Goal: Communication & Community: Answer question/provide support

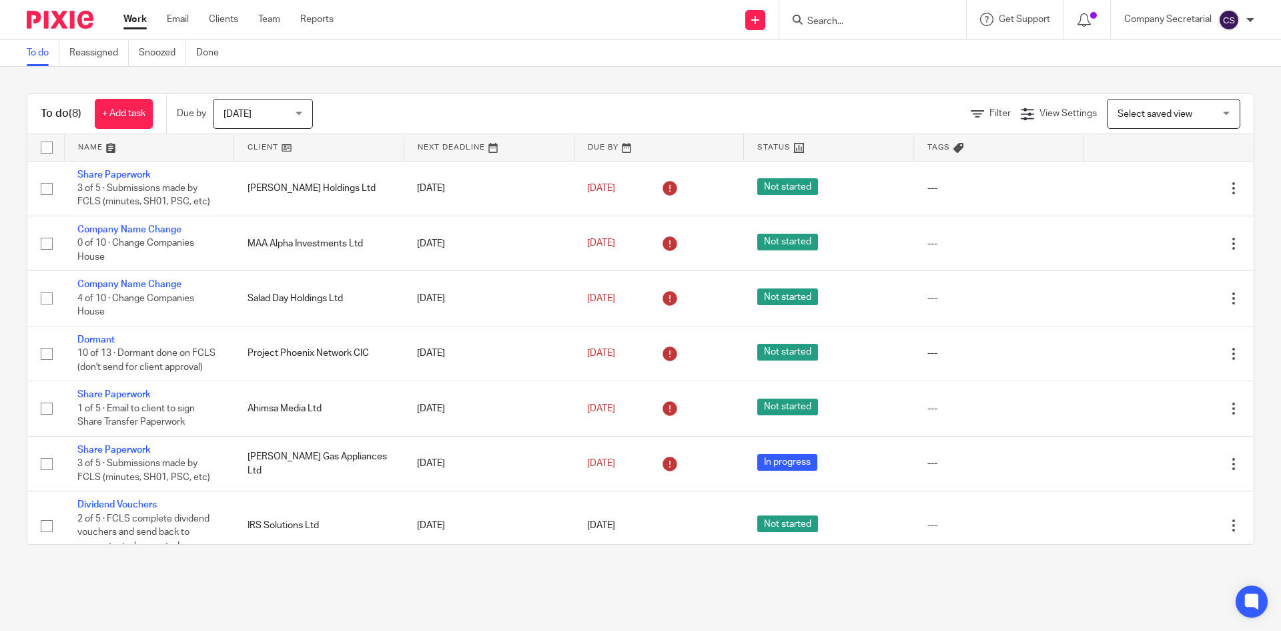
click at [260, 119] on span "[DATE]" at bounding box center [259, 113] width 71 height 28
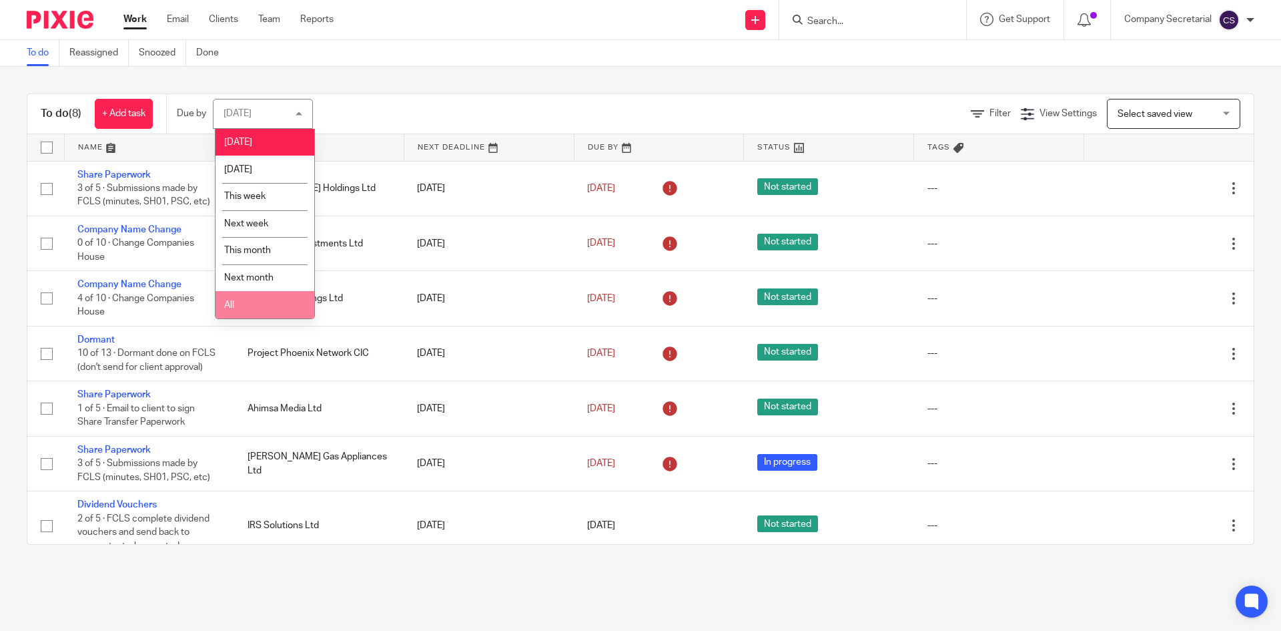
click at [250, 298] on li "All" at bounding box center [265, 304] width 99 height 27
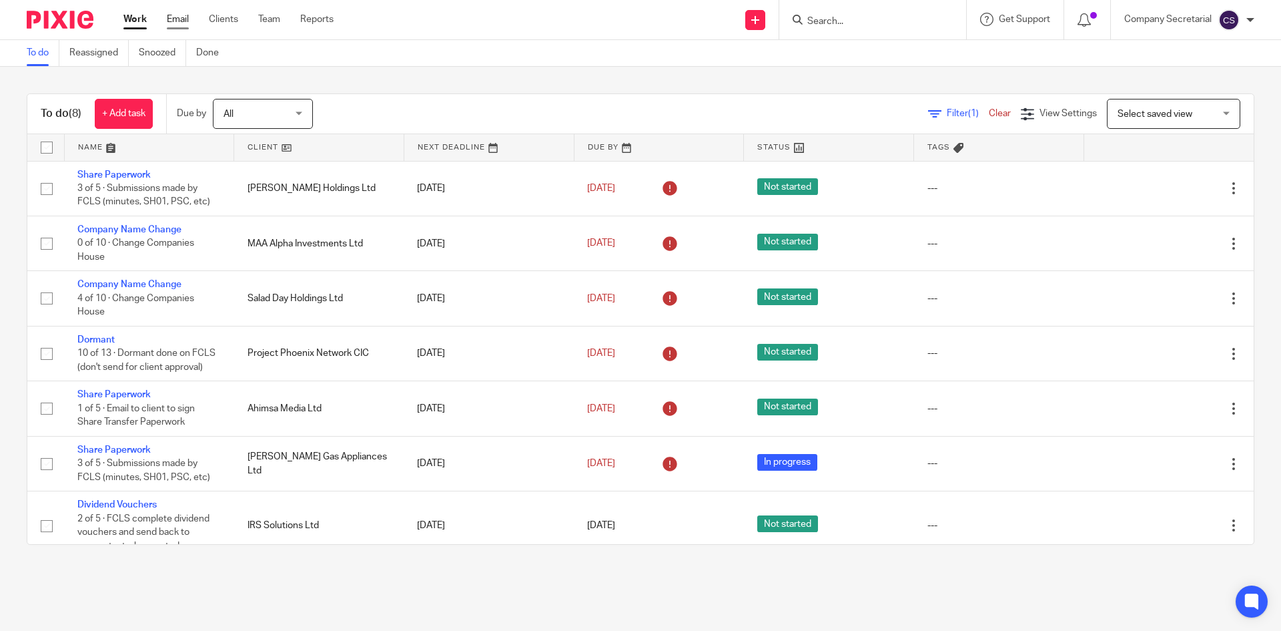
click at [183, 17] on link "Email" at bounding box center [178, 19] width 22 height 13
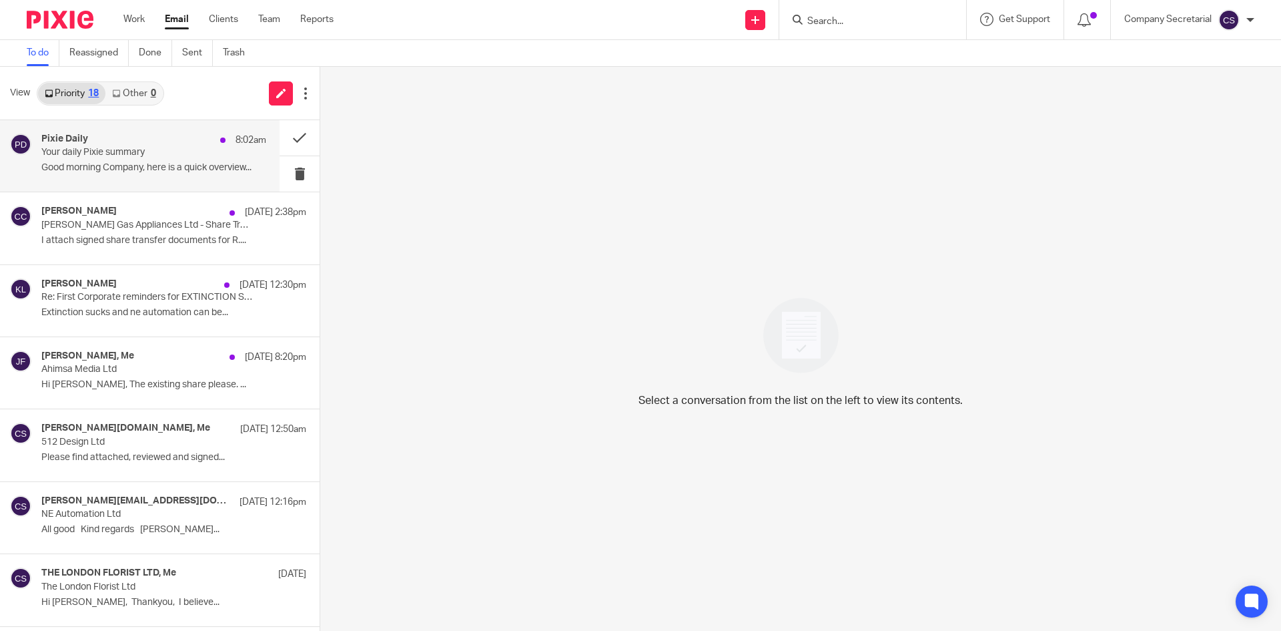
click at [176, 165] on p "Good morning Company, here is a quick overview..." at bounding box center [153, 167] width 225 height 11
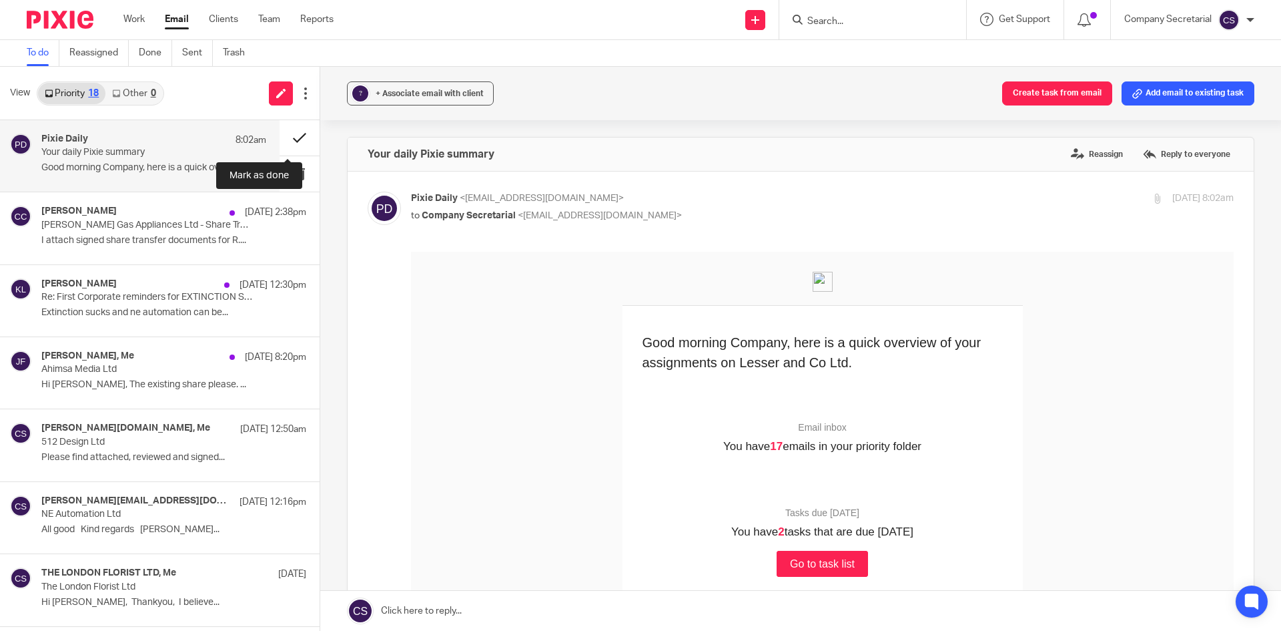
click at [280, 133] on button at bounding box center [300, 137] width 40 height 35
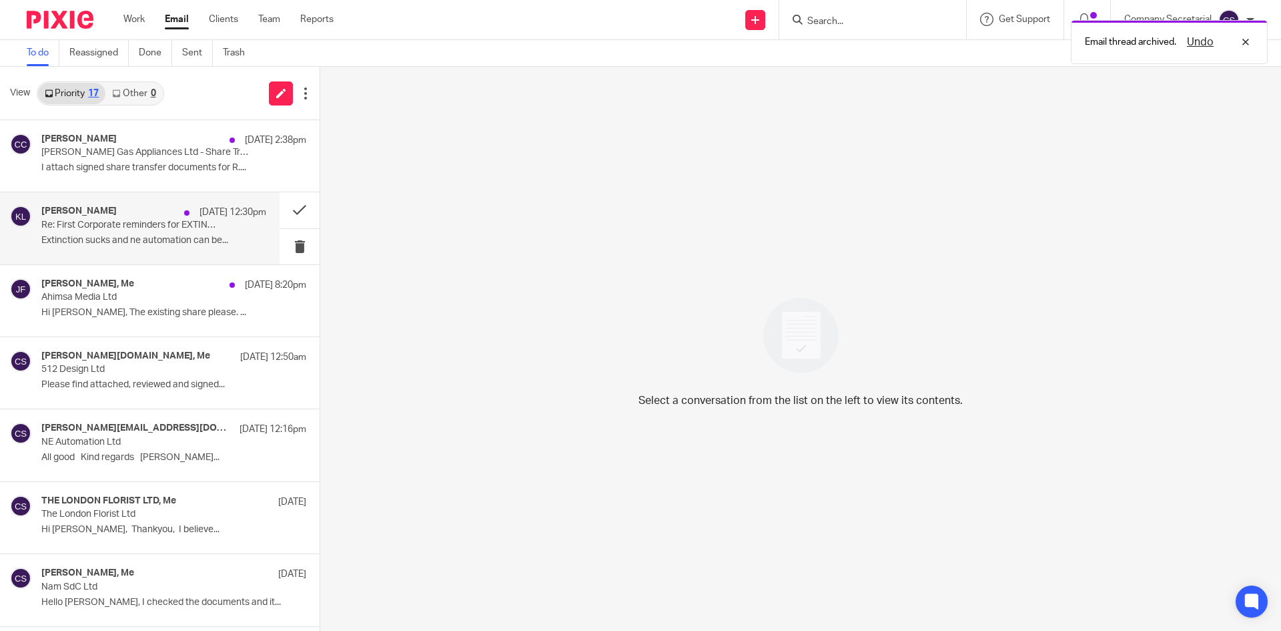
click at [204, 226] on p "Re: First Corporate reminders for EXTINCTION SUCKS LTD etc." at bounding box center [131, 225] width 180 height 11
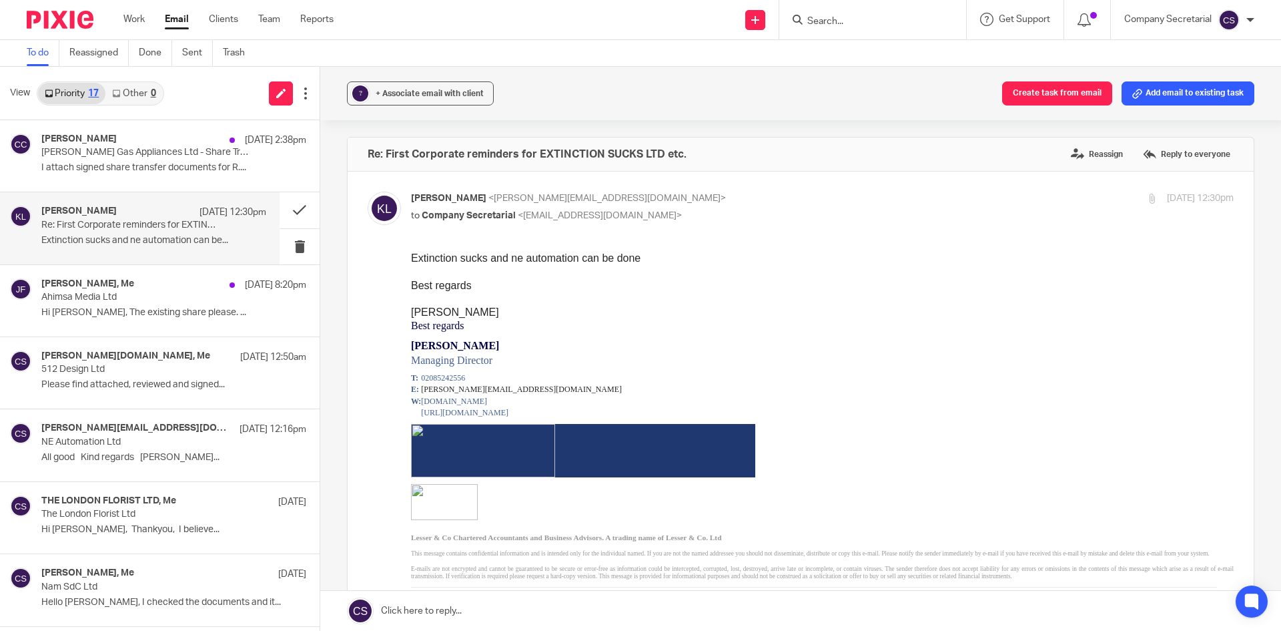
click at [648, 608] on link at bounding box center [800, 611] width 961 height 40
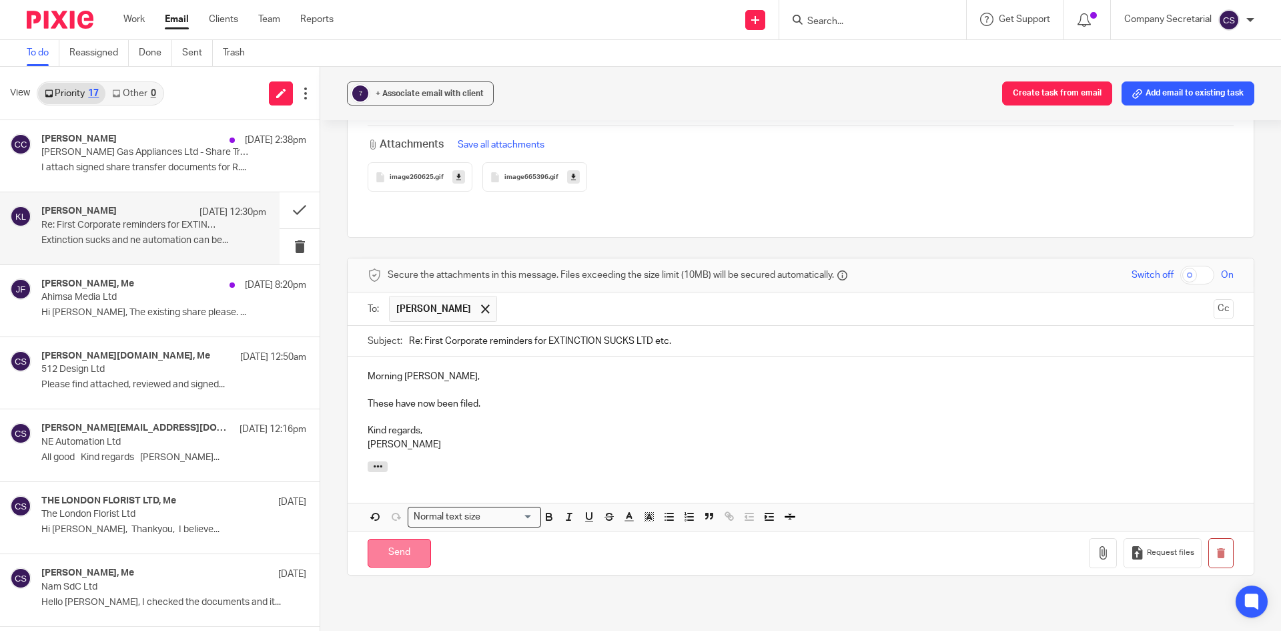
click at [416, 539] on input "Send" at bounding box center [399, 553] width 63 height 29
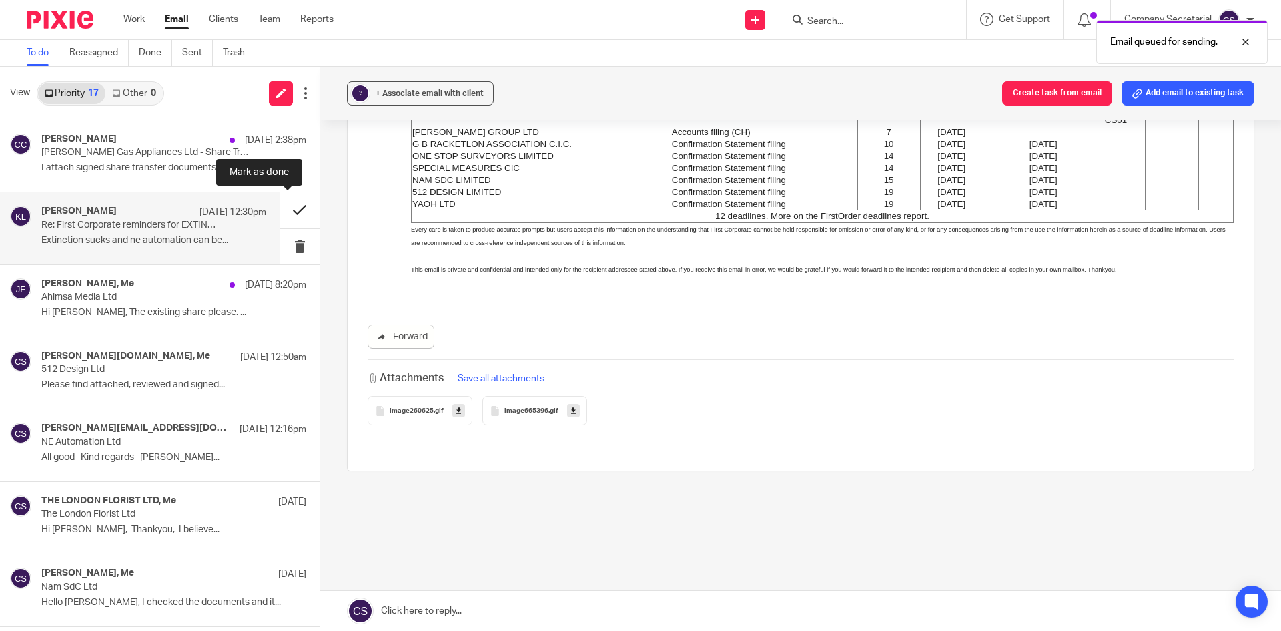
click at [280, 203] on button at bounding box center [300, 209] width 40 height 35
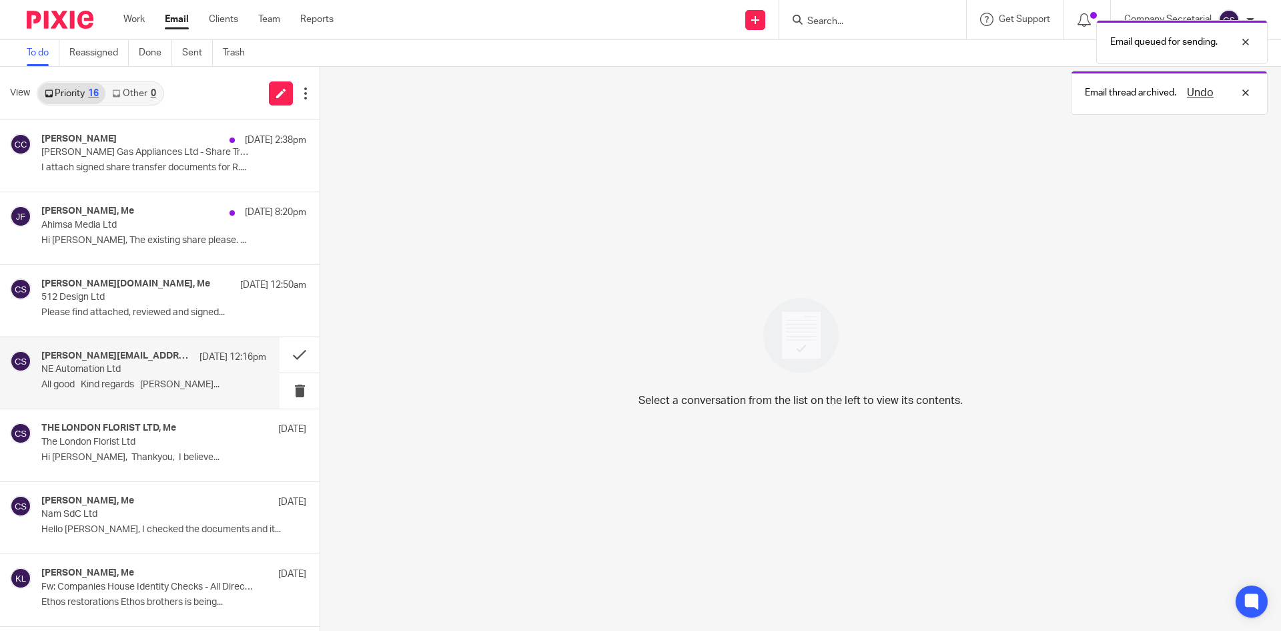
click at [153, 368] on p "NE Automation Ltd" at bounding box center [131, 369] width 180 height 11
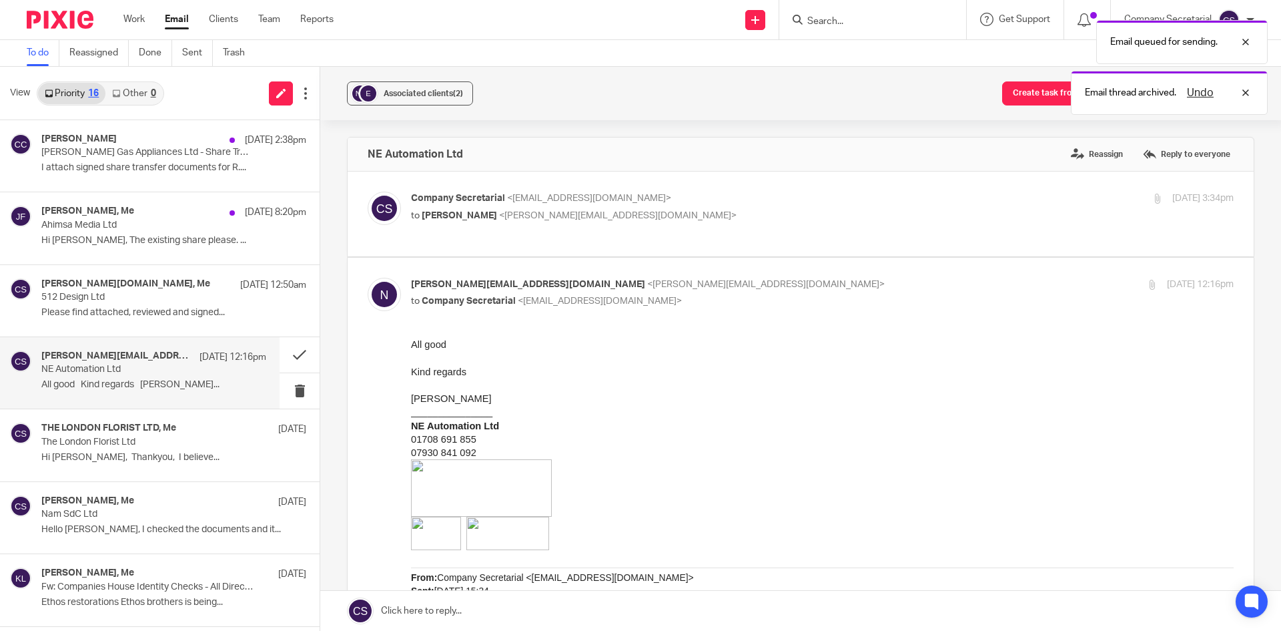
scroll to position [0, 0]
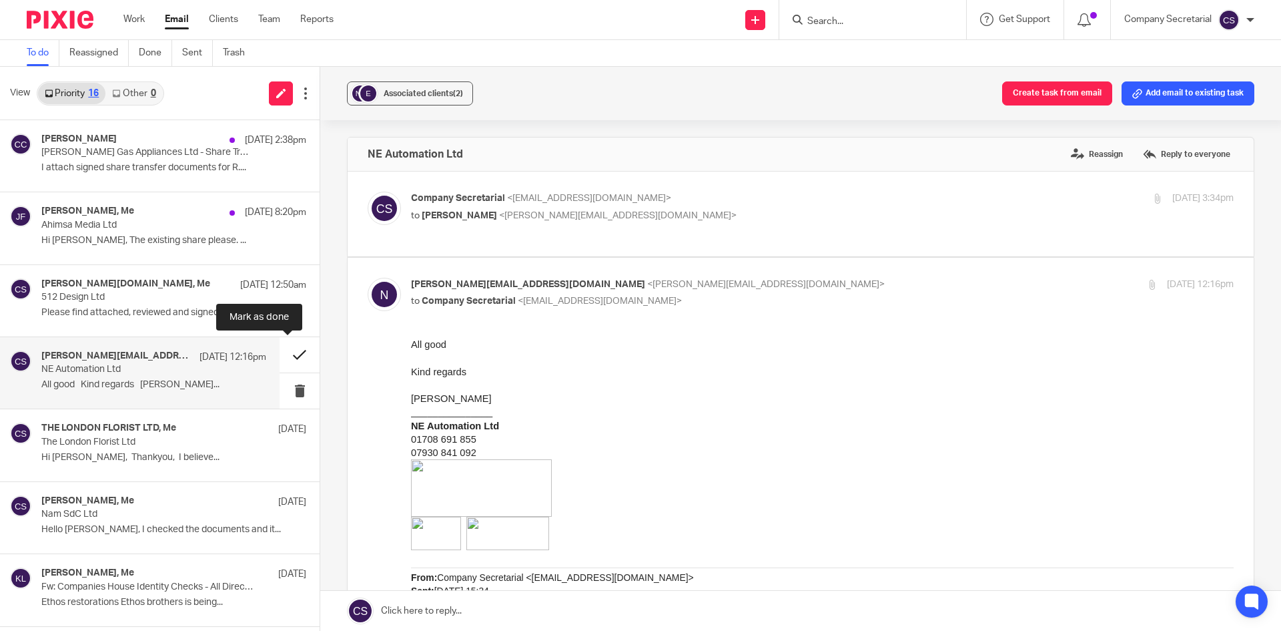
click at [284, 350] on button at bounding box center [300, 354] width 40 height 35
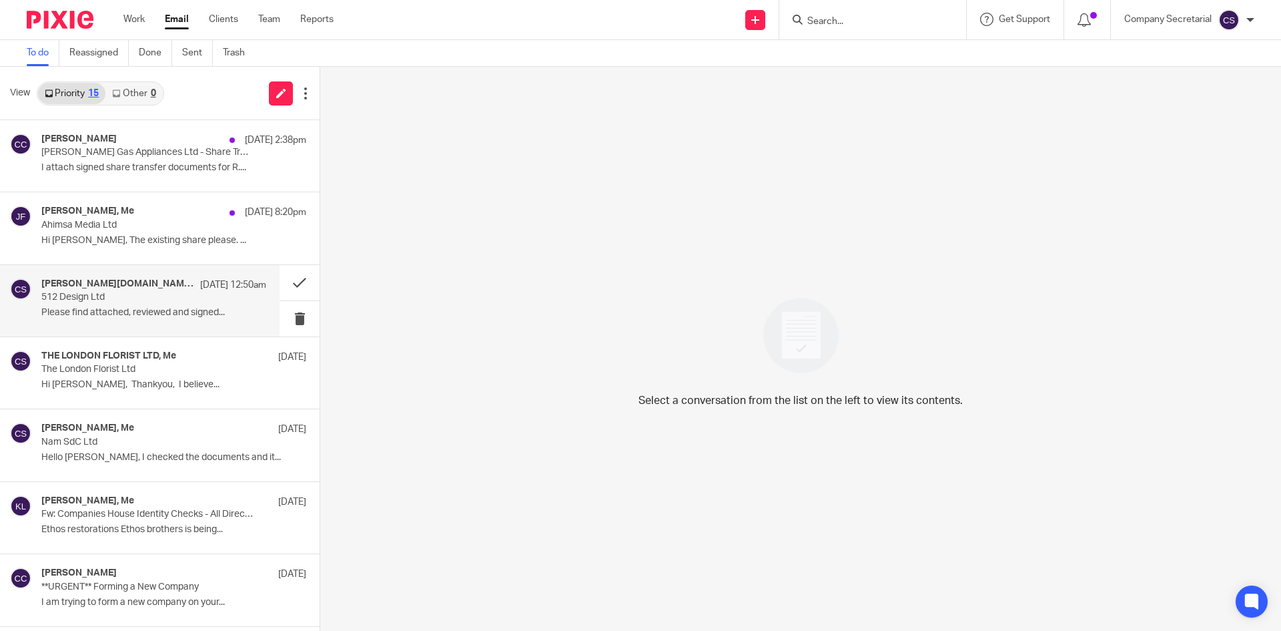
click at [150, 294] on p "512 Design Ltd" at bounding box center [131, 297] width 180 height 11
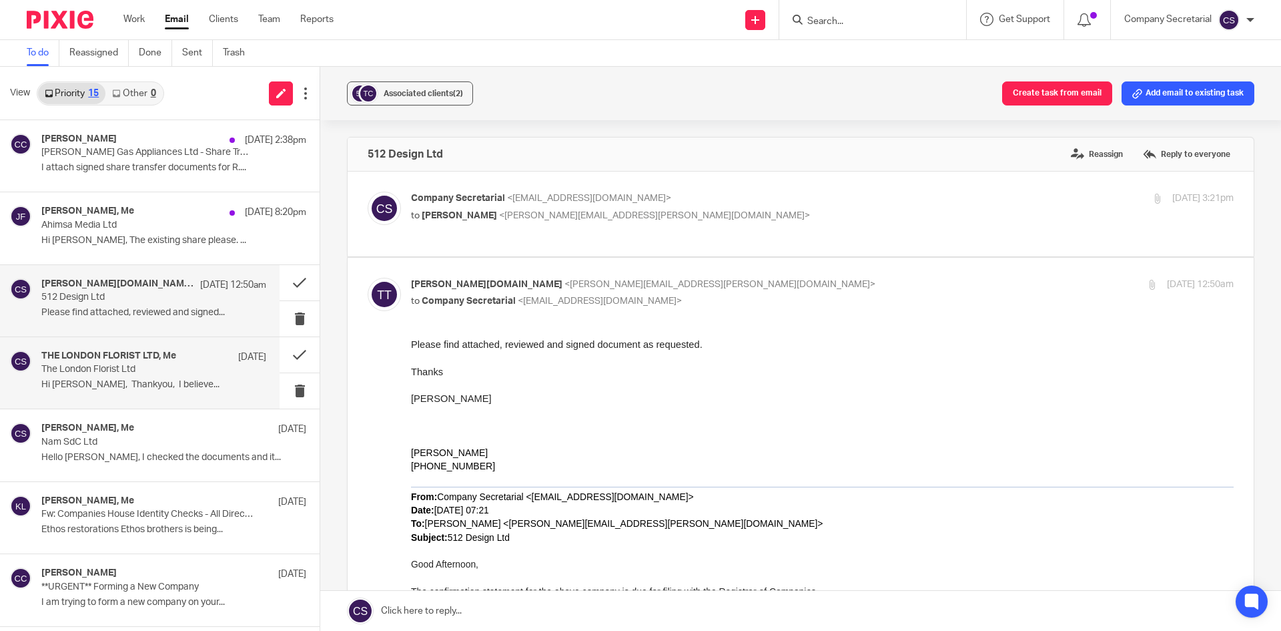
click at [175, 382] on p "Hi Sam, Thankyou, I believe..." at bounding box center [153, 384] width 225 height 11
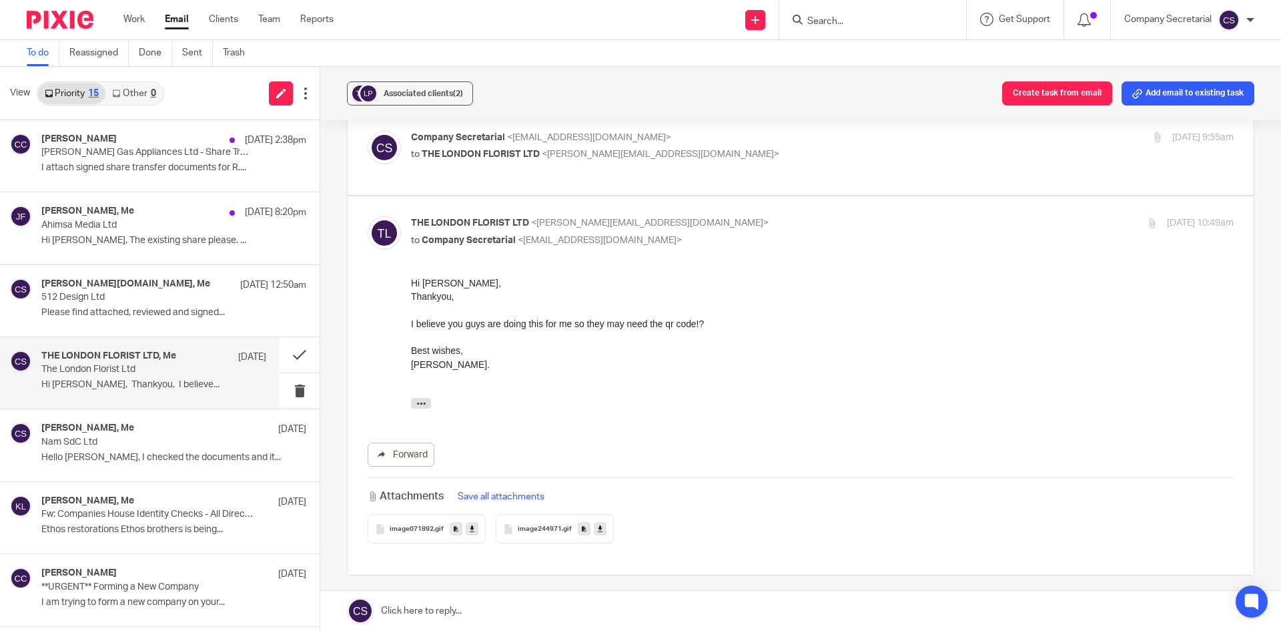
scroll to position [467, 0]
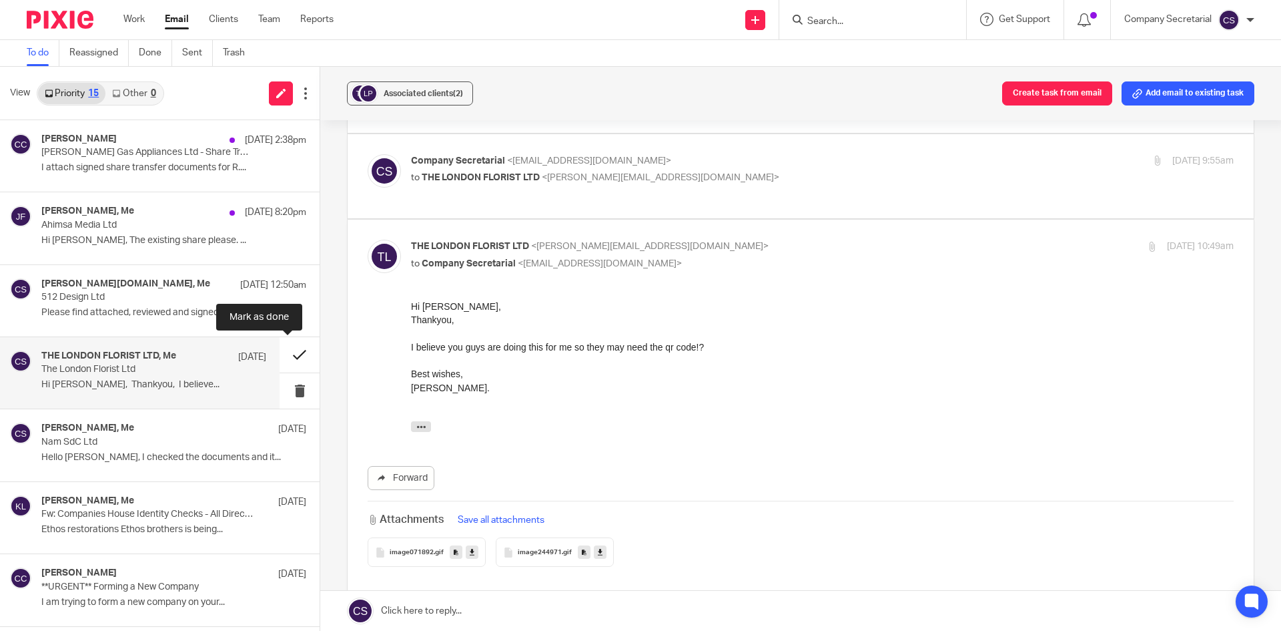
click at [281, 351] on button at bounding box center [300, 354] width 40 height 35
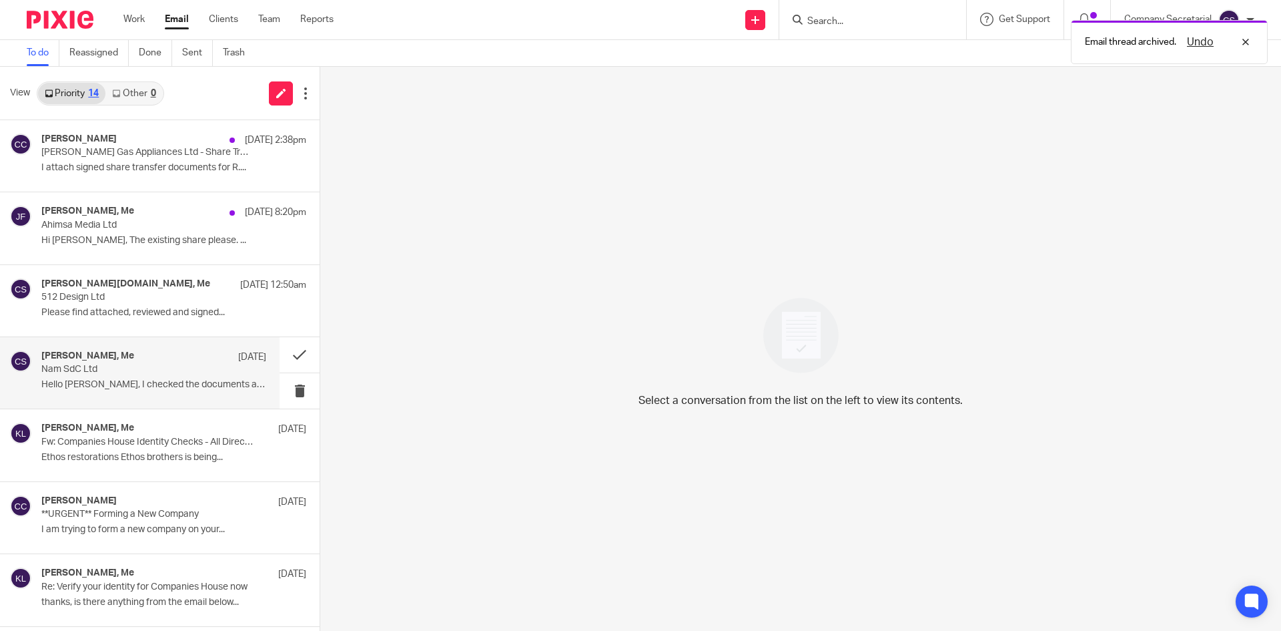
click at [184, 375] on p "Nam SdC Ltd" at bounding box center [131, 369] width 180 height 11
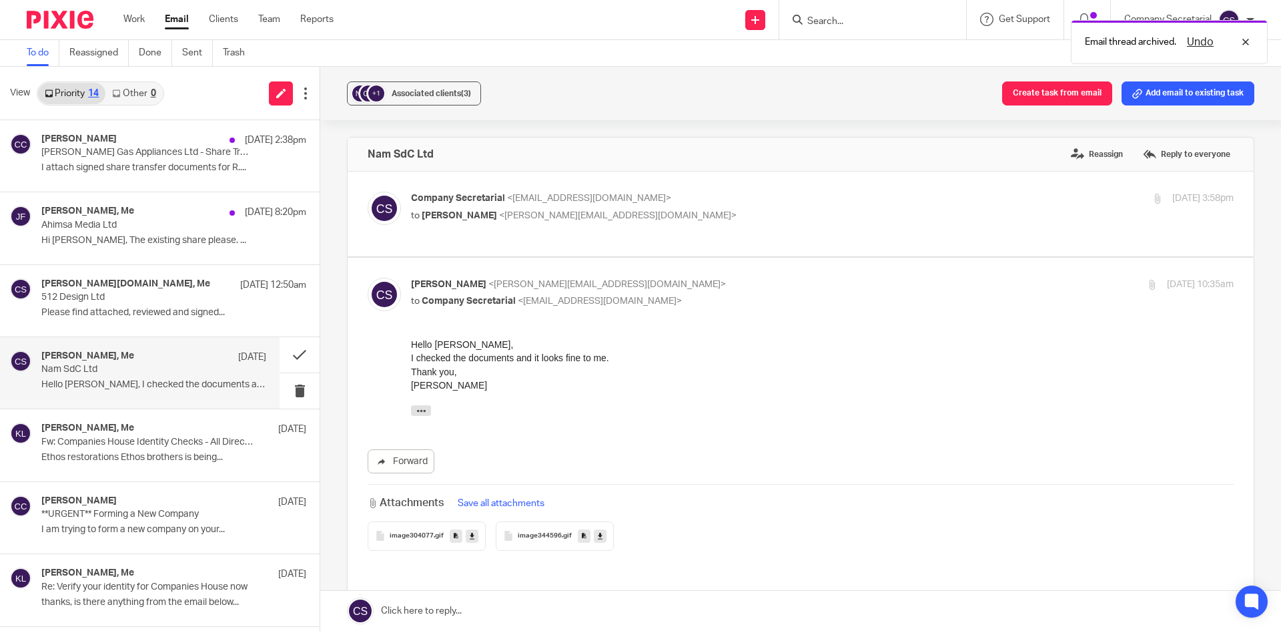
scroll to position [0, 0]
click at [528, 605] on link at bounding box center [800, 611] width 961 height 40
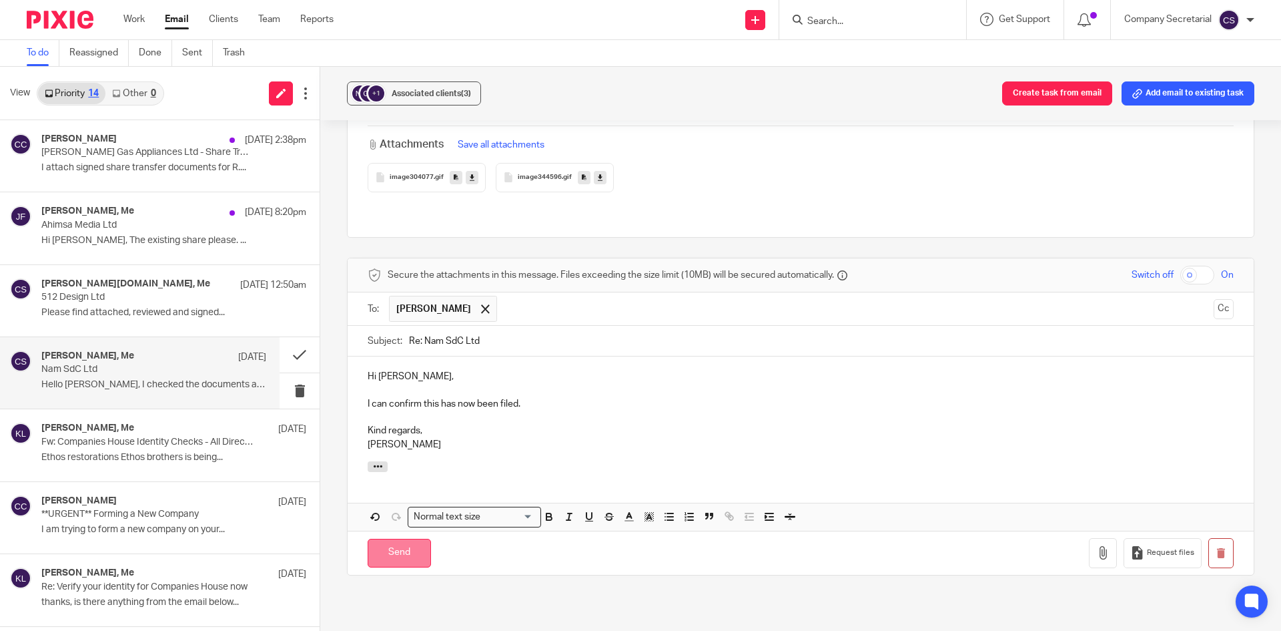
click at [416, 542] on input "Send" at bounding box center [399, 553] width 63 height 29
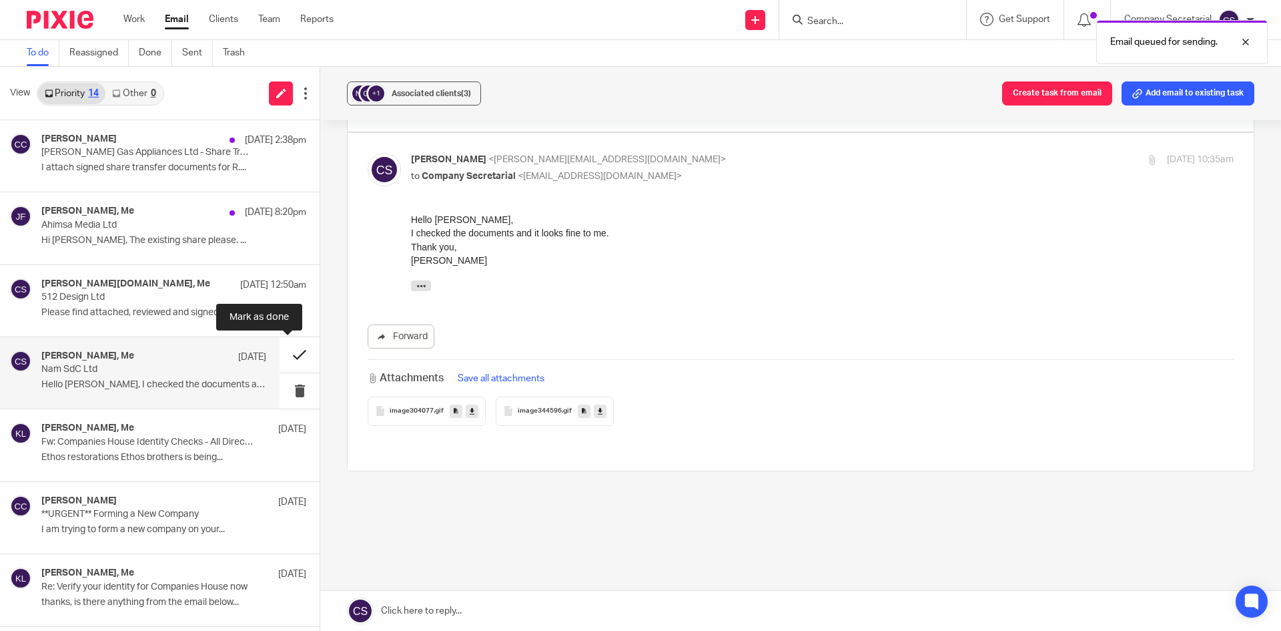
click at [281, 350] on button at bounding box center [300, 354] width 40 height 35
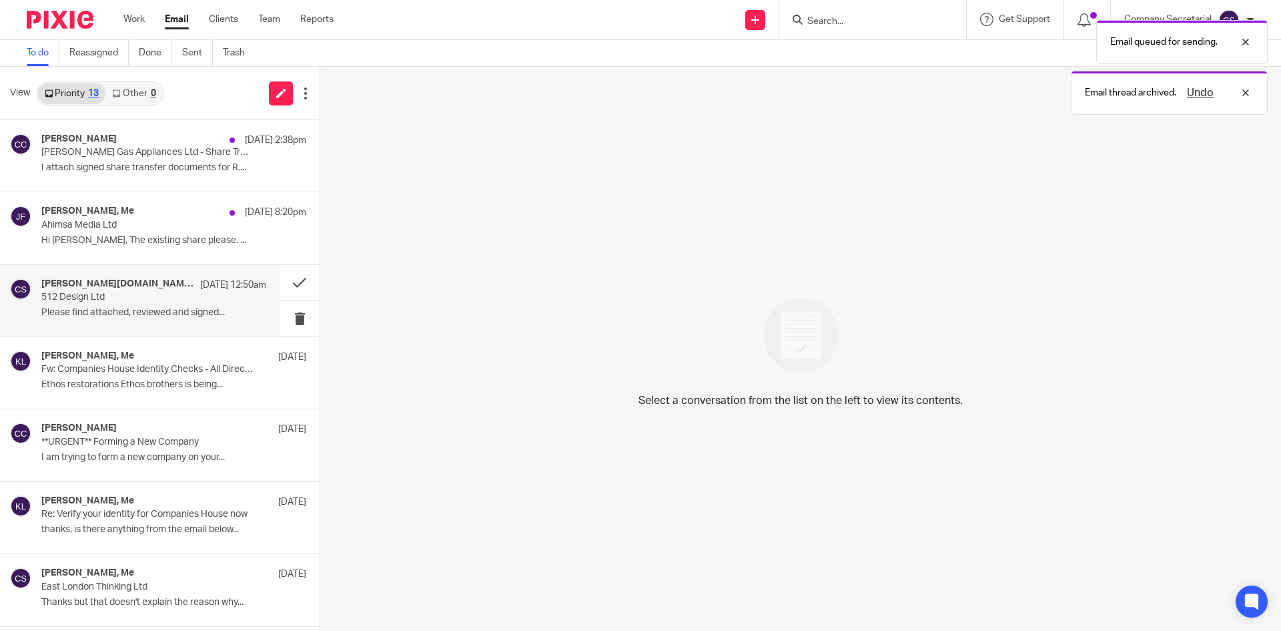
click at [161, 306] on div "terry terry-cook.co.uk, Me 22 Sep 12:50am 512 Design Ltd Please find attached, …" at bounding box center [153, 300] width 225 height 45
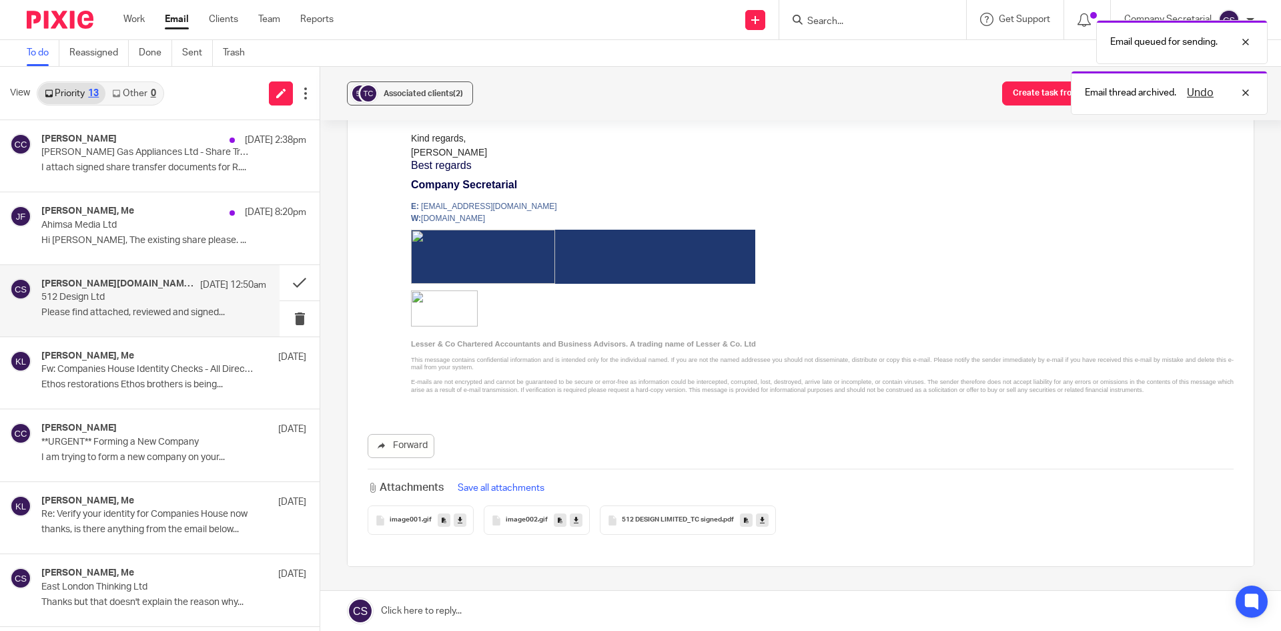
scroll to position [643, 0]
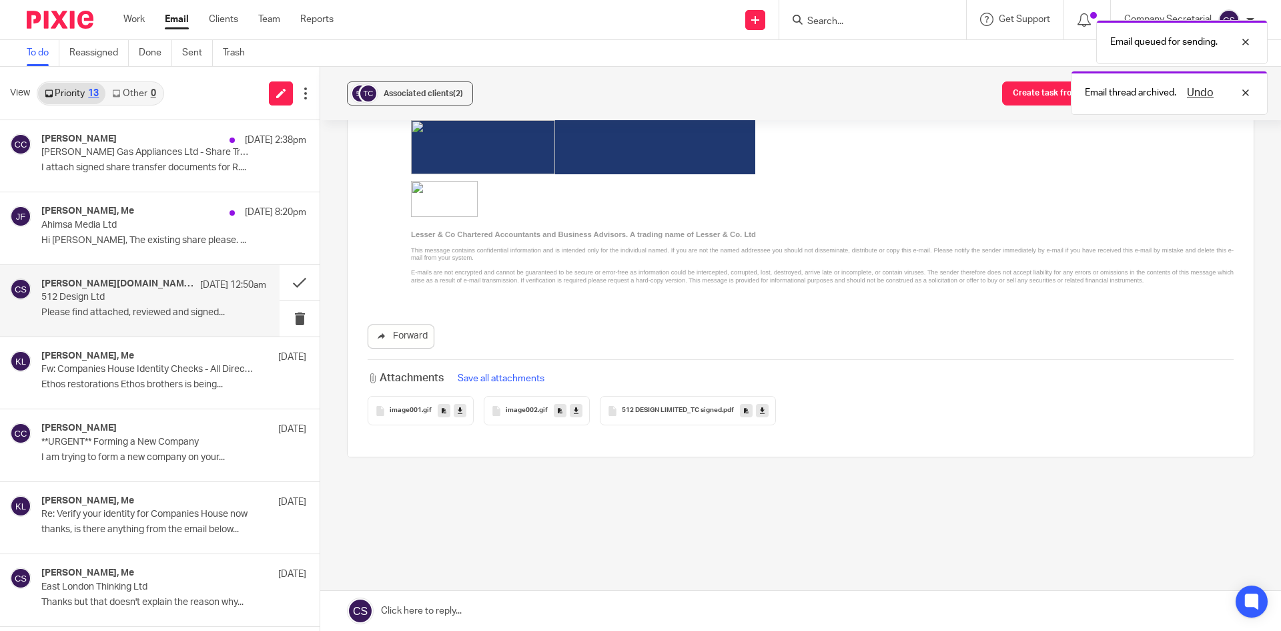
click at [760, 409] on icon at bounding box center [762, 411] width 5 height 10
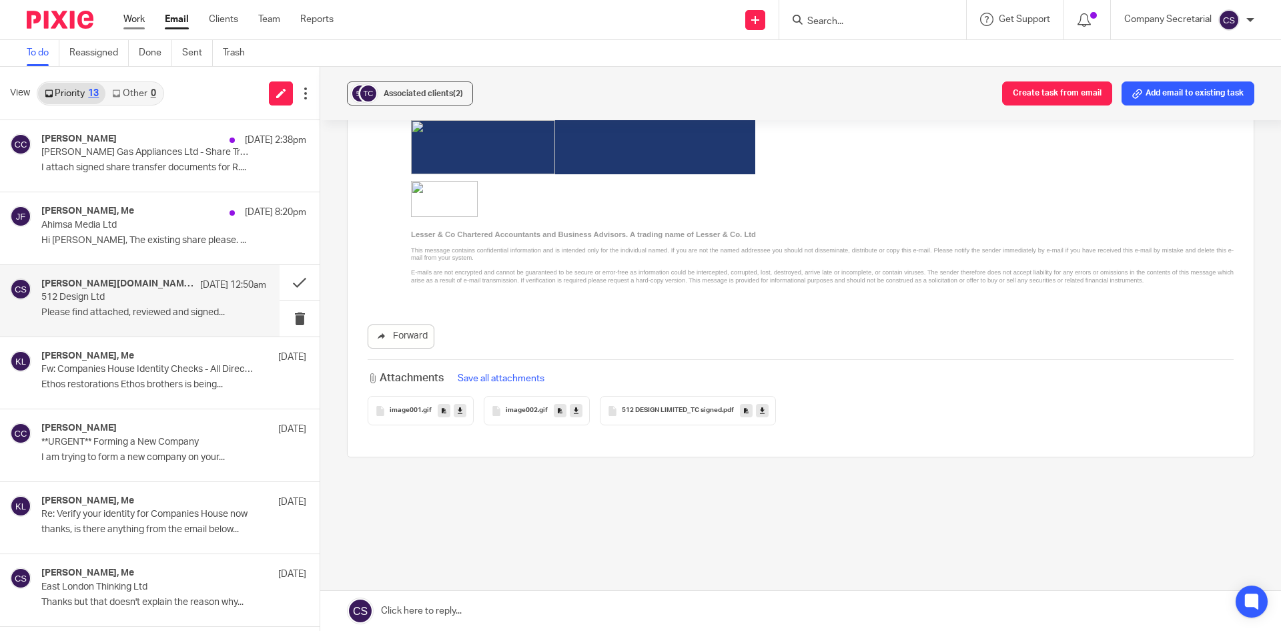
click at [133, 21] on link "Work" at bounding box center [133, 19] width 21 height 13
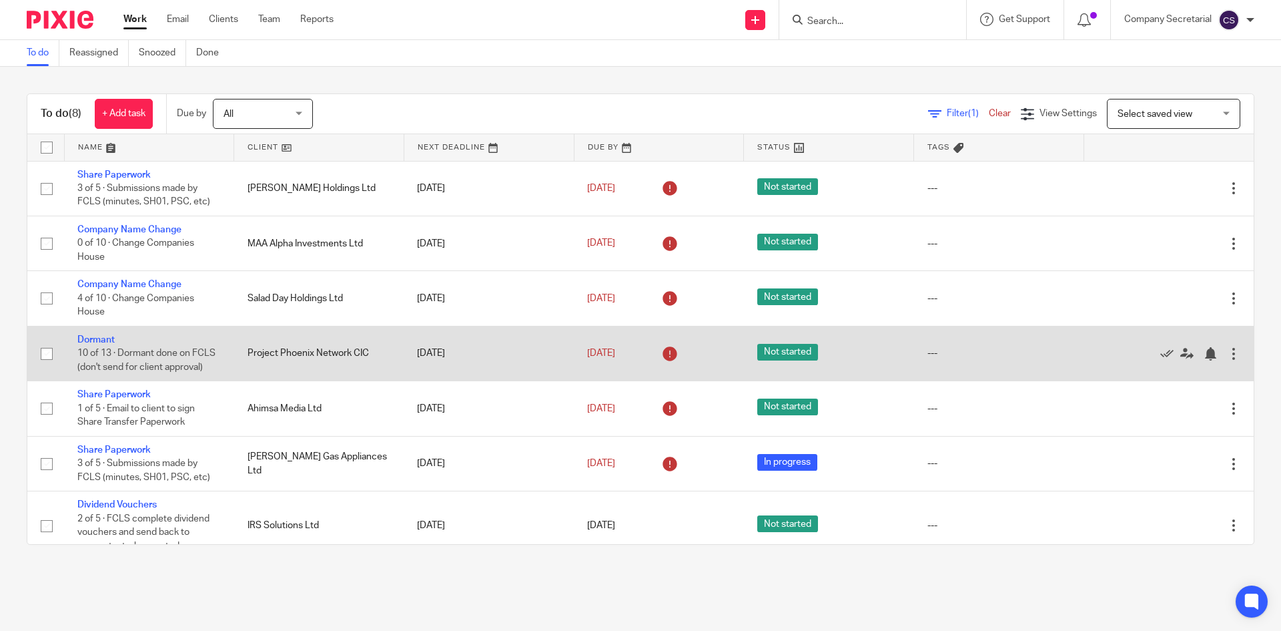
scroll to position [98, 0]
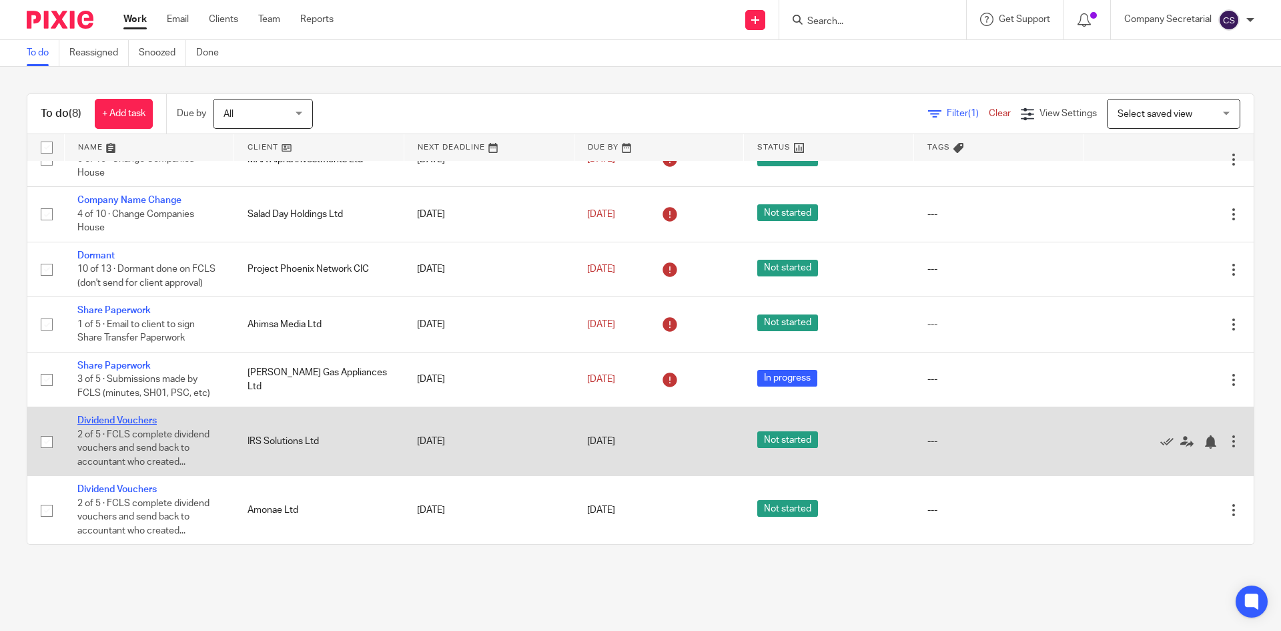
click at [145, 420] on link "Dividend Vouchers" at bounding box center [116, 420] width 79 height 9
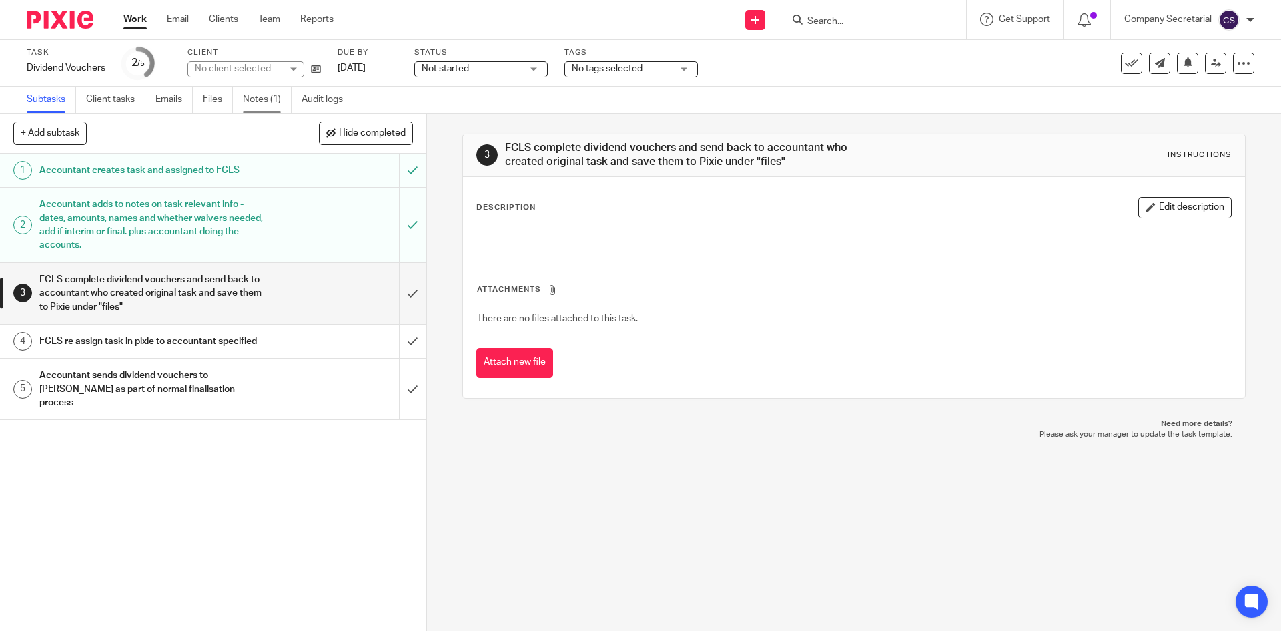
click at [275, 101] on link "Notes (1)" at bounding box center [267, 100] width 49 height 26
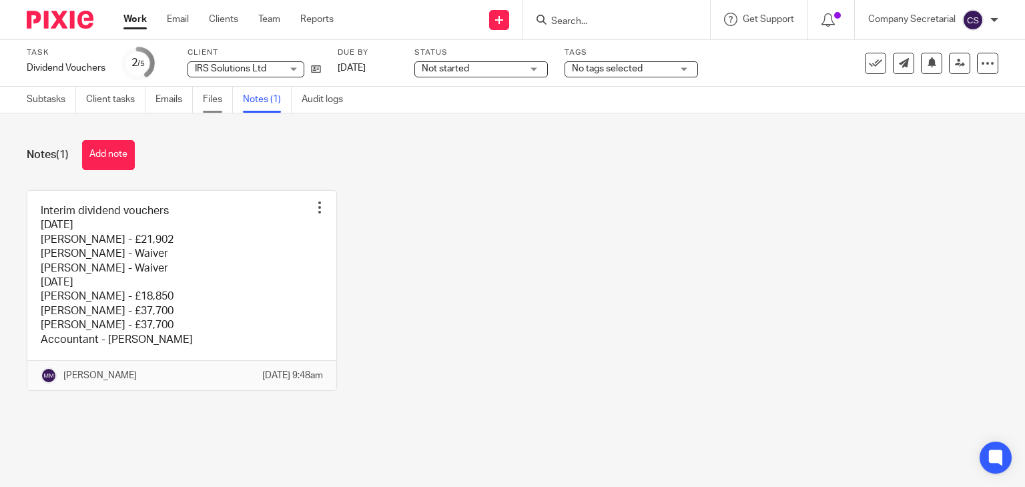
click at [210, 102] on link "Files" at bounding box center [218, 100] width 30 height 26
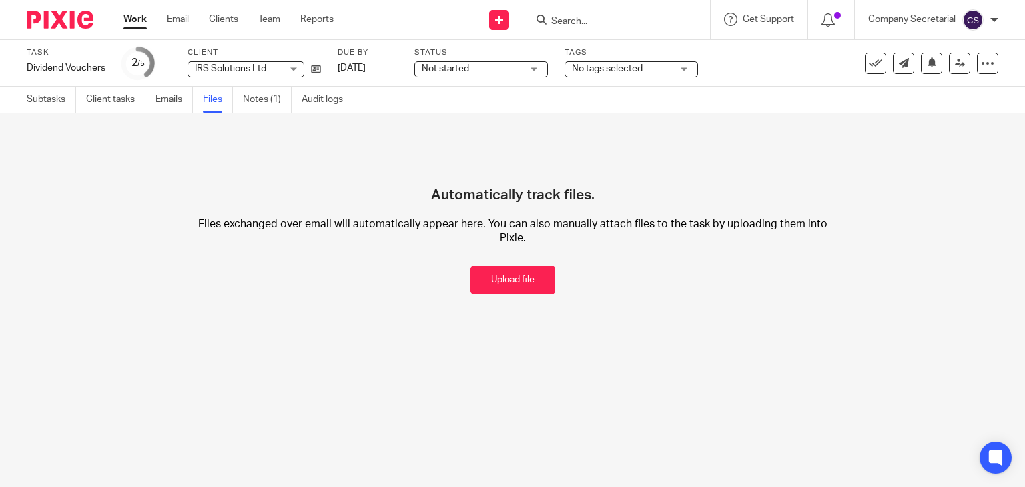
click at [479, 270] on button "Upload file" at bounding box center [513, 280] width 85 height 29
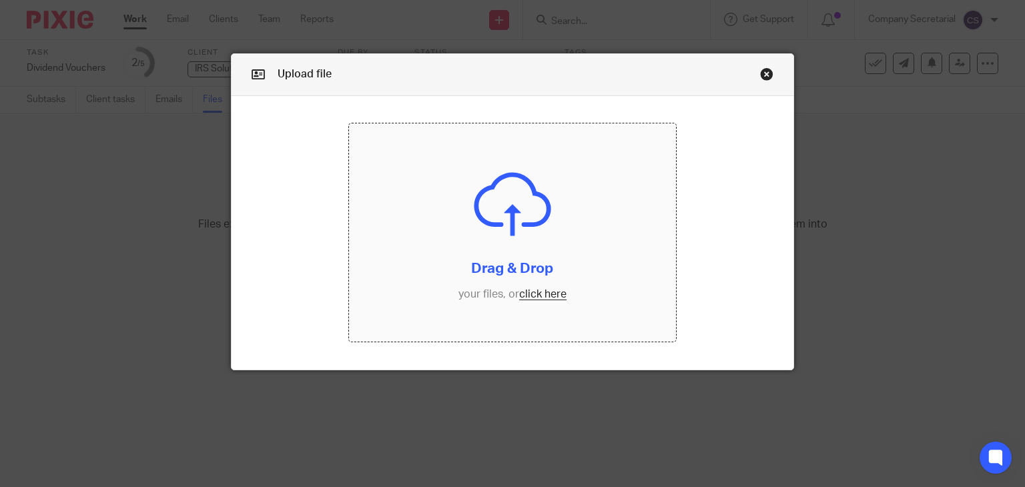
click at [448, 252] on input "file" at bounding box center [512, 232] width 327 height 218
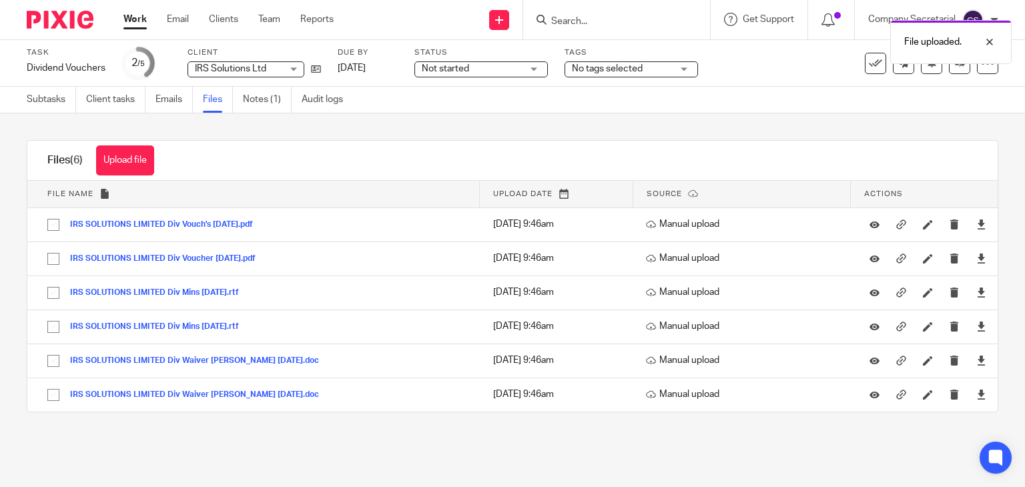
click at [886, 73] on div "Task Dividend Vouchers Save Dividend Vouchers 2 /5 Client IRS Solutions Ltd IRS…" at bounding box center [513, 63] width 972 height 32
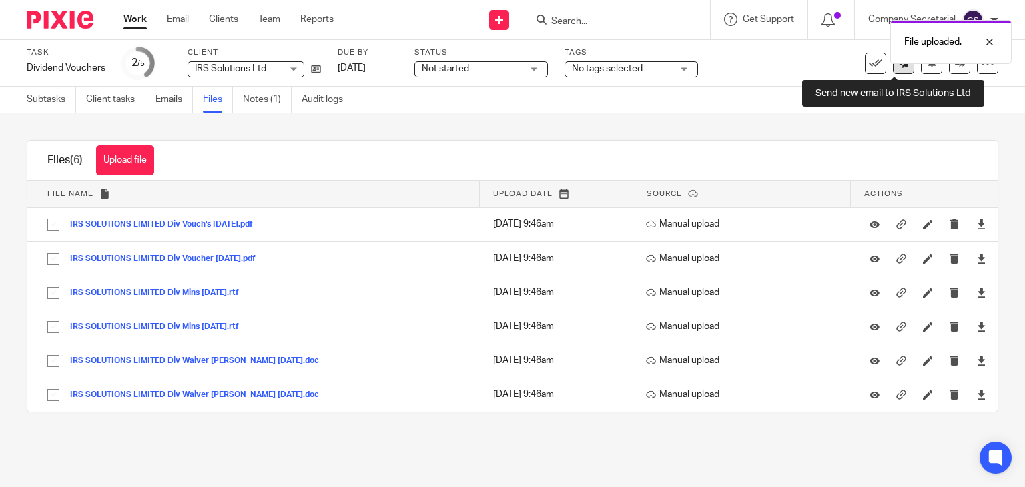
click at [893, 72] on link at bounding box center [903, 63] width 21 height 21
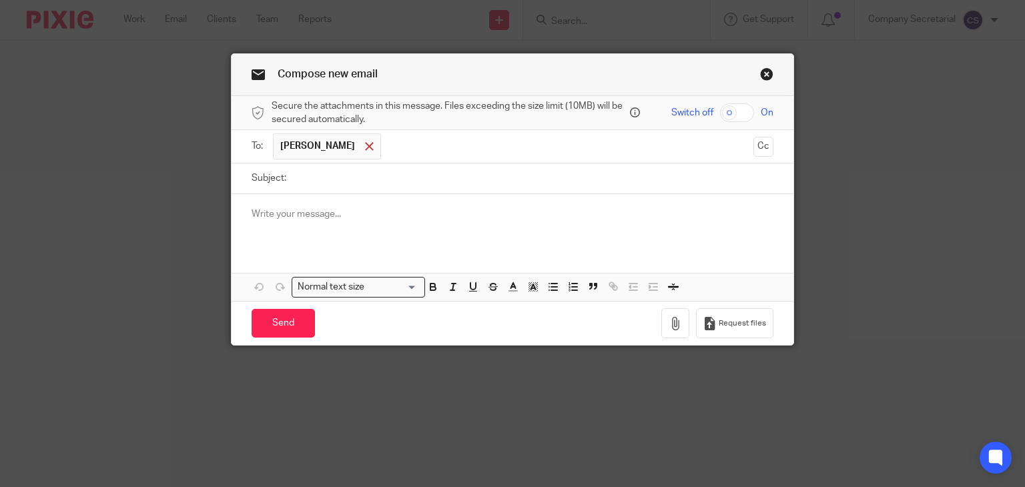
click at [365, 145] on span at bounding box center [369, 146] width 9 height 9
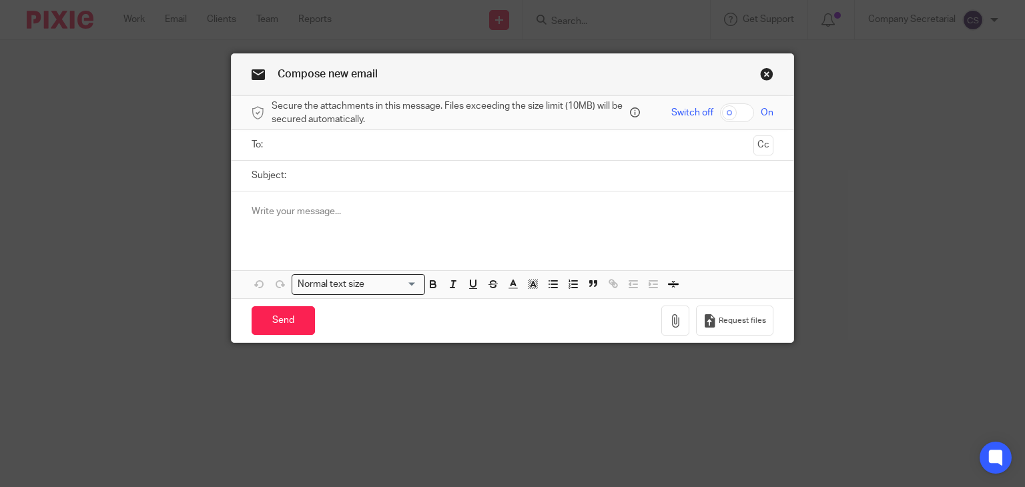
click at [370, 145] on input "text" at bounding box center [512, 144] width 472 height 15
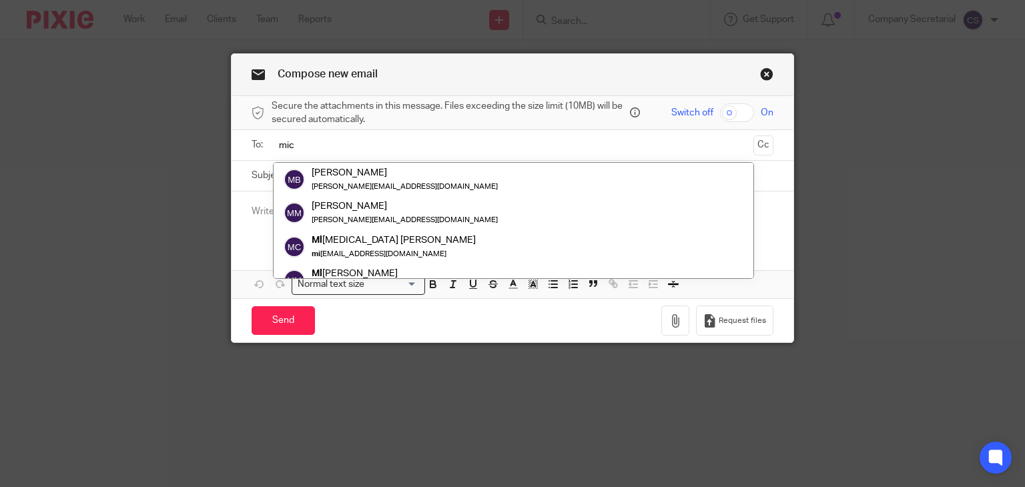
type input "mich"
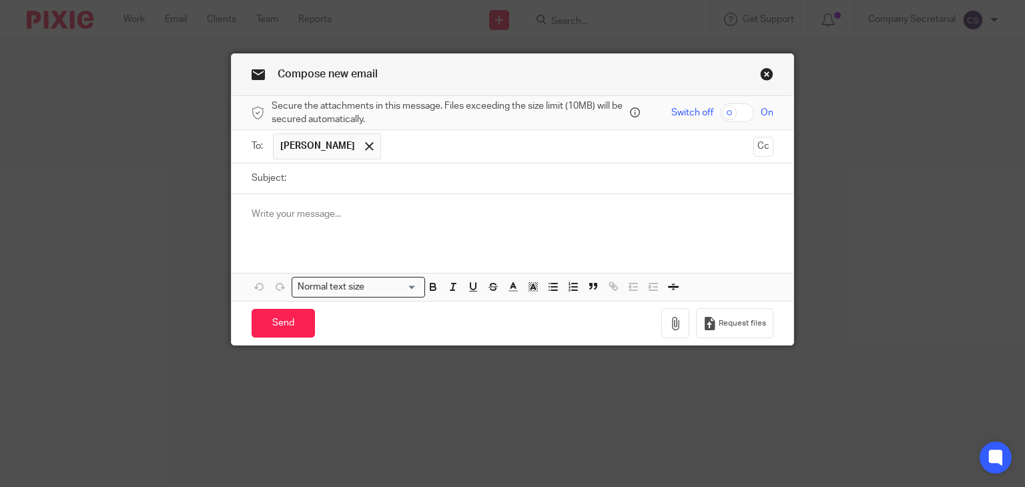
click at [374, 177] on input "Subject:" at bounding box center [533, 179] width 481 height 30
paste input "IRS SOLUTIONS LIMITED"
type input "IRS SOLUTIONS LIMITED Dividends"
click at [379, 210] on p at bounding box center [513, 214] width 523 height 13
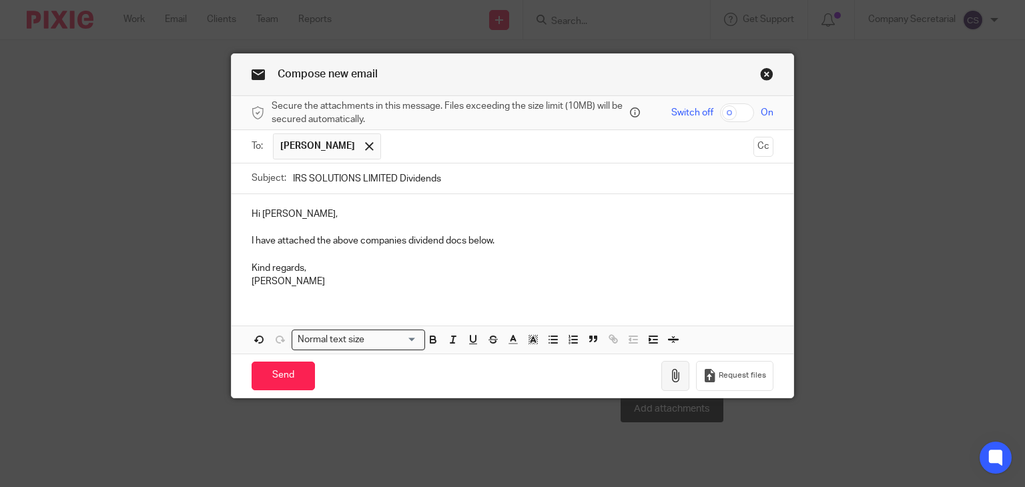
click at [673, 369] on icon "button" at bounding box center [675, 375] width 13 height 13
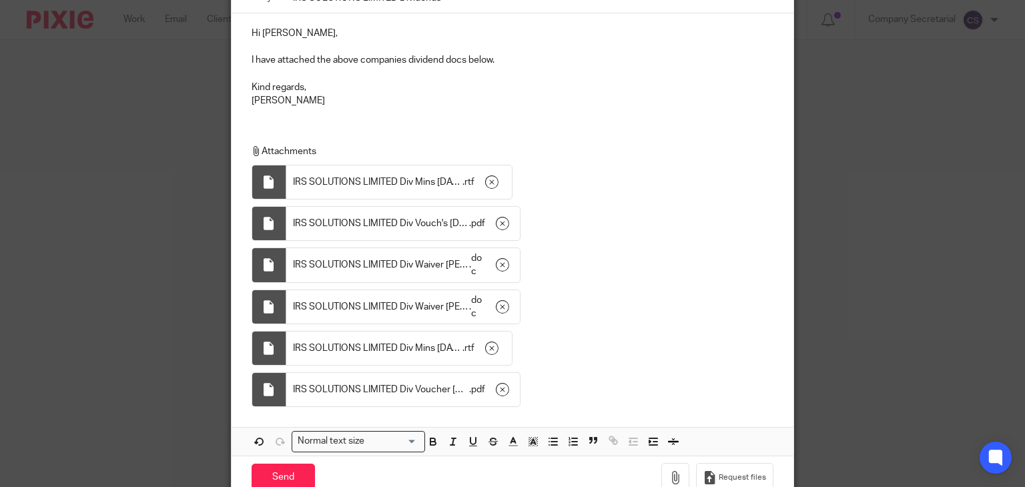
scroll to position [200, 0]
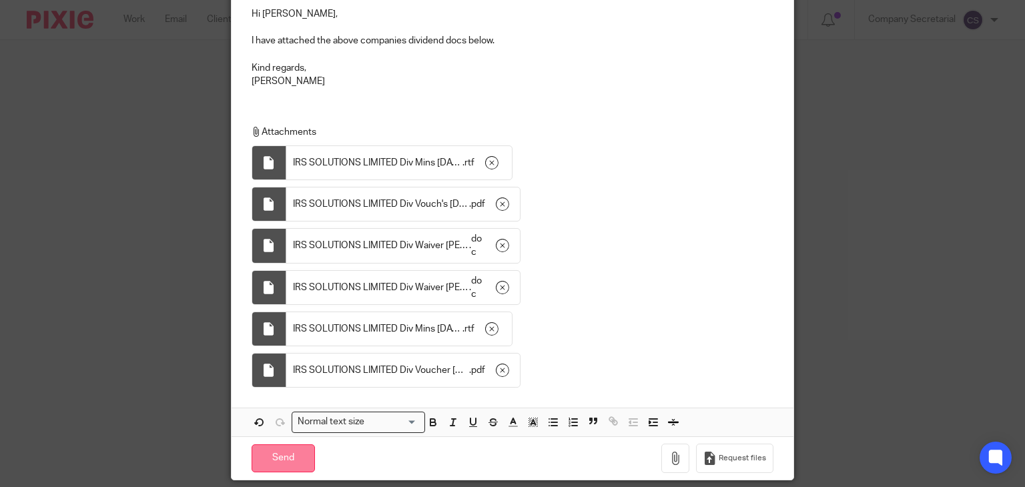
click at [297, 453] on input "Send" at bounding box center [283, 458] width 63 height 29
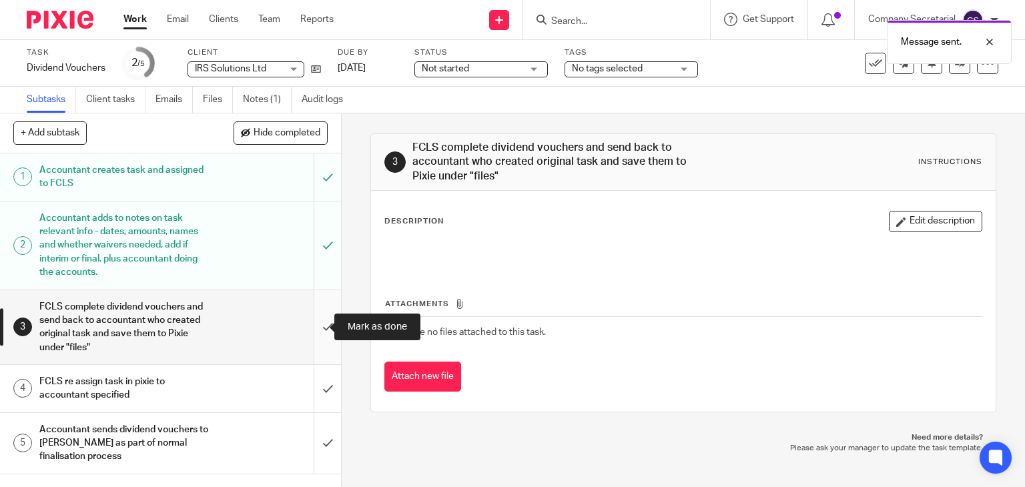
click at [312, 321] on input "submit" at bounding box center [170, 327] width 341 height 74
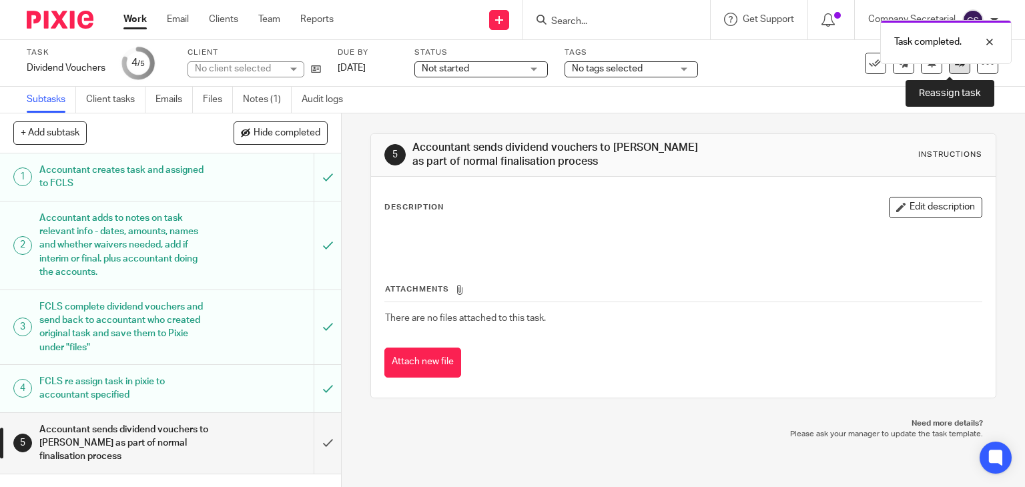
click at [955, 67] on icon at bounding box center [960, 63] width 10 height 10
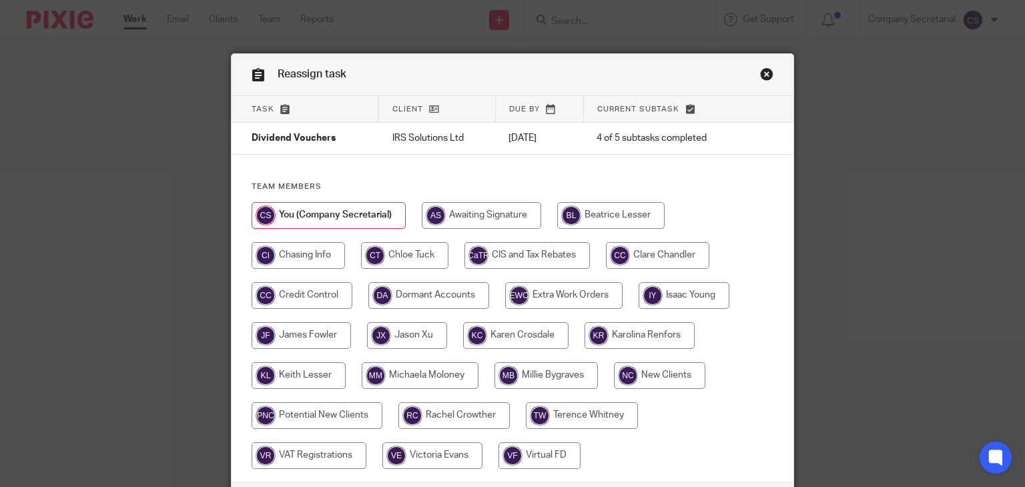
click at [414, 369] on input "radio" at bounding box center [420, 375] width 117 height 27
radio input "true"
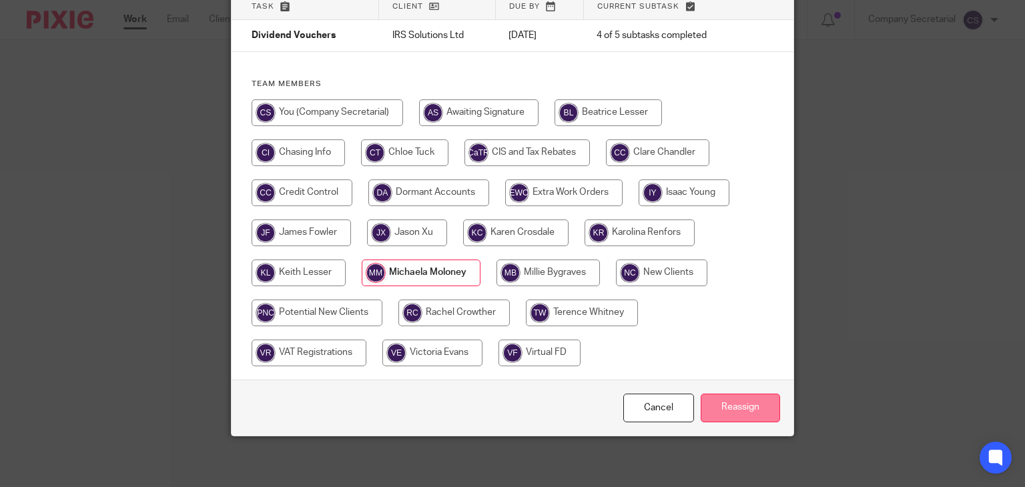
scroll to position [105, 0]
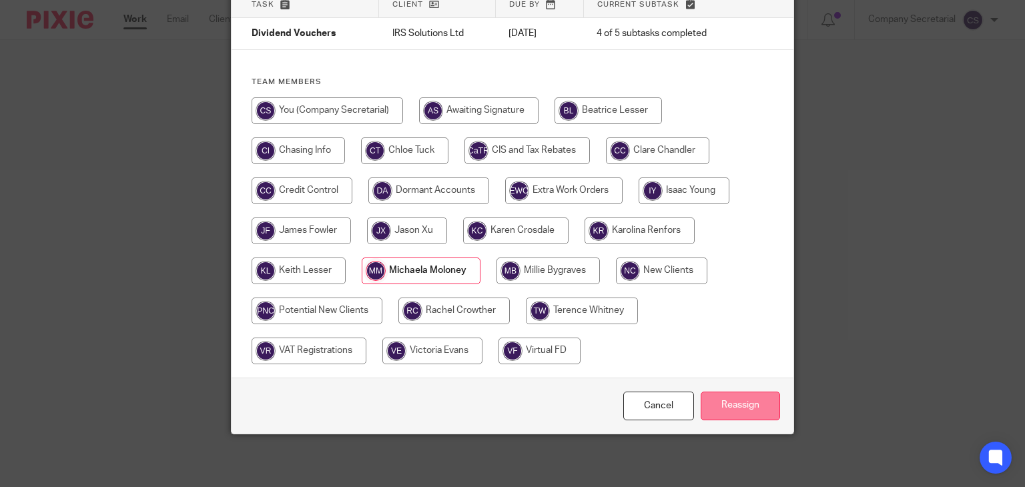
click at [746, 404] on input "Reassign" at bounding box center [740, 406] width 79 height 29
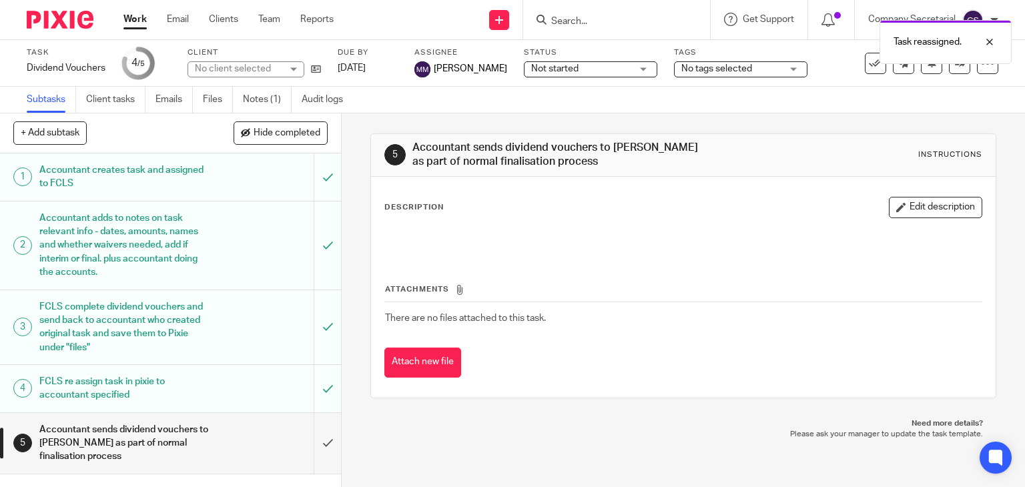
click at [85, 14] on img at bounding box center [60, 20] width 67 height 18
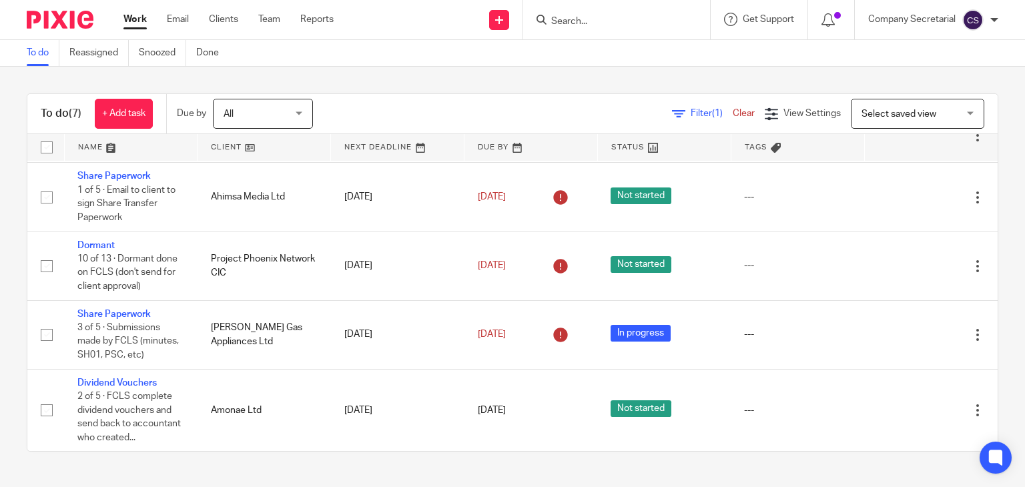
scroll to position [223, 0]
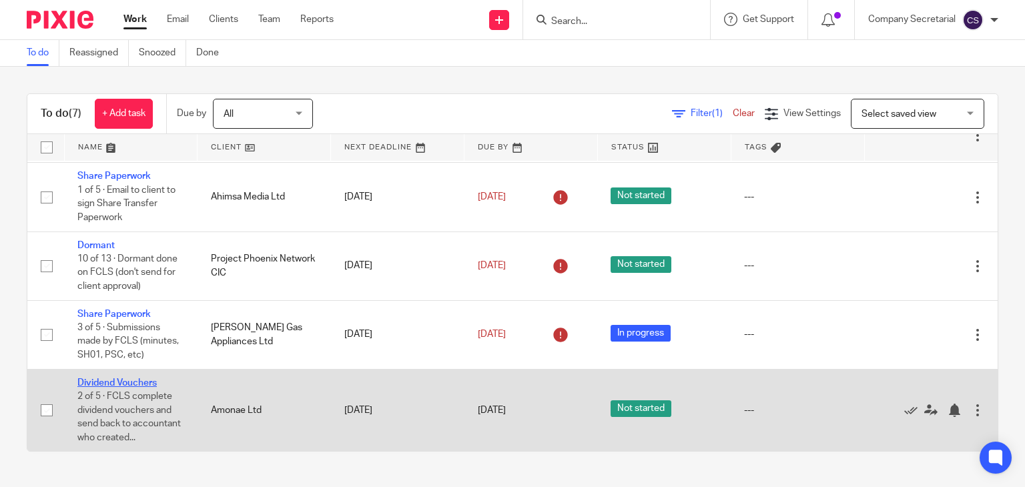
click at [131, 378] on link "Dividend Vouchers" at bounding box center [116, 382] width 79 height 9
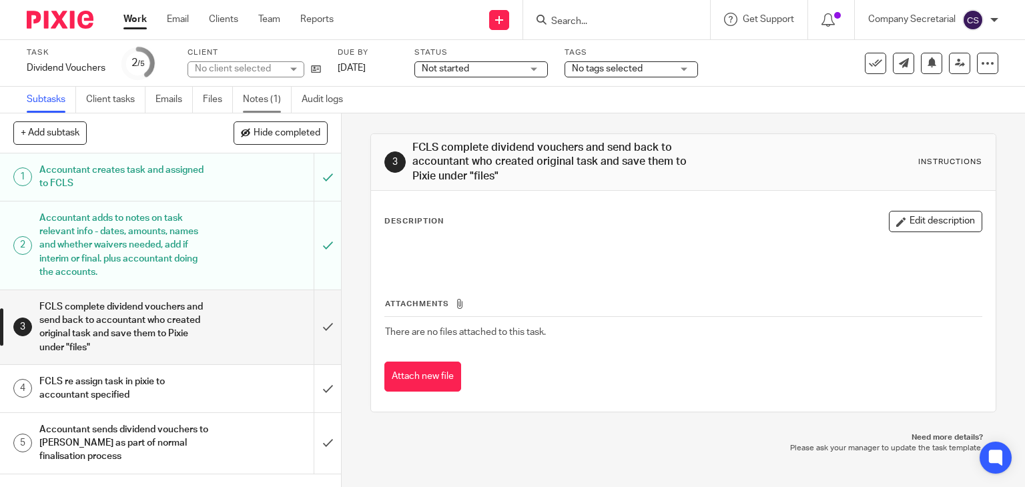
click at [267, 95] on link "Notes (1)" at bounding box center [267, 100] width 49 height 26
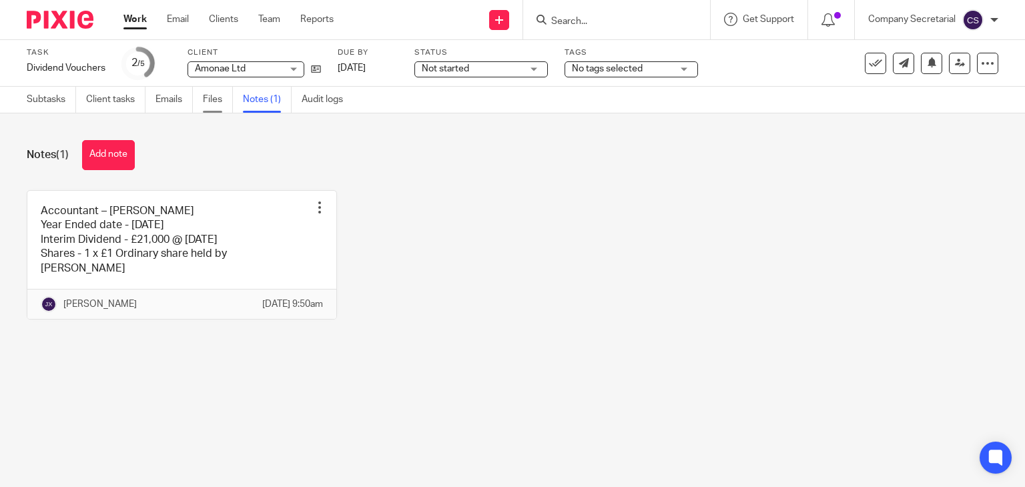
click at [213, 99] on link "Files" at bounding box center [218, 100] width 30 height 26
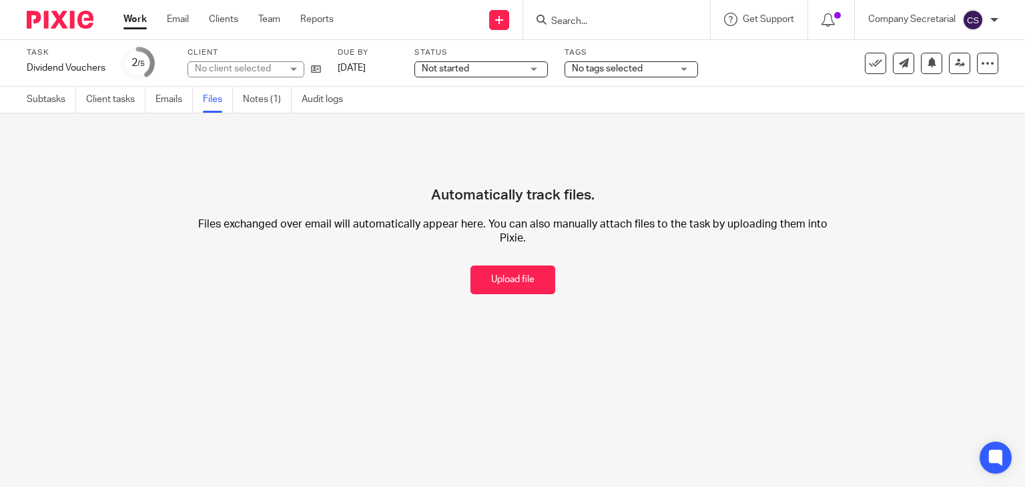
click at [497, 278] on button "Upload file" at bounding box center [513, 280] width 85 height 29
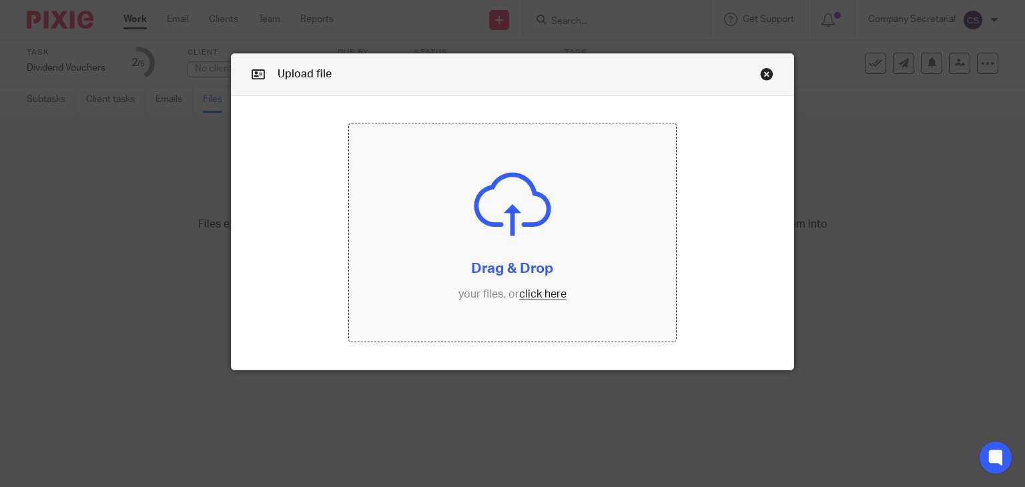
click at [523, 273] on input "file" at bounding box center [512, 232] width 327 height 218
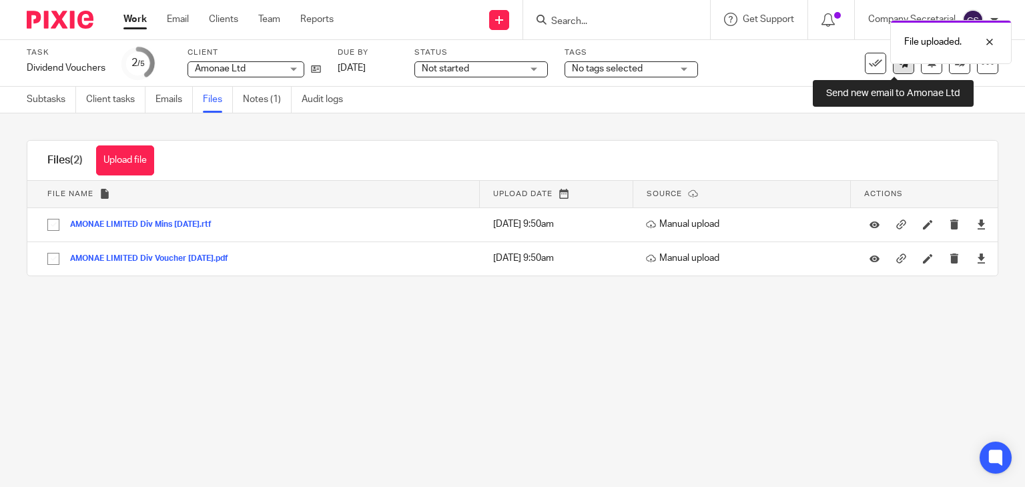
click at [893, 70] on link at bounding box center [903, 63] width 21 height 21
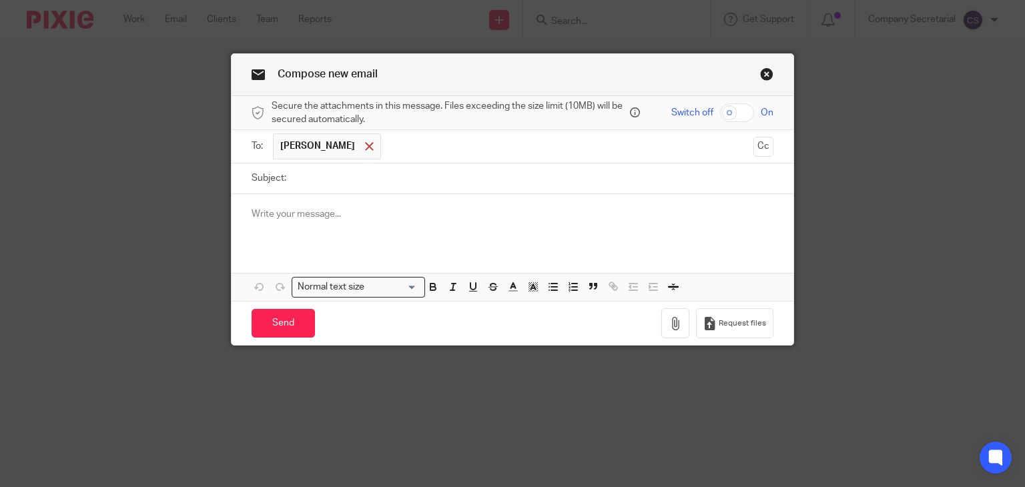
click at [362, 151] on div at bounding box center [369, 147] width 15 height 20
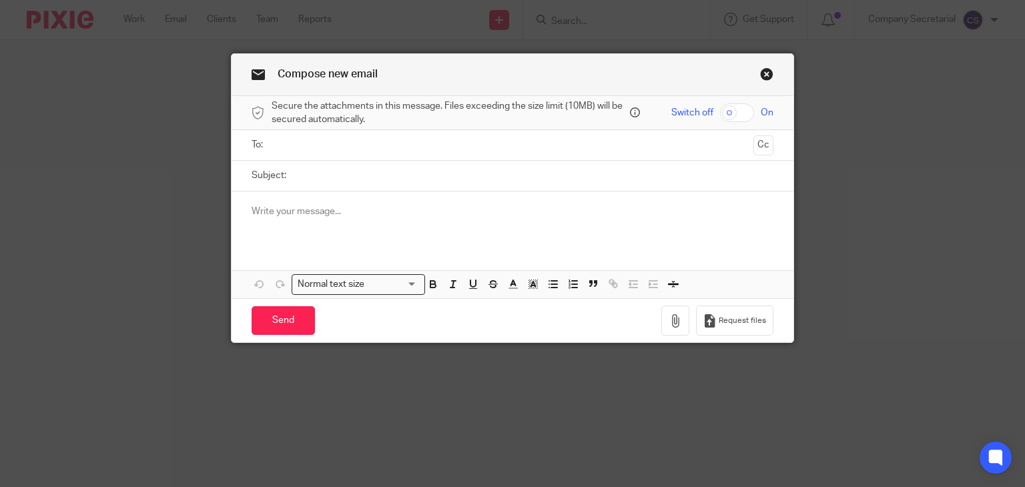
click at [361, 143] on input "text" at bounding box center [512, 144] width 472 height 15
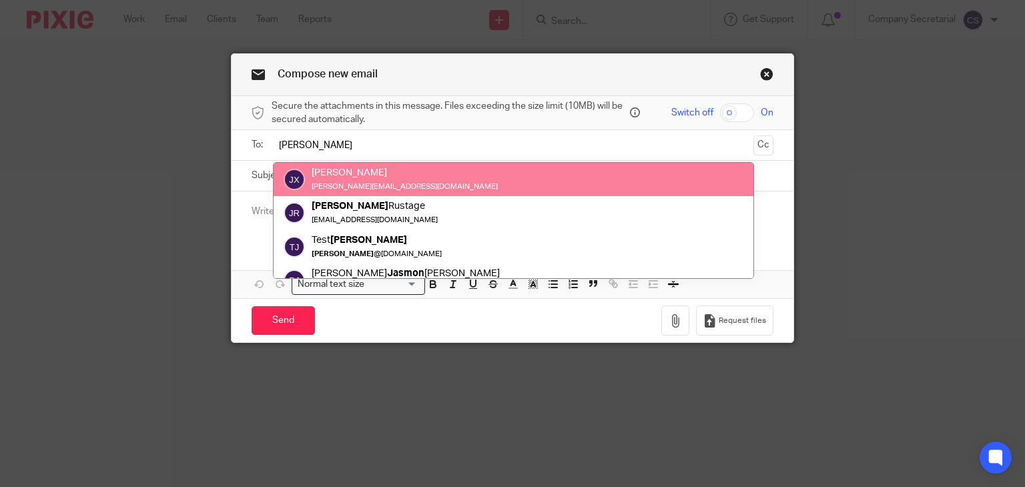
type input "[PERSON_NAME]"
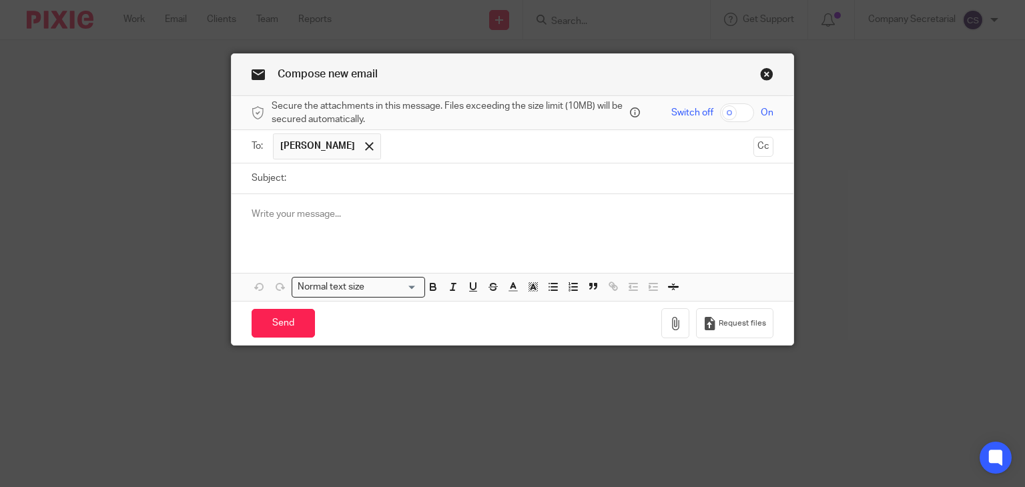
click at [392, 168] on input "Subject:" at bounding box center [533, 179] width 481 height 30
paste input "AMONAE LIMITED"
type input "AMONAE LIMITED Dividend"
click at [406, 206] on div at bounding box center [513, 220] width 563 height 52
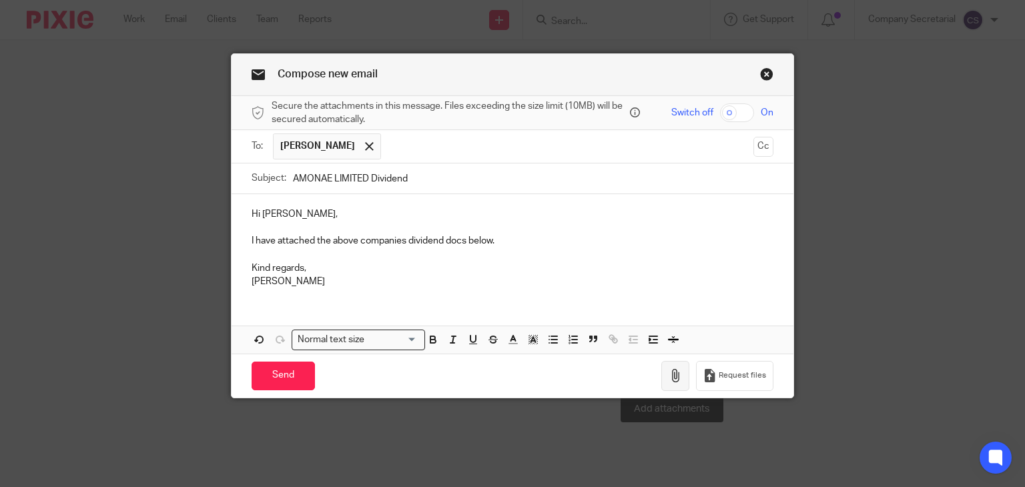
click at [669, 374] on icon "button" at bounding box center [675, 375] width 13 height 13
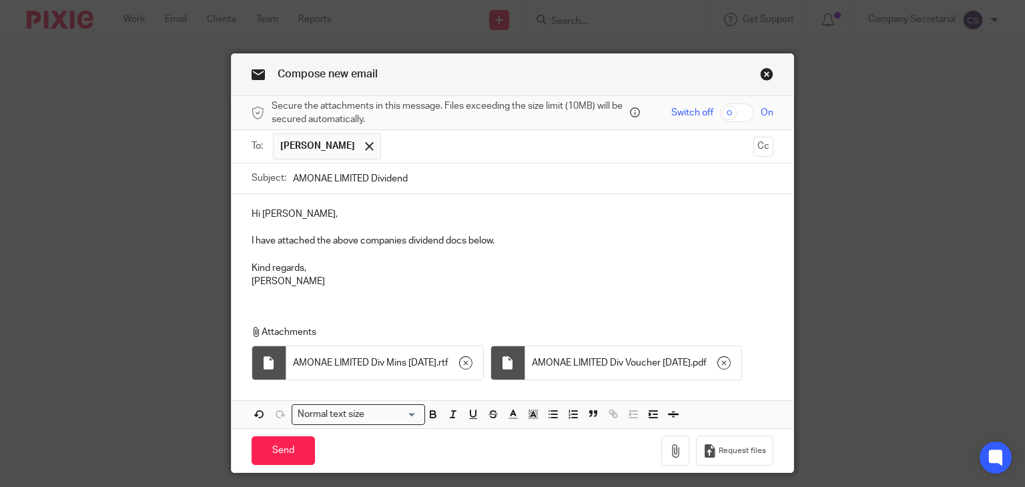
scroll to position [67, 0]
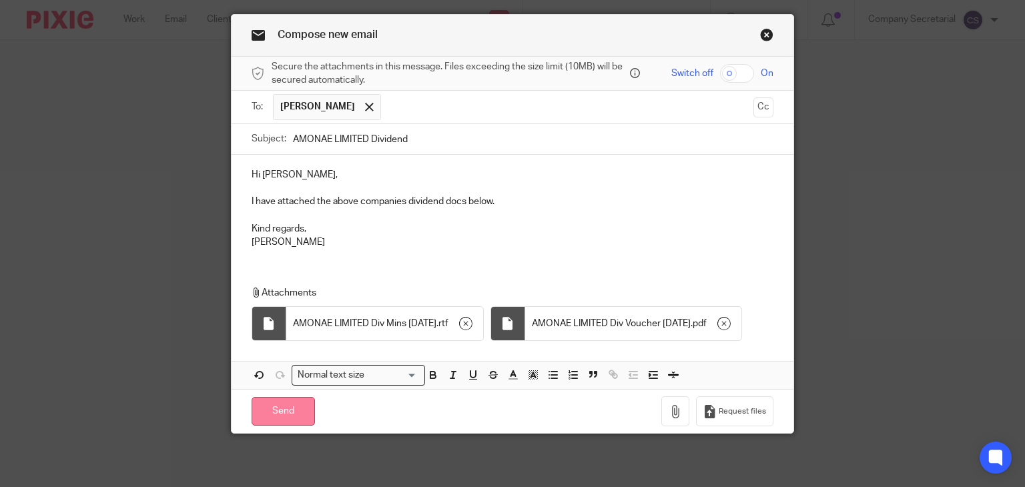
click at [298, 422] on input "Send" at bounding box center [283, 411] width 63 height 29
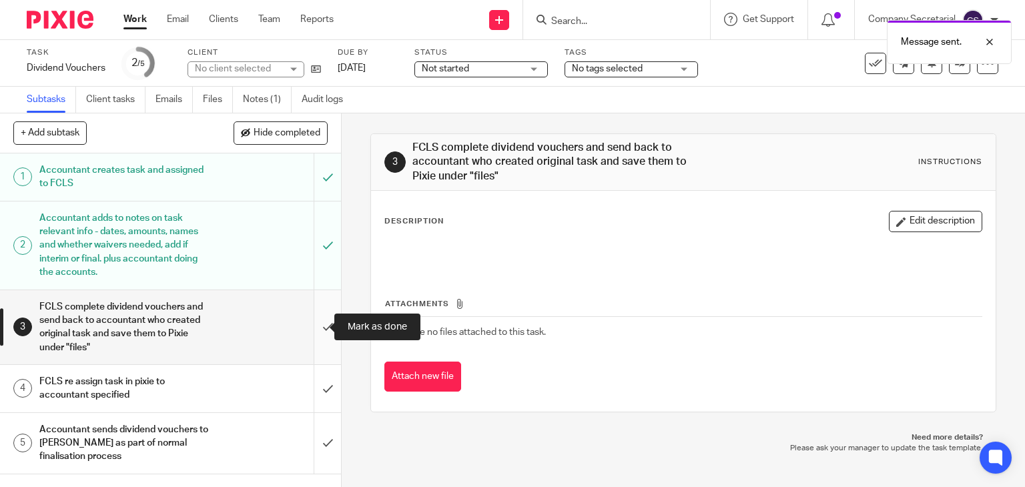
click at [317, 313] on input "submit" at bounding box center [170, 327] width 341 height 74
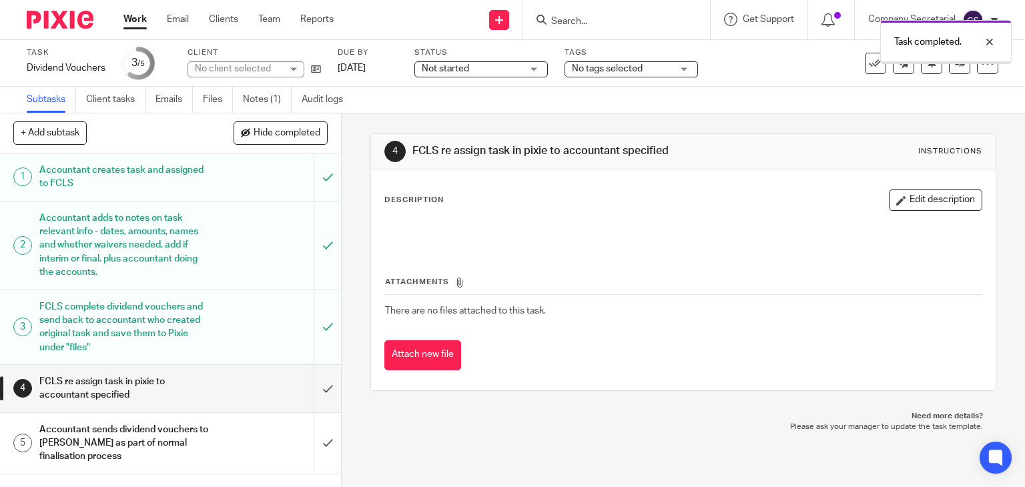
click at [312, 390] on input "submit" at bounding box center [170, 388] width 341 height 47
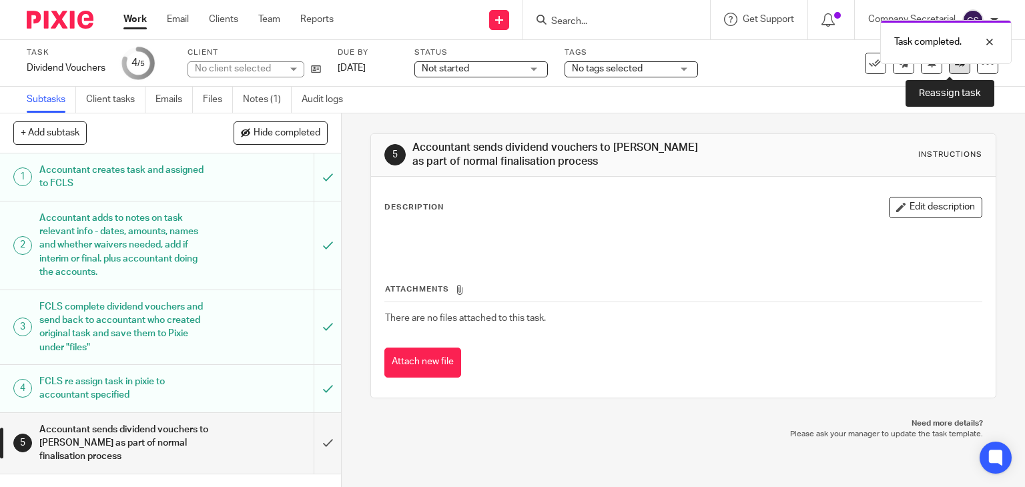
click at [952, 71] on link at bounding box center [959, 63] width 21 height 21
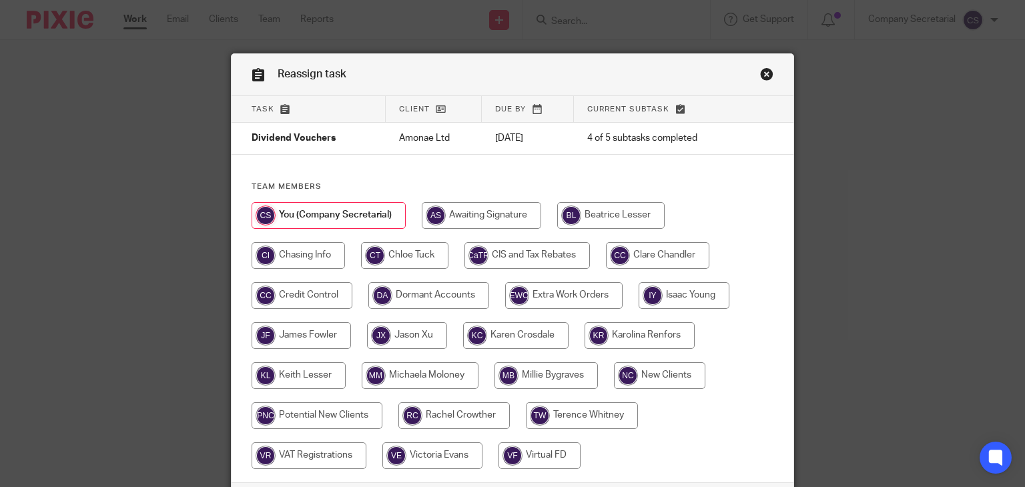
click at [422, 334] on input "radio" at bounding box center [407, 335] width 80 height 27
radio input "true"
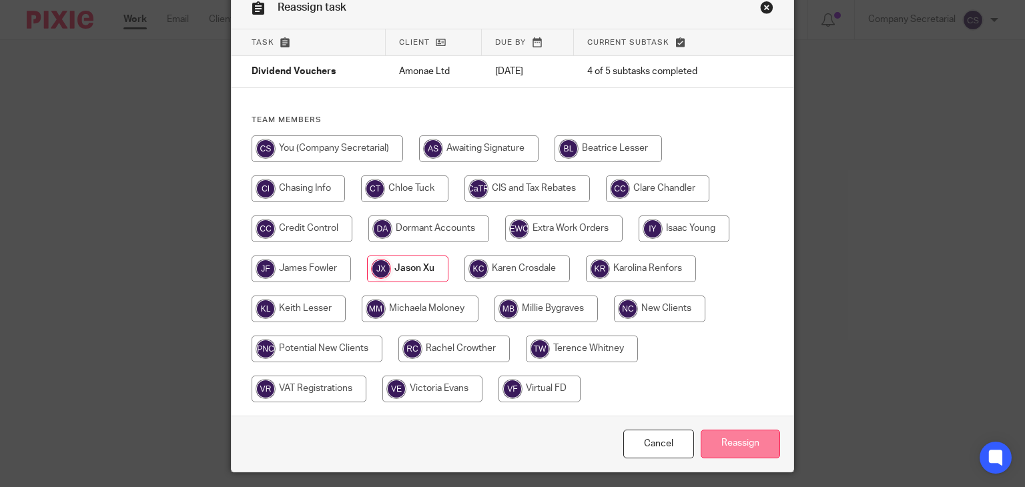
click at [765, 438] on input "Reassign" at bounding box center [740, 444] width 79 height 29
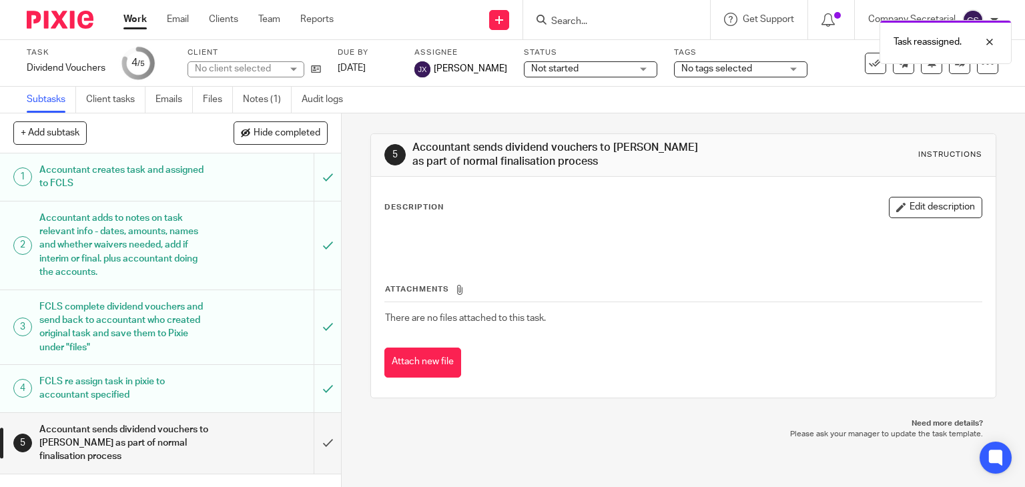
click at [70, 13] on img at bounding box center [60, 20] width 67 height 18
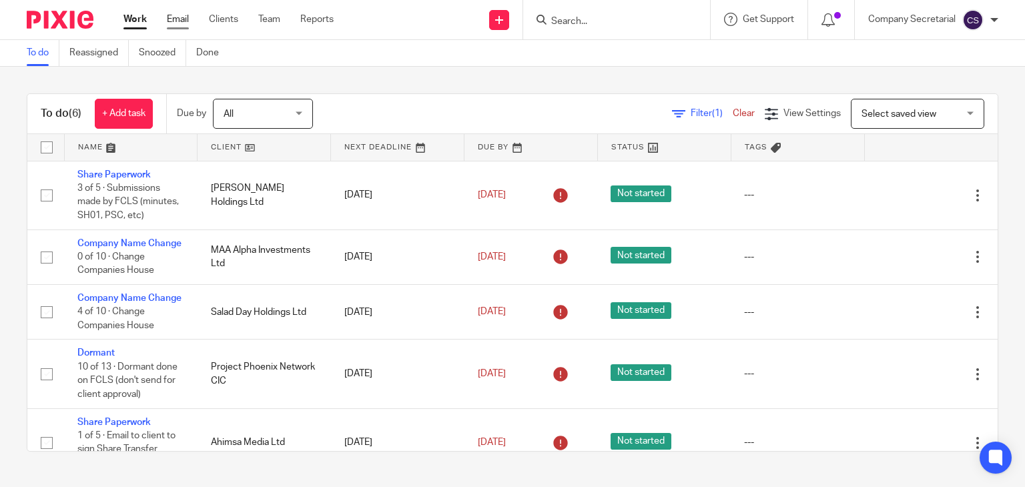
click at [176, 17] on link "Email" at bounding box center [178, 19] width 22 height 13
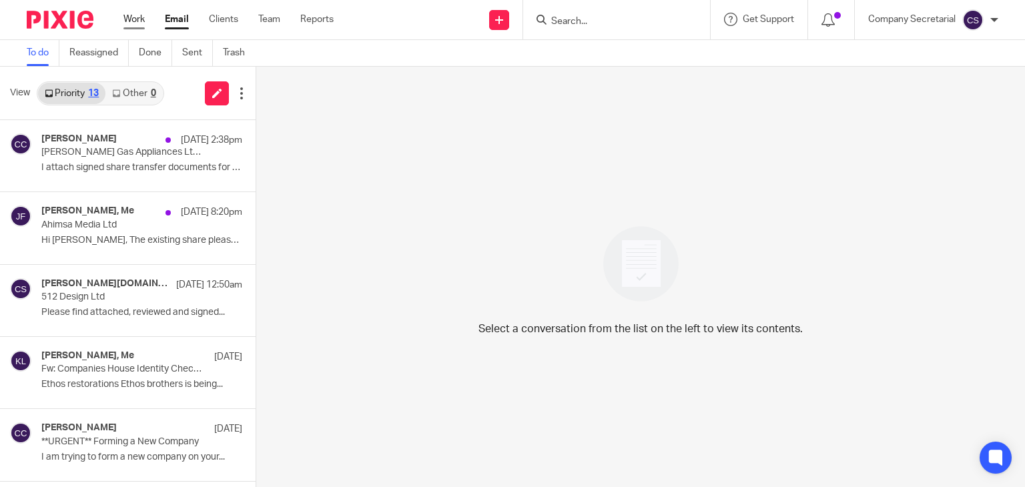
click at [144, 17] on link "Work" at bounding box center [133, 19] width 21 height 13
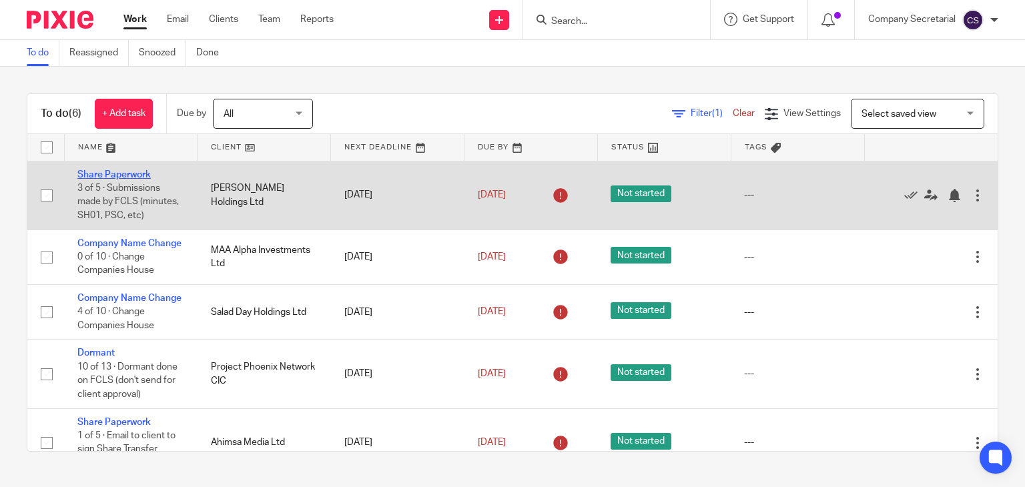
click at [136, 172] on link "Share Paperwork" at bounding box center [113, 174] width 73 height 9
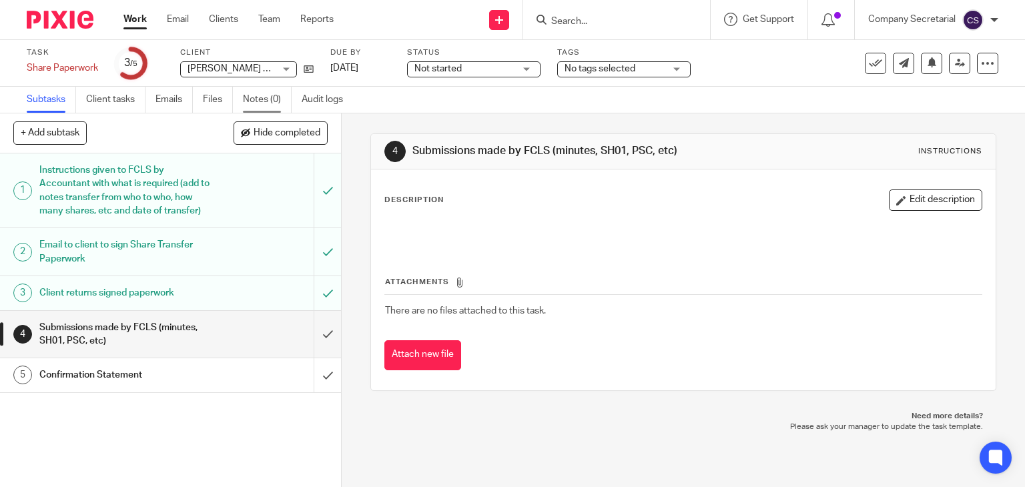
click at [259, 100] on link "Notes (0)" at bounding box center [267, 100] width 49 height 26
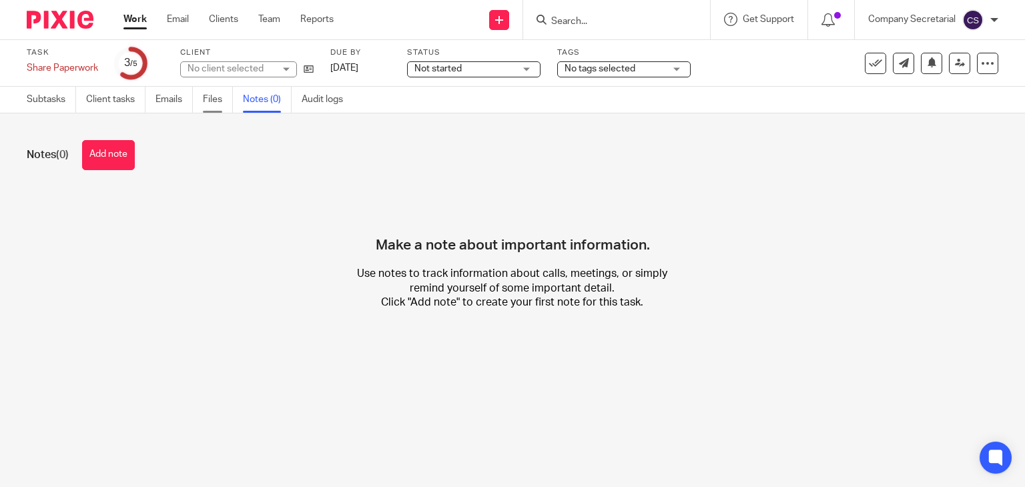
click at [221, 98] on link "Files" at bounding box center [218, 100] width 30 height 26
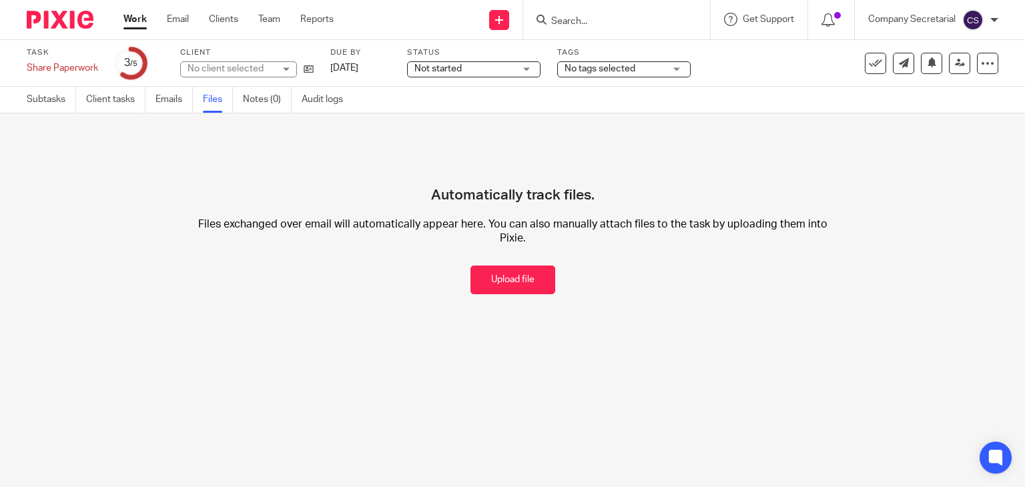
click at [171, 97] on link "Emails" at bounding box center [173, 100] width 37 height 26
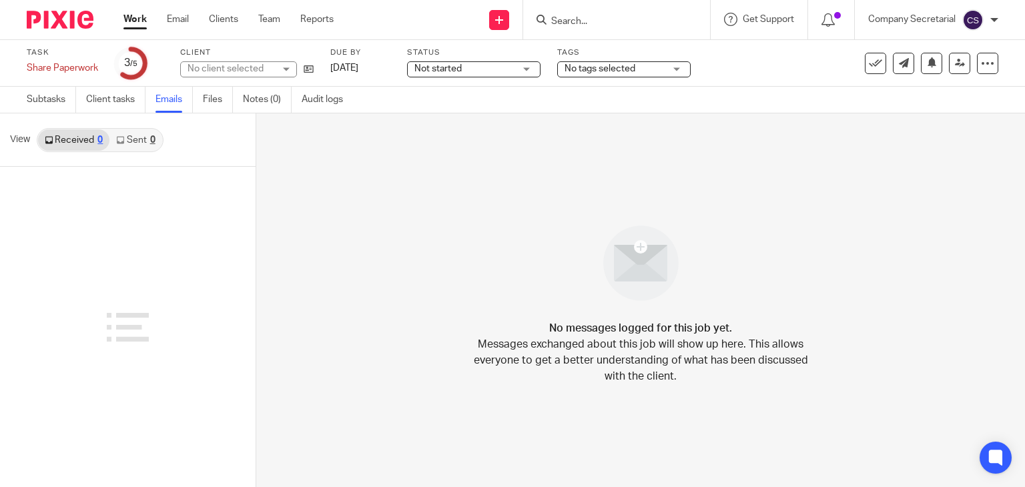
click at [117, 97] on link "Client tasks" at bounding box center [115, 100] width 59 height 26
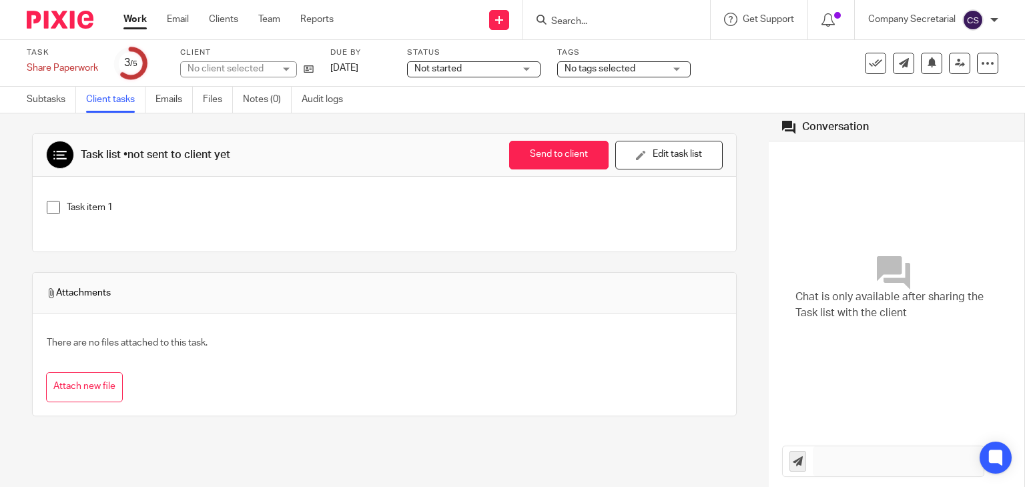
click at [58, 99] on link "Subtasks" at bounding box center [51, 100] width 49 height 26
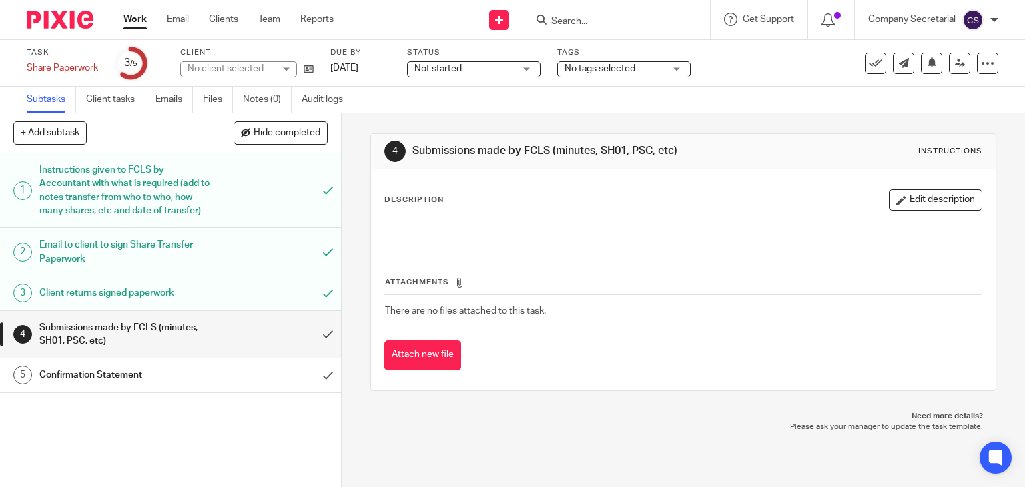
click at [69, 19] on img at bounding box center [60, 20] width 67 height 18
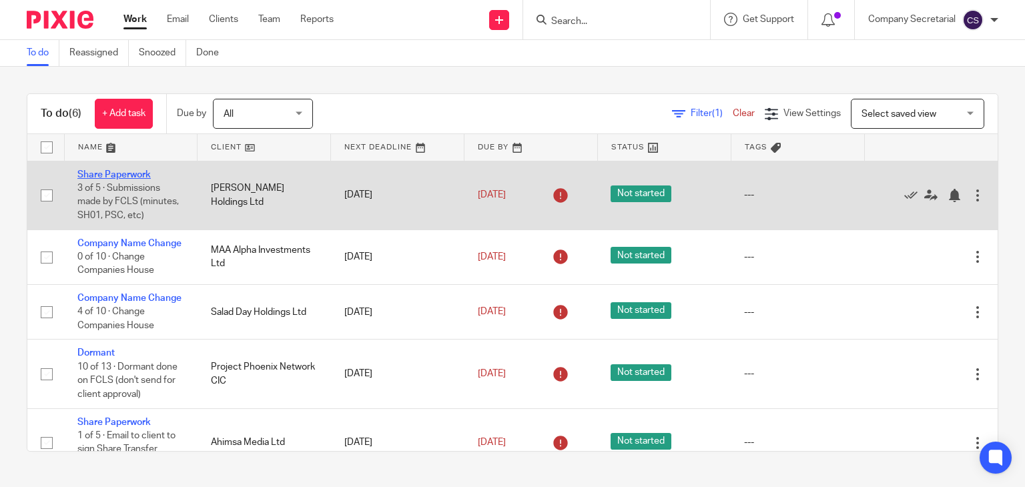
click at [143, 173] on link "Share Paperwork" at bounding box center [113, 174] width 73 height 9
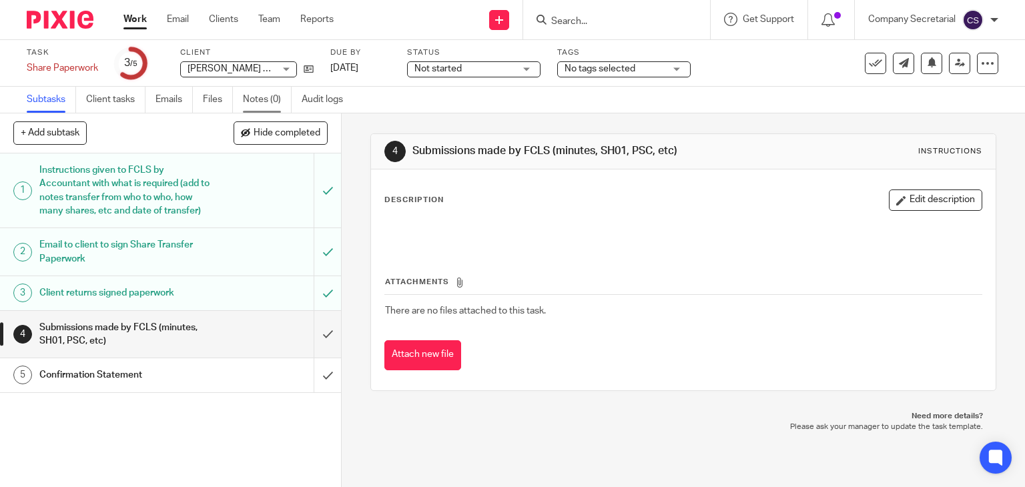
click at [266, 93] on link "Notes (0)" at bounding box center [267, 100] width 49 height 26
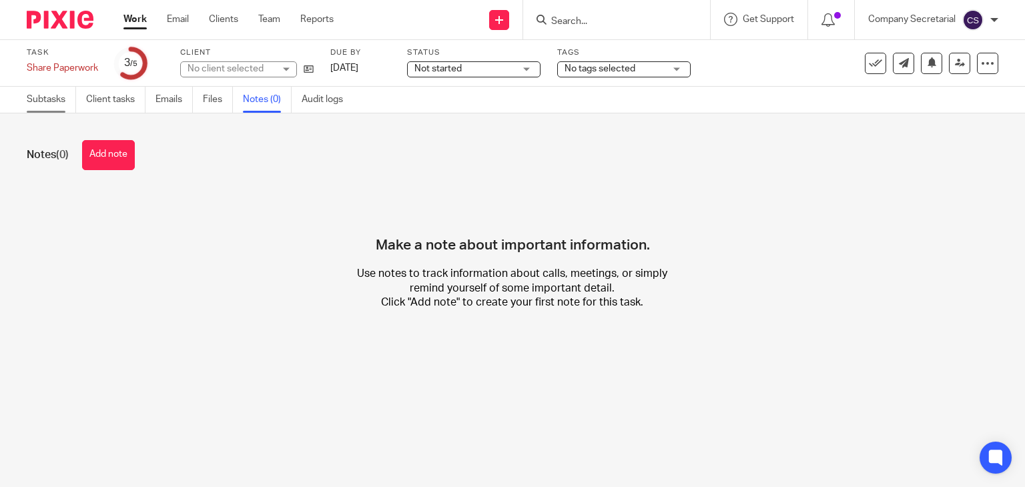
click at [45, 100] on link "Subtasks" at bounding box center [51, 100] width 49 height 26
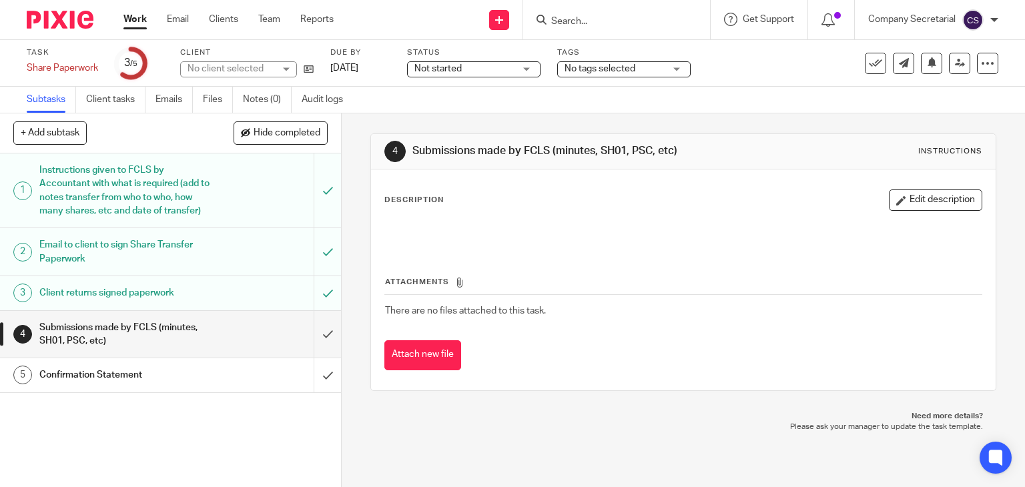
click at [208, 192] on div "Instructions given to FCLS by Accountant with what is required (add to notes tr…" at bounding box center [169, 190] width 261 height 61
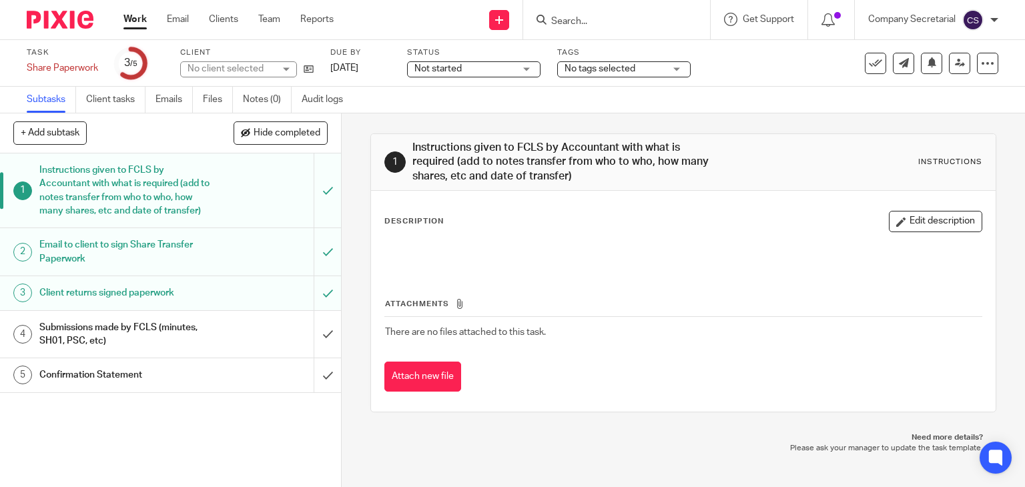
click at [203, 258] on h1 "Email to client to sign Share Transfer Paperwork" at bounding box center [126, 252] width 174 height 34
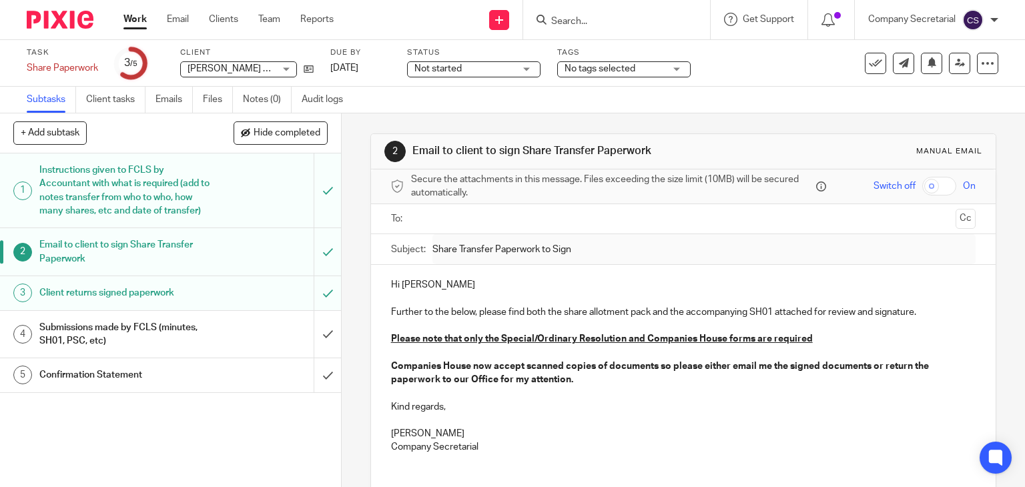
click at [206, 303] on div "Client returns signed paperwork" at bounding box center [169, 293] width 261 height 20
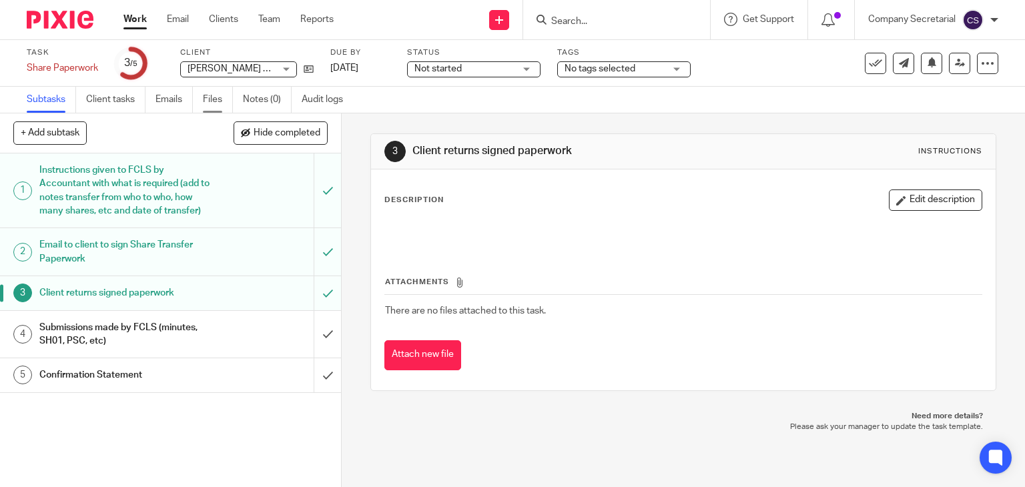
click at [213, 96] on link "Files" at bounding box center [218, 100] width 30 height 26
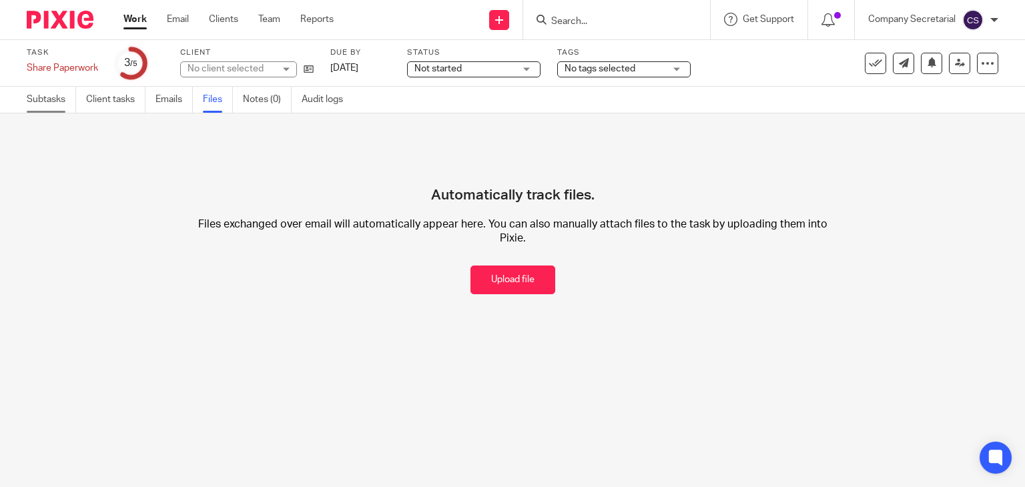
click at [63, 95] on link "Subtasks" at bounding box center [51, 100] width 49 height 26
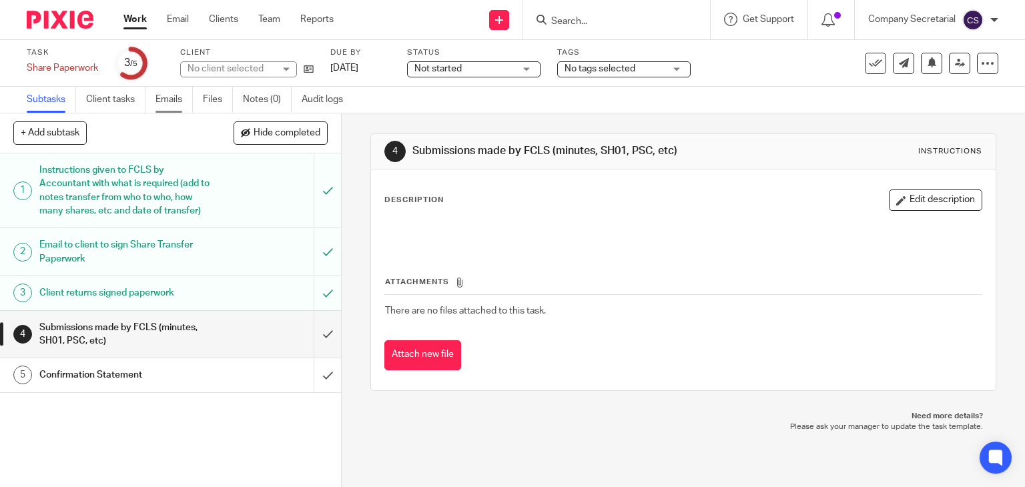
click at [158, 101] on link "Emails" at bounding box center [173, 100] width 37 height 26
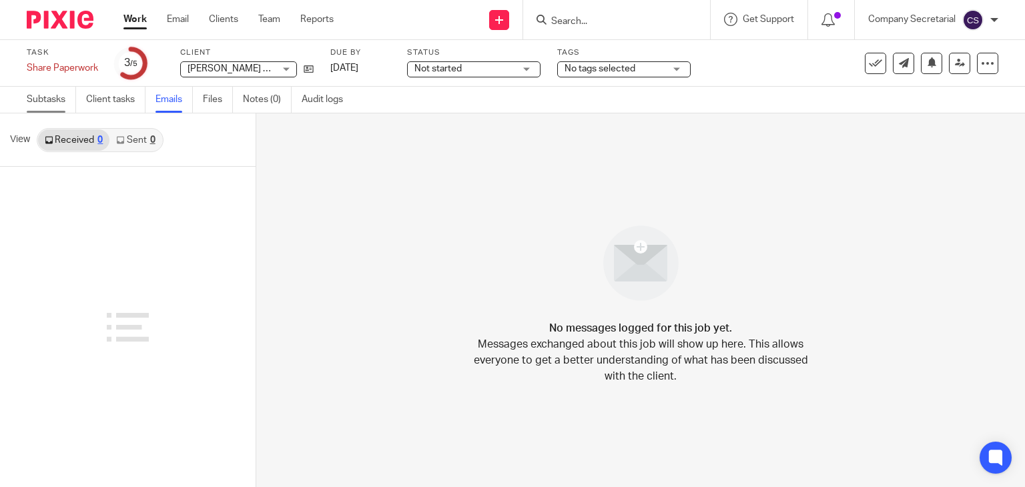
click at [55, 95] on link "Subtasks" at bounding box center [51, 100] width 49 height 26
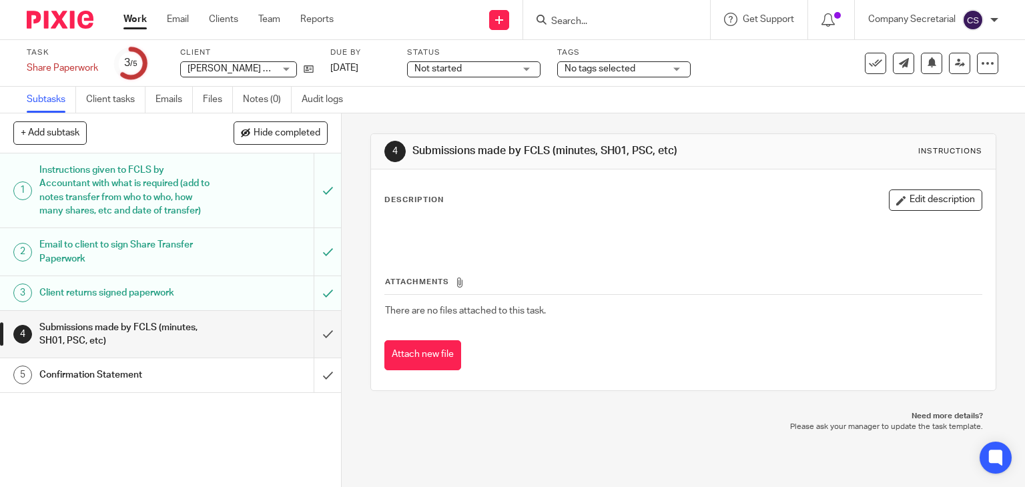
click at [75, 17] on img at bounding box center [60, 20] width 67 height 18
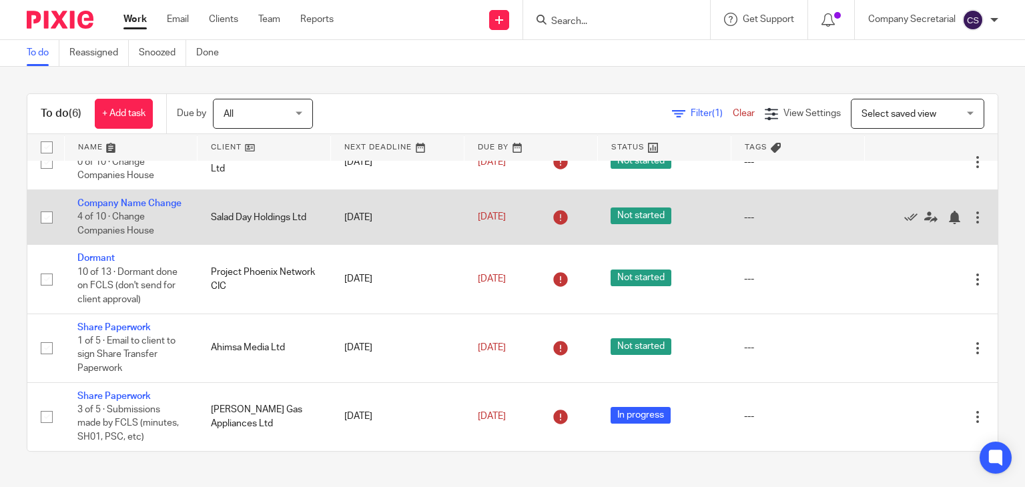
scroll to position [125, 0]
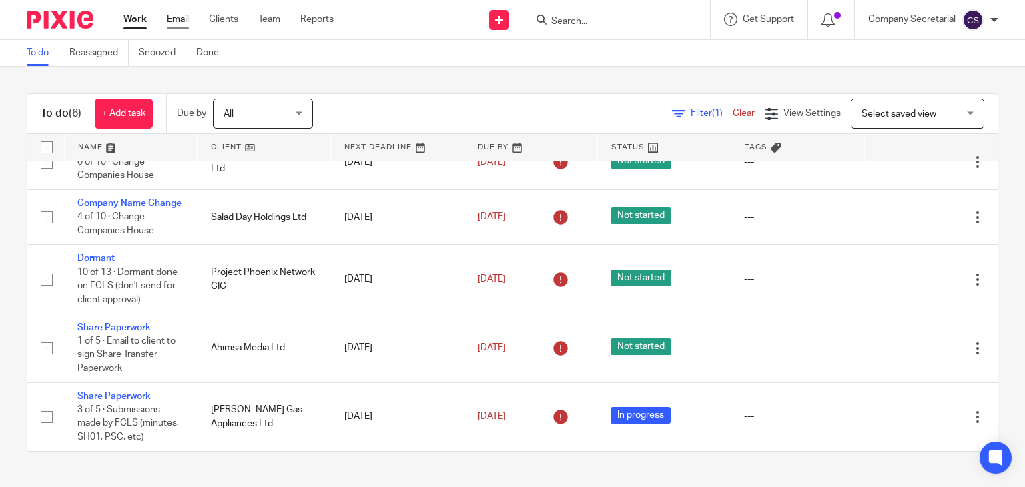
click at [176, 21] on link "Email" at bounding box center [178, 19] width 22 height 13
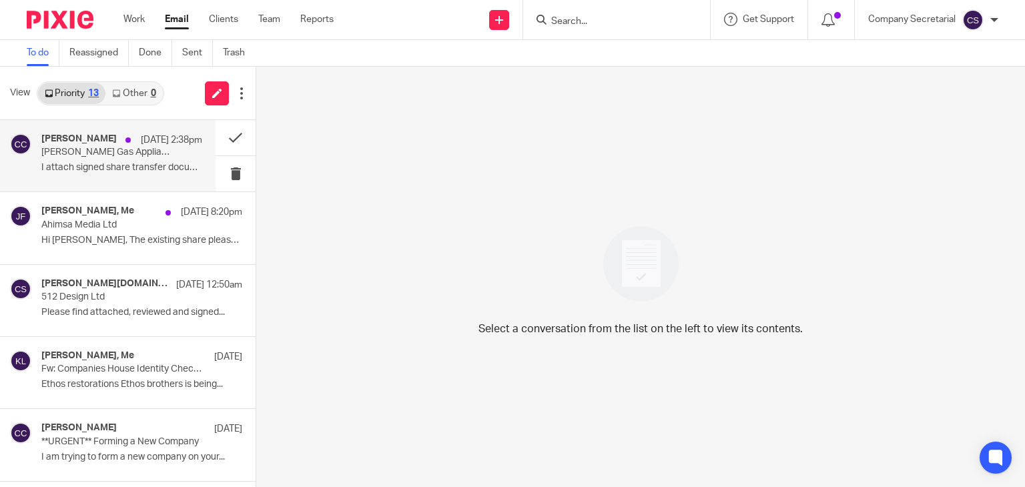
click at [133, 164] on p "I attach signed share transfer documents for R...." at bounding box center [121, 167] width 161 height 11
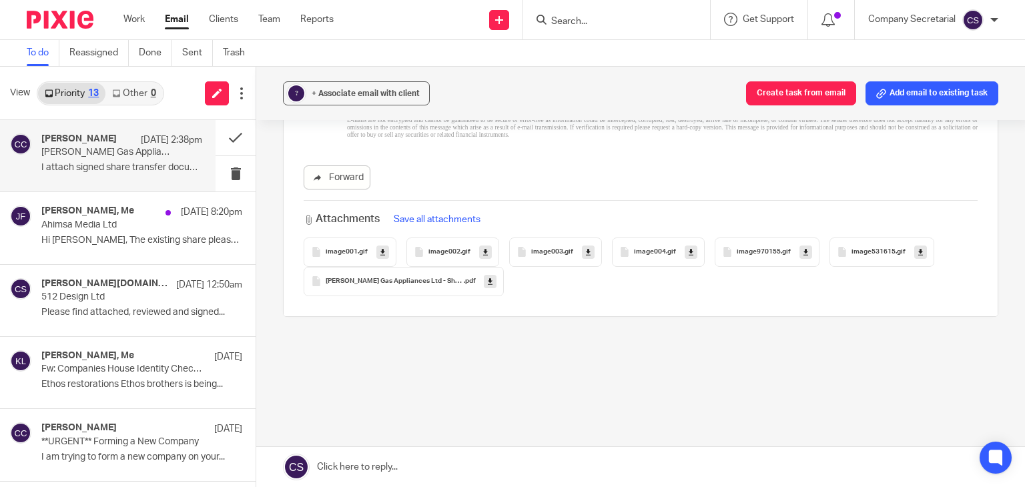
scroll to position [775, 0]
click at [488, 277] on icon at bounding box center [490, 279] width 5 height 10
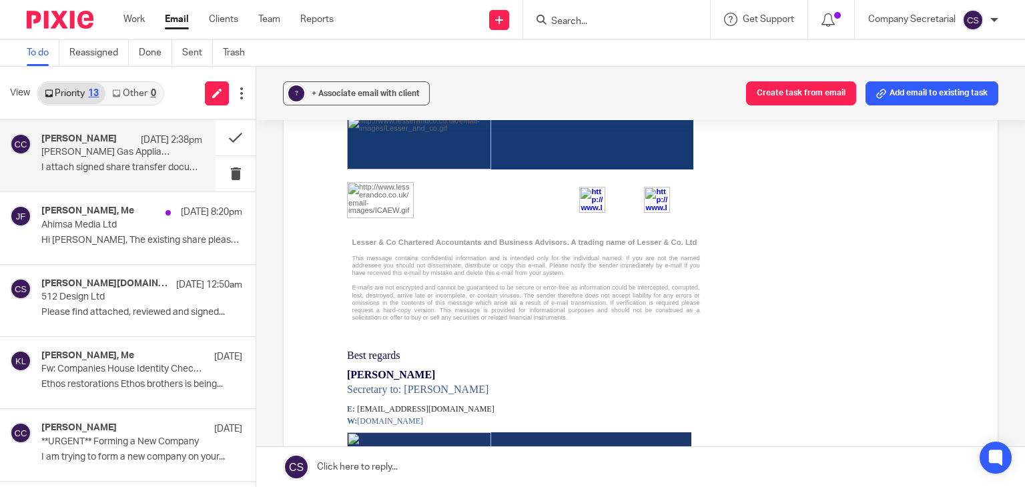
scroll to position [0, 0]
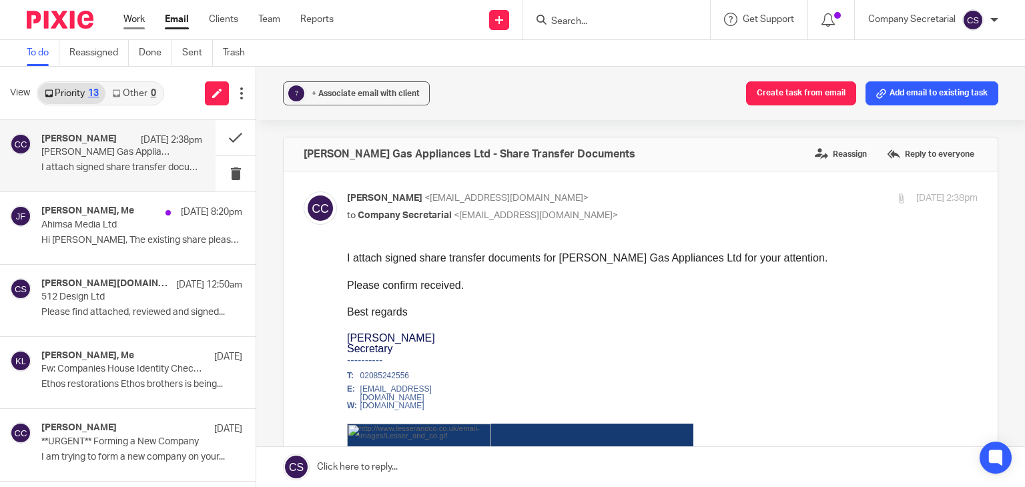
click at [131, 18] on link "Work" at bounding box center [133, 19] width 21 height 13
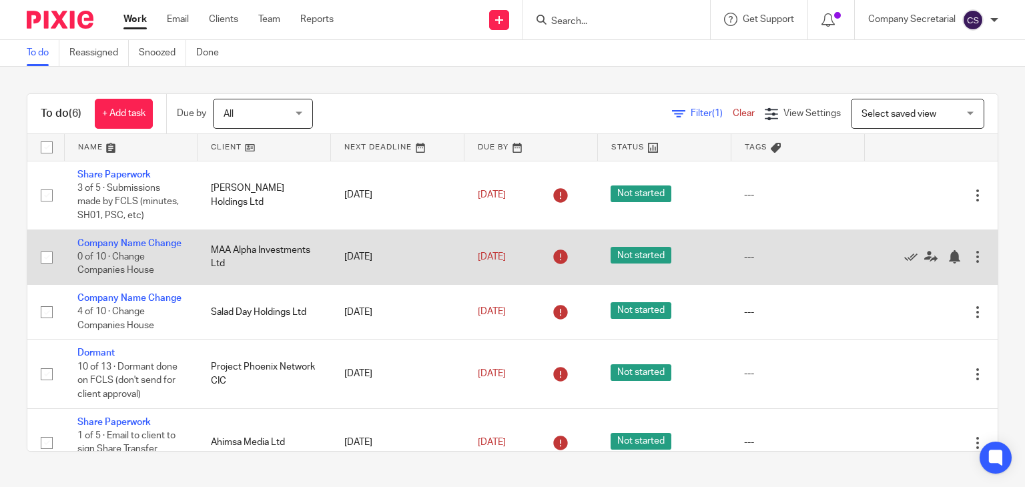
scroll to position [125, 0]
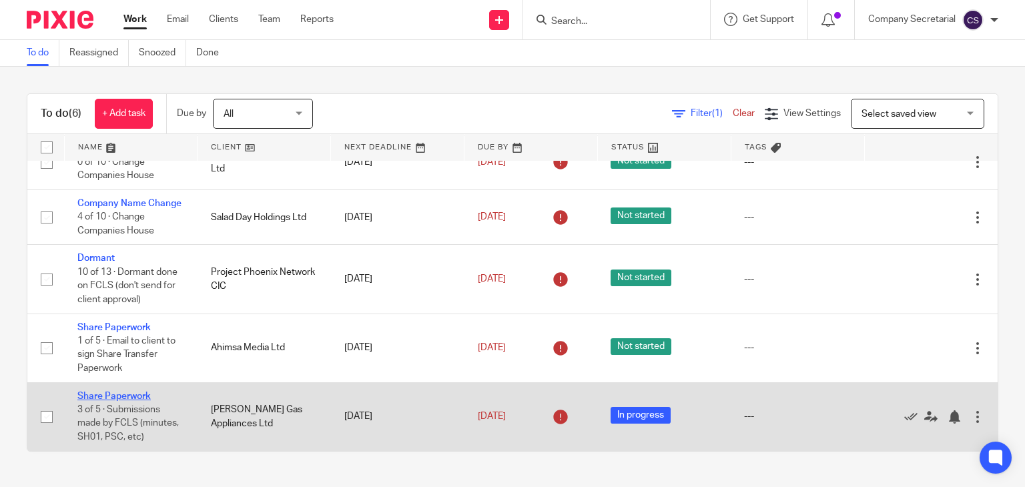
click at [127, 396] on link "Share Paperwork" at bounding box center [113, 396] width 73 height 9
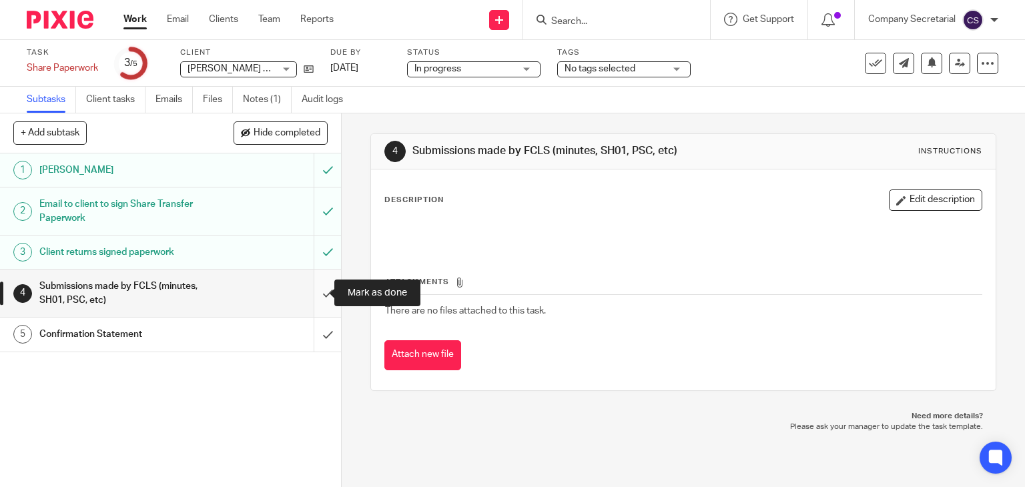
click at [310, 288] on input "submit" at bounding box center [170, 293] width 341 height 47
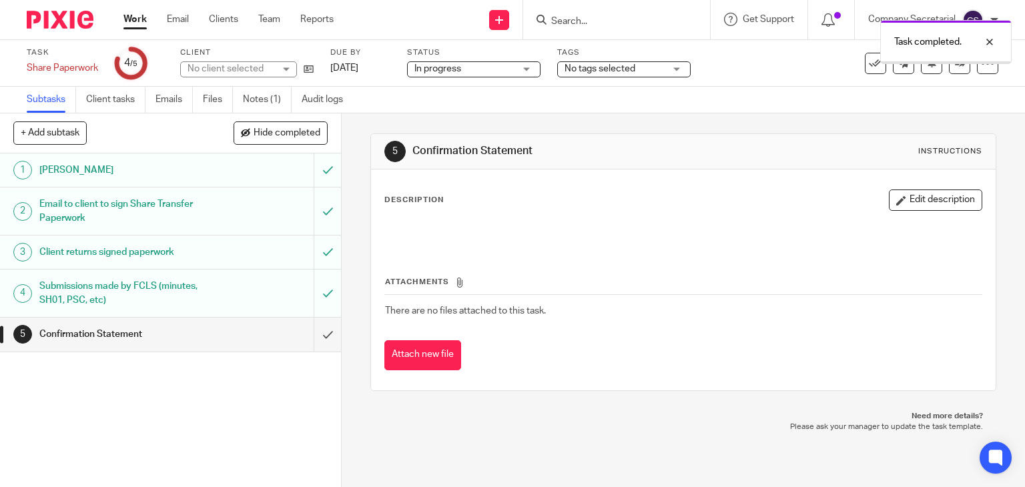
click at [314, 332] on input "submit" at bounding box center [170, 334] width 341 height 33
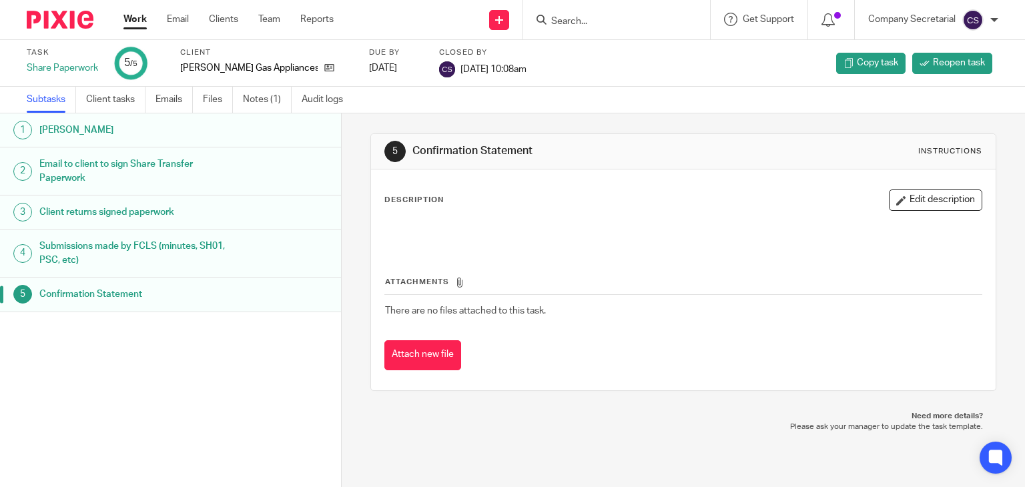
click at [70, 16] on img at bounding box center [60, 20] width 67 height 18
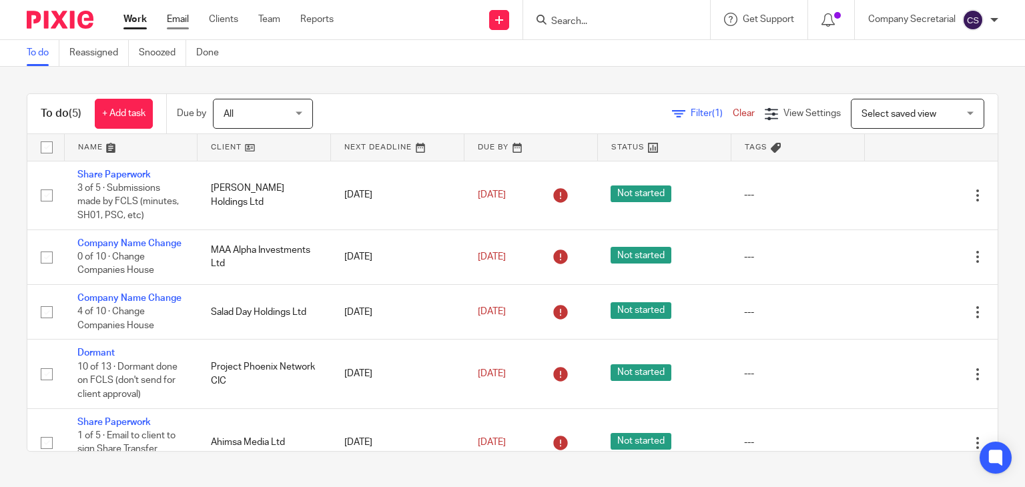
click at [182, 15] on link "Email" at bounding box center [178, 19] width 22 height 13
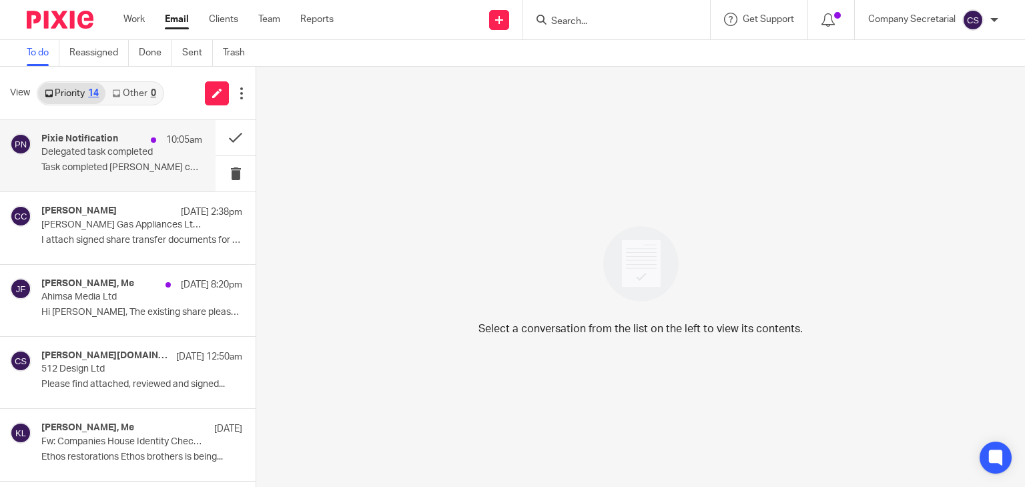
click at [143, 162] on p "Task completed [PERSON_NAME] completed a..." at bounding box center [121, 167] width 161 height 11
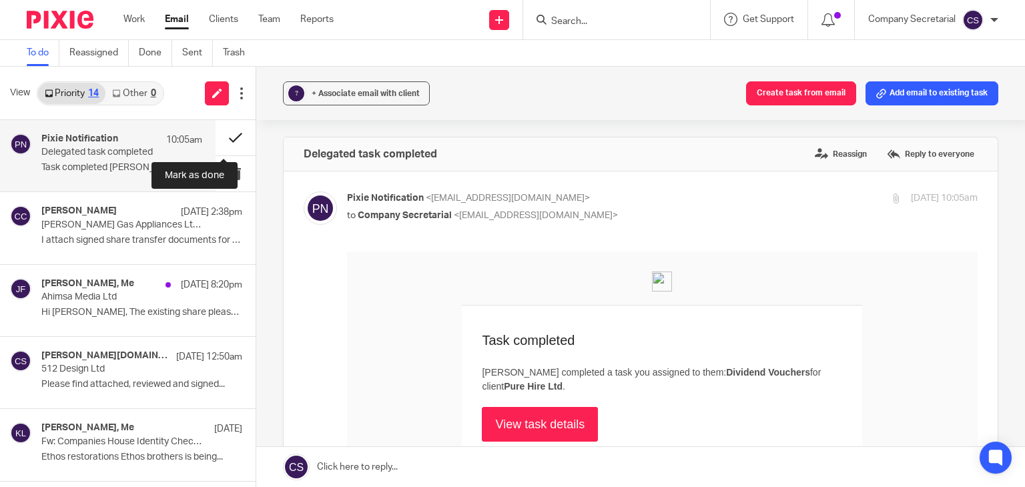
click at [218, 134] on button at bounding box center [236, 137] width 40 height 35
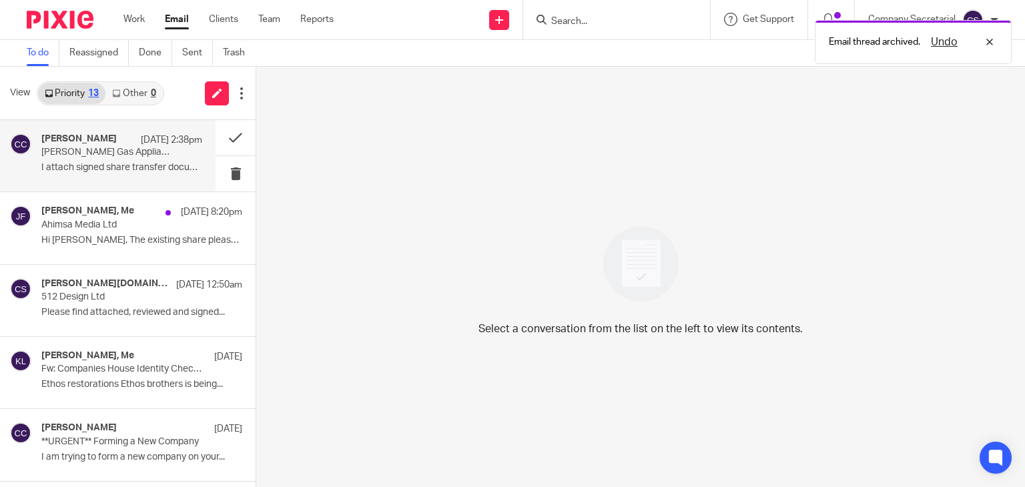
click at [120, 155] on p "R. J. Gas Appliances Ltd - Share Transfer Documents" at bounding box center [105, 152] width 129 height 11
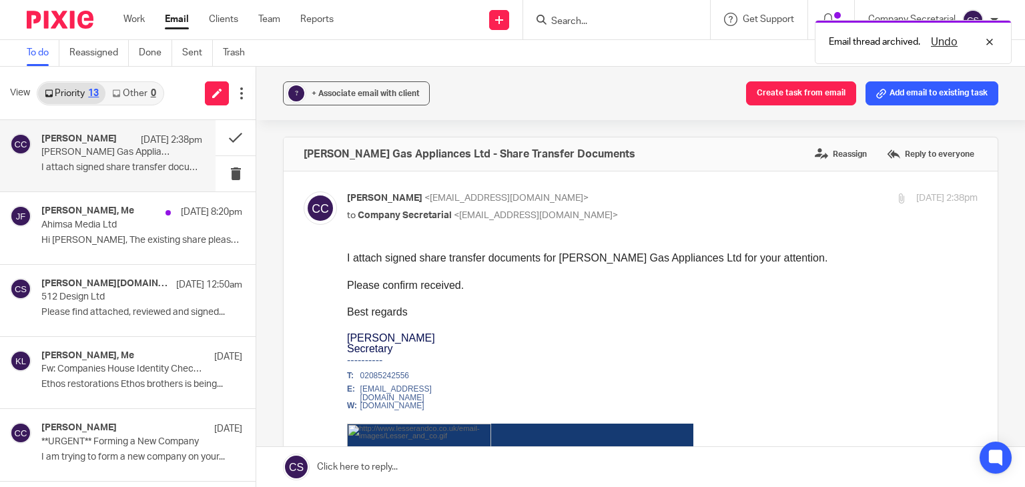
click at [489, 465] on link at bounding box center [640, 467] width 769 height 40
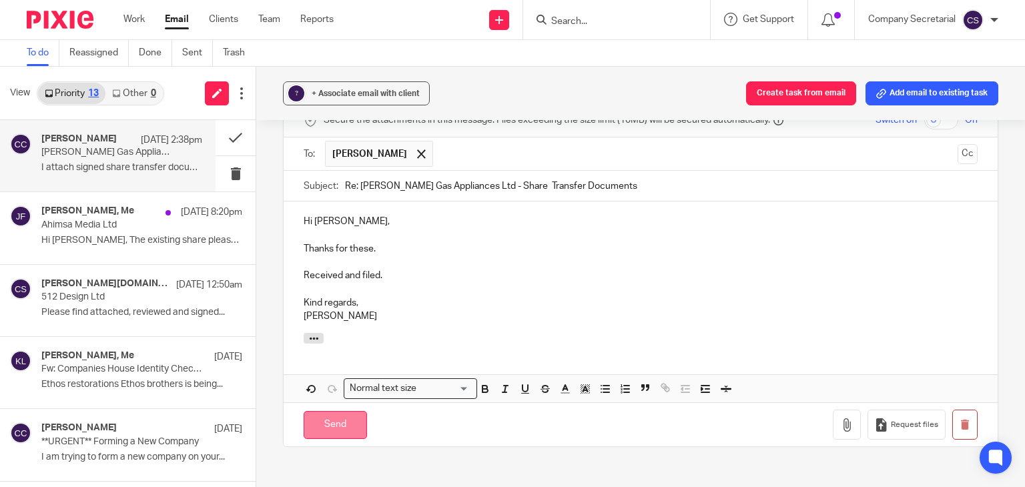
click at [355, 418] on input "Send" at bounding box center [335, 425] width 63 height 29
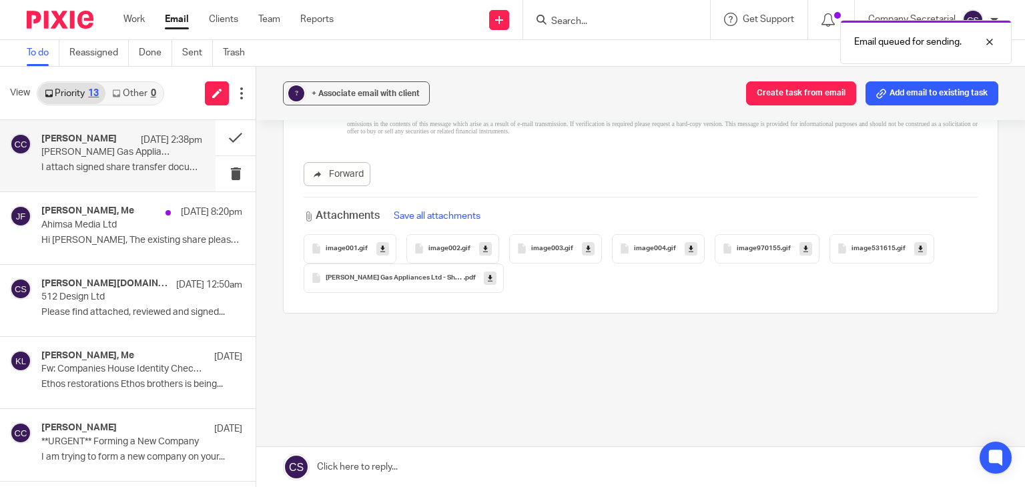
scroll to position [775, 0]
click at [216, 134] on button at bounding box center [236, 137] width 40 height 35
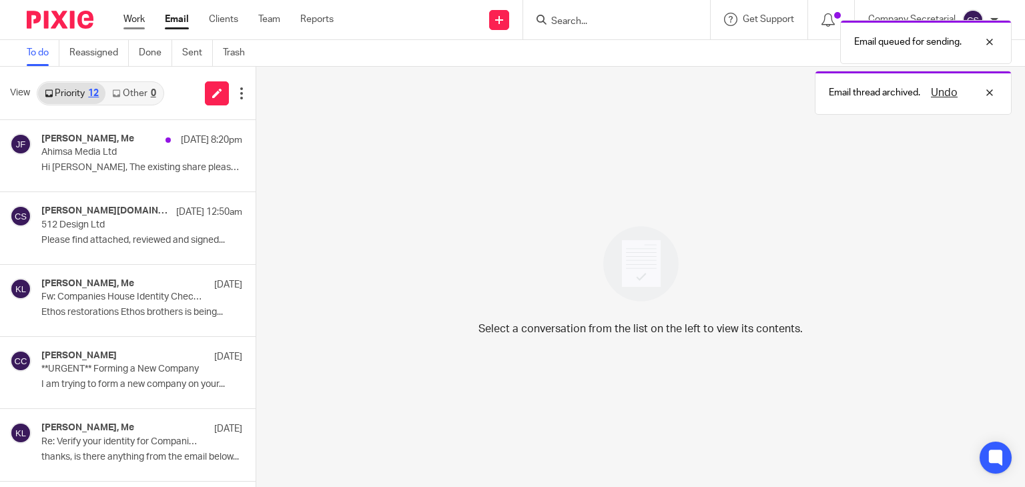
click at [135, 19] on link "Work" at bounding box center [133, 19] width 21 height 13
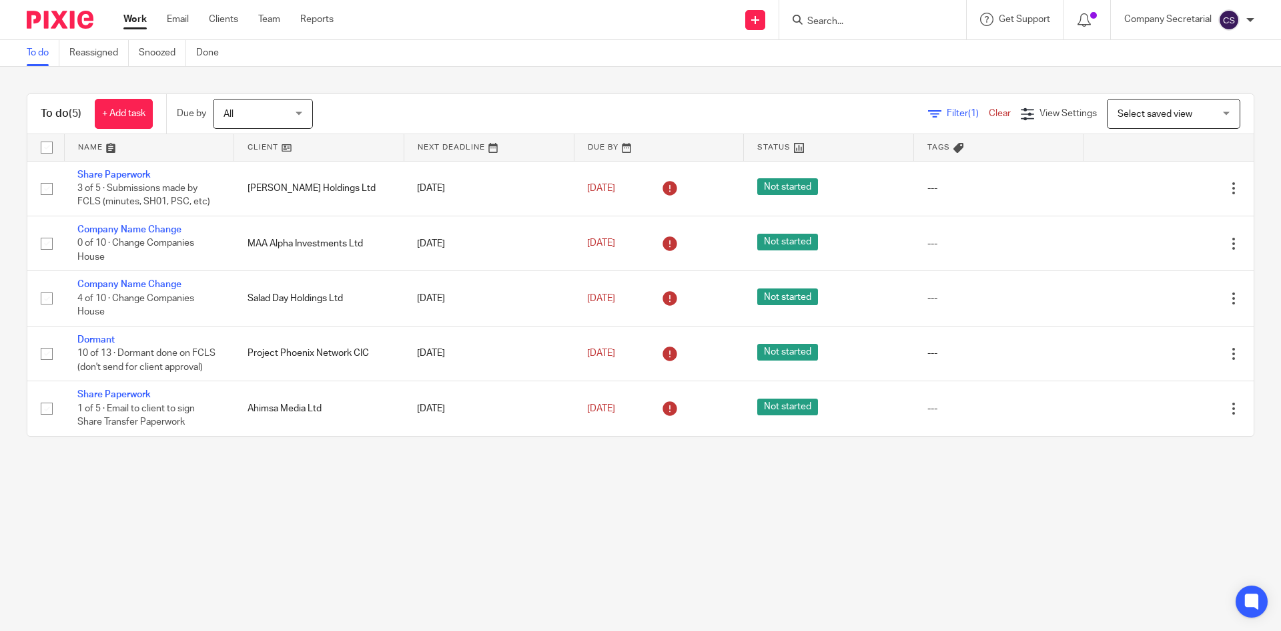
click at [860, 21] on input "Search" at bounding box center [866, 22] width 120 height 12
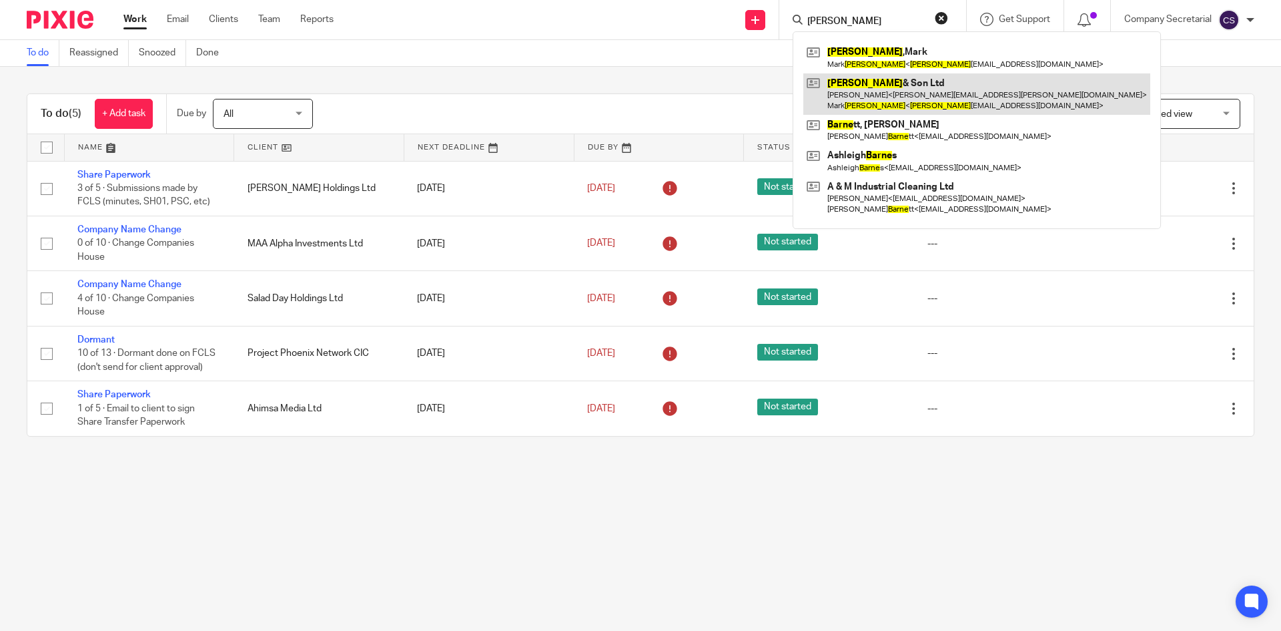
type input "[PERSON_NAME]"
click at [902, 87] on link at bounding box center [977, 93] width 347 height 41
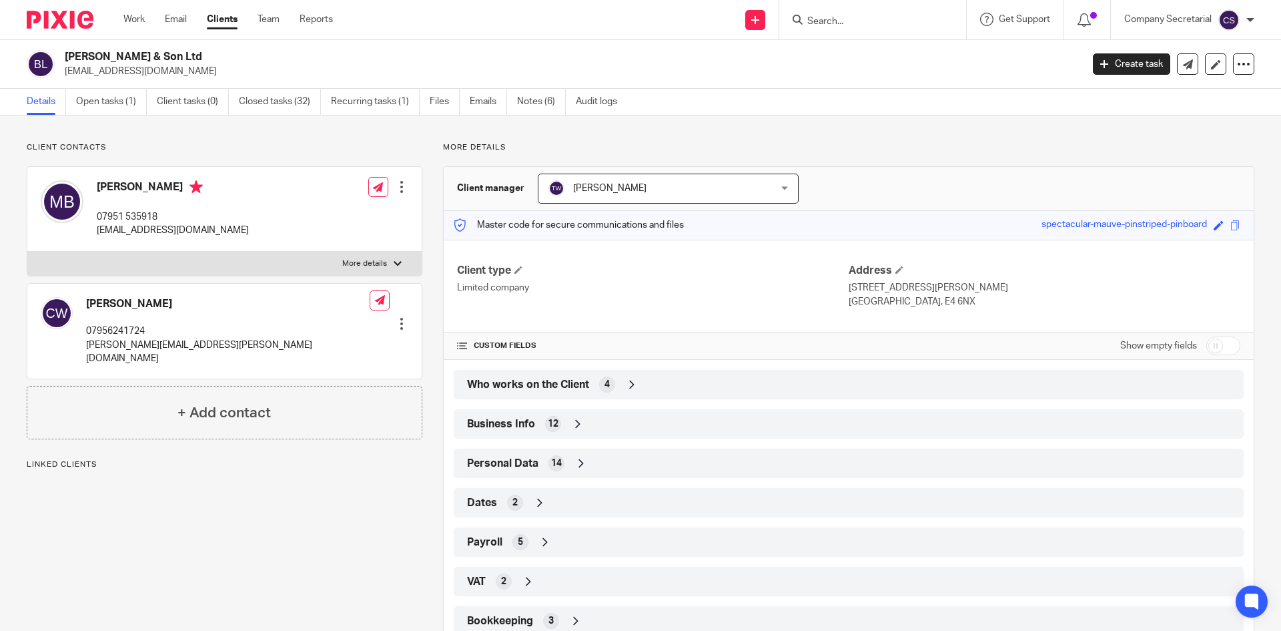
click at [123, 51] on h2 "[PERSON_NAME] & Son Ltd" at bounding box center [468, 57] width 807 height 14
copy div "[PERSON_NAME] & Son Ltd"
click at [1183, 63] on icon at bounding box center [1188, 64] width 10 height 10
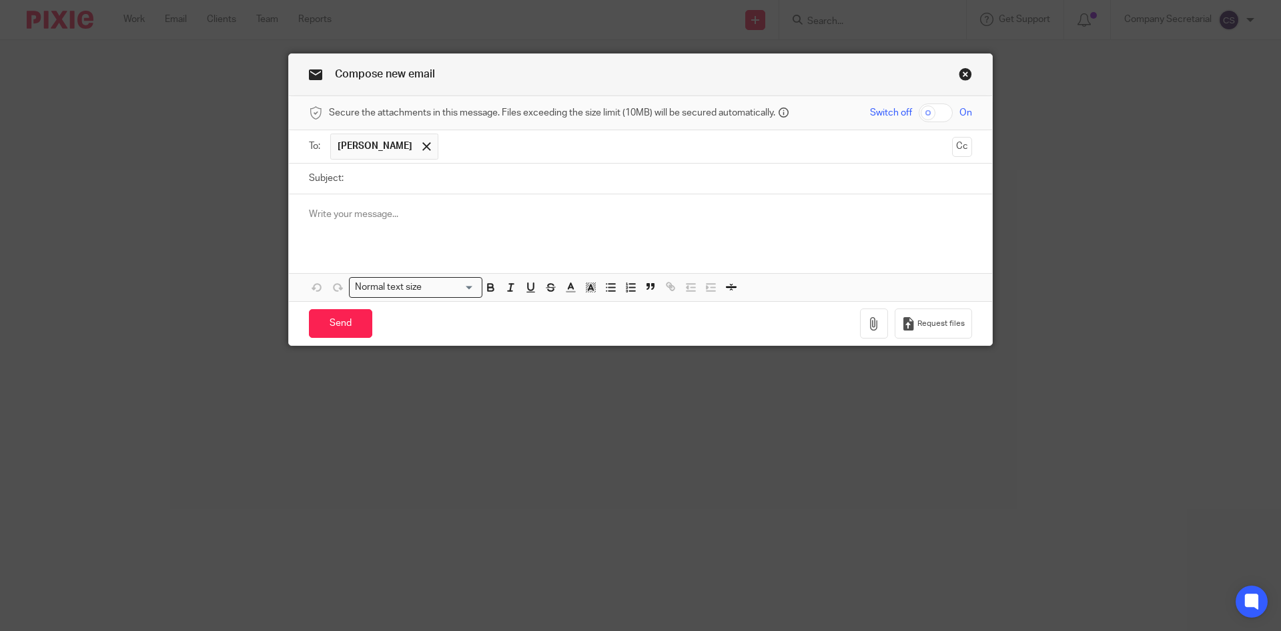
click at [495, 180] on input "Subject:" at bounding box center [661, 179] width 622 height 30
paste input "Byrne & Son Ltd"
type input "[PERSON_NAME] & Son Ltd"
click at [414, 216] on p at bounding box center [640, 214] width 663 height 13
paste div
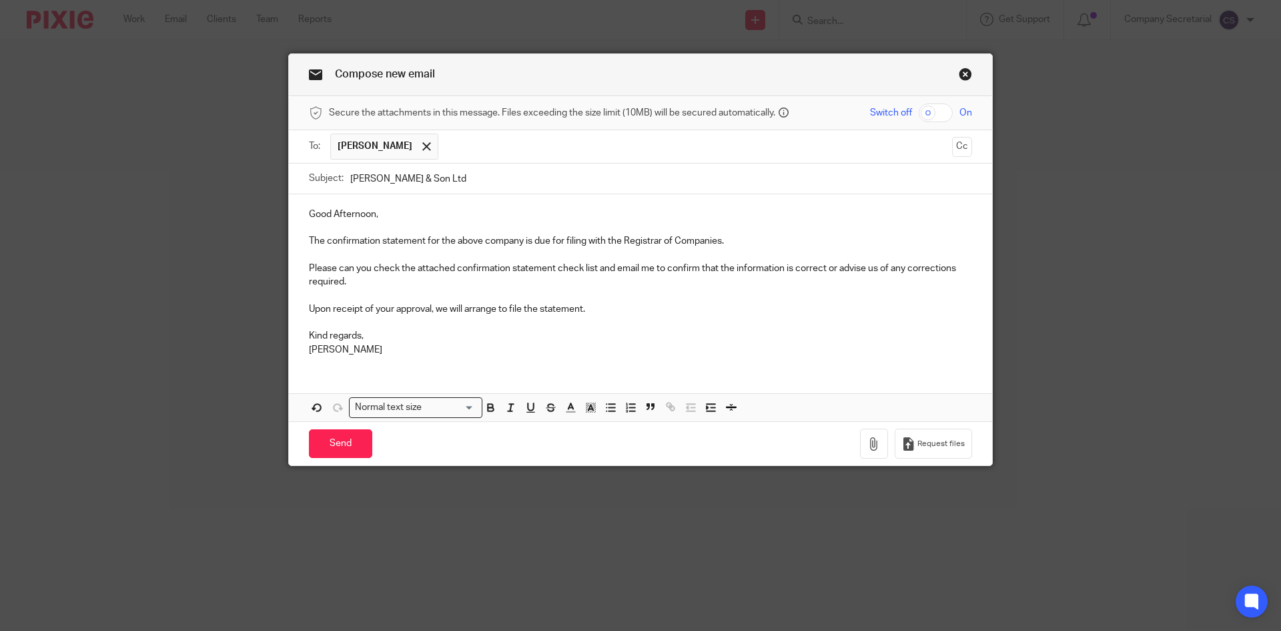
click at [340, 203] on div "Good Afternoon, The confirmation statement for the above company is due for fil…" at bounding box center [640, 280] width 703 height 172
click at [868, 445] on icon "button" at bounding box center [874, 443] width 13 height 13
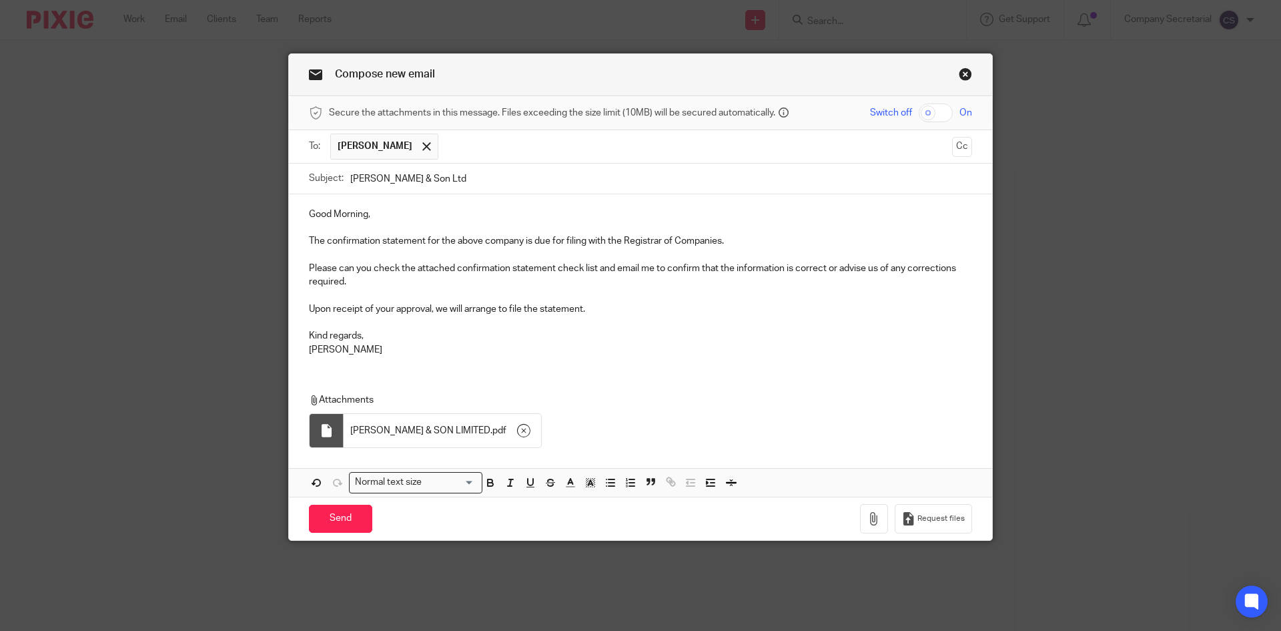
click at [399, 286] on p "Please can you check the attached confirmation statement check list and email m…" at bounding box center [640, 275] width 663 height 27
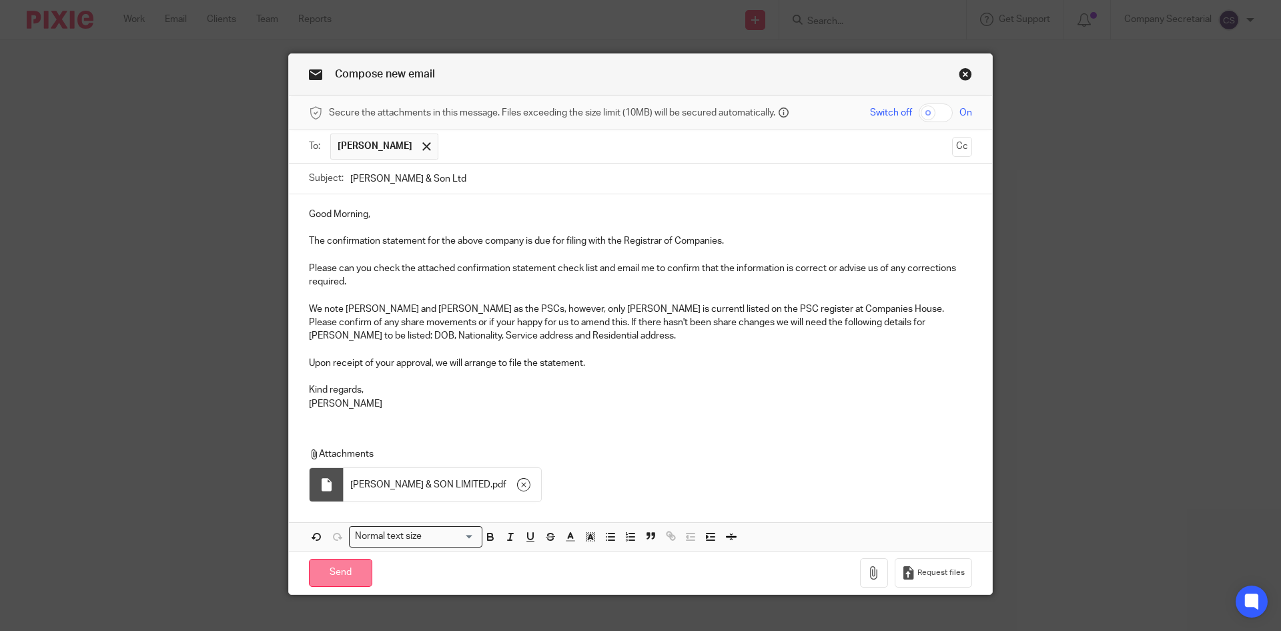
click at [354, 572] on input "Send" at bounding box center [340, 573] width 63 height 29
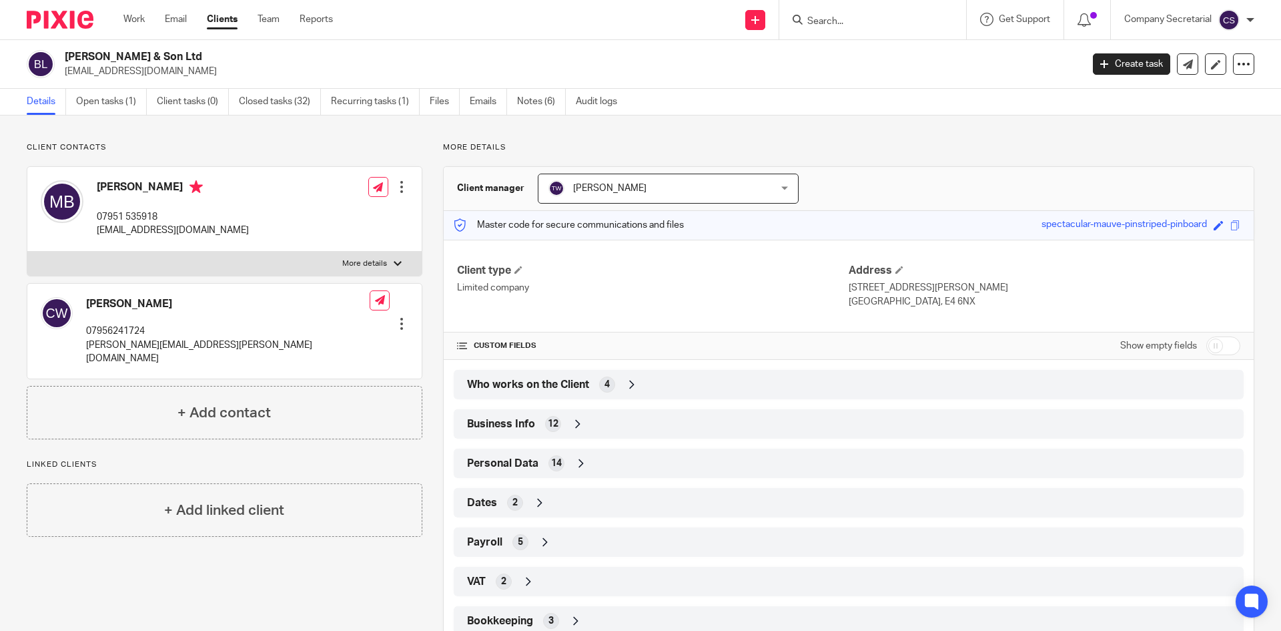
click at [841, 17] on input "Search" at bounding box center [866, 22] width 120 height 12
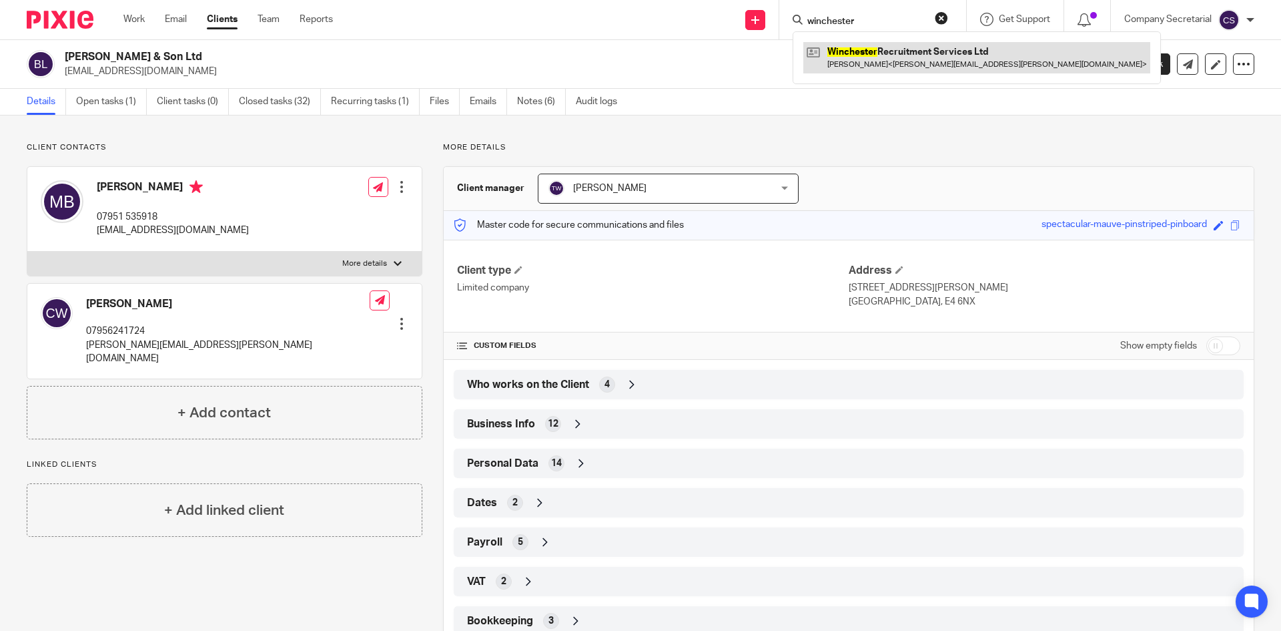
type input "winchester"
click at [899, 51] on link at bounding box center [977, 57] width 347 height 31
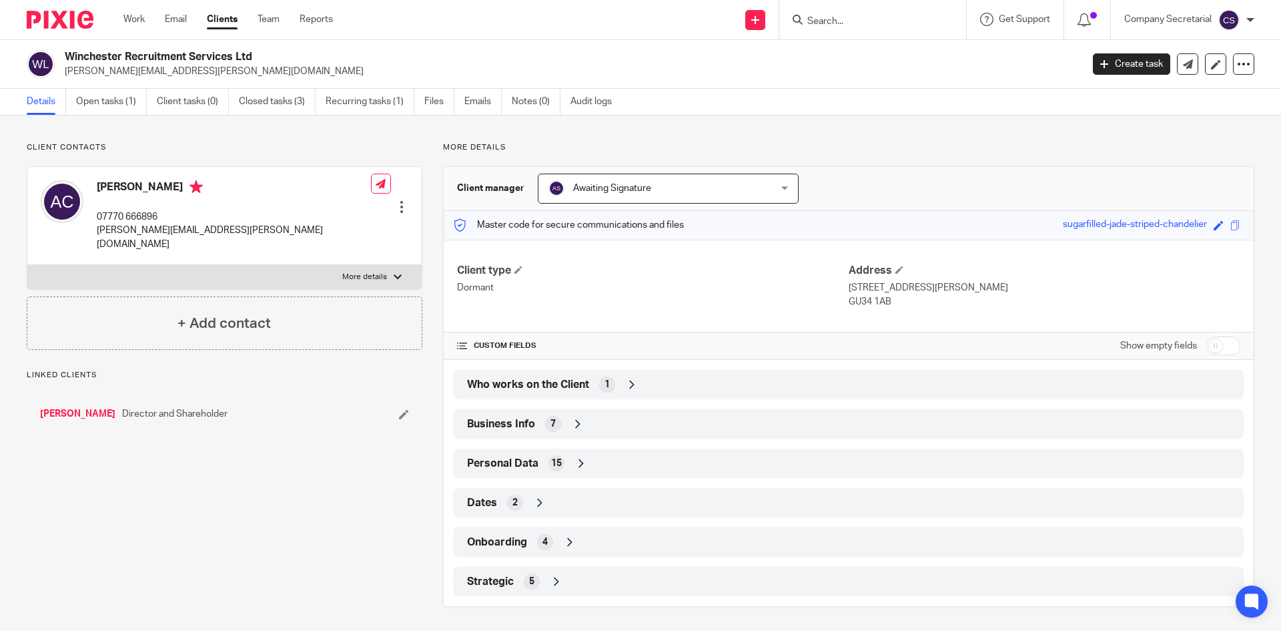
click at [147, 53] on h2 "Winchester Recruitment Services Ltd" at bounding box center [468, 57] width 807 height 14
copy div "Winchester Recruitment Services Ltd"
click at [1177, 67] on link at bounding box center [1187, 63] width 21 height 21
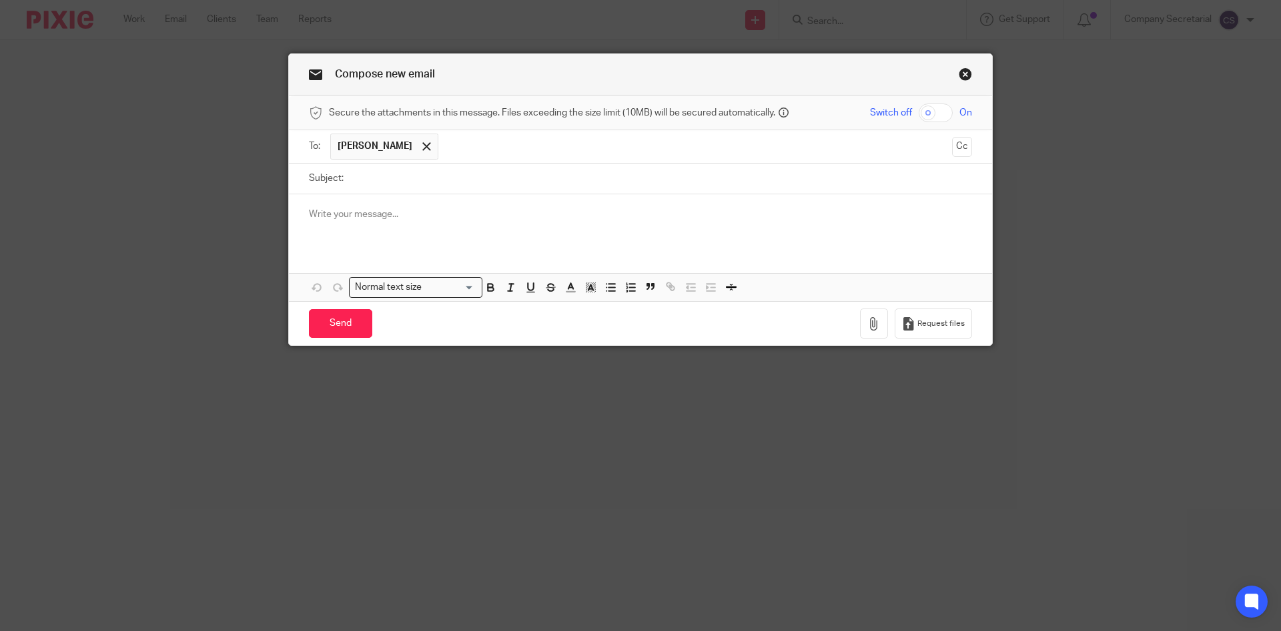
click at [551, 178] on input "Subject:" at bounding box center [661, 179] width 622 height 30
paste input "Winchester Recruitment Services Ltd"
type input "Winchester Recruitment Services Ltd"
click at [505, 212] on p at bounding box center [640, 214] width 663 height 13
paste div
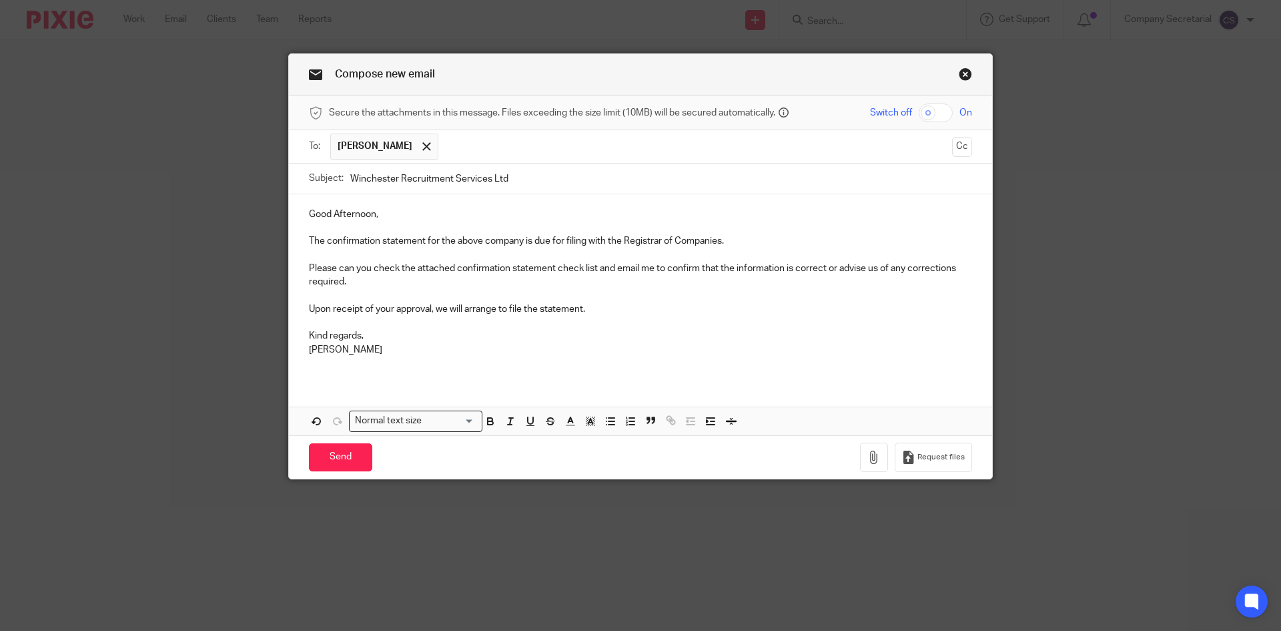
click at [361, 212] on p "Good Afternoon," at bounding box center [640, 214] width 663 height 13
click at [868, 454] on icon "button" at bounding box center [874, 456] width 13 height 13
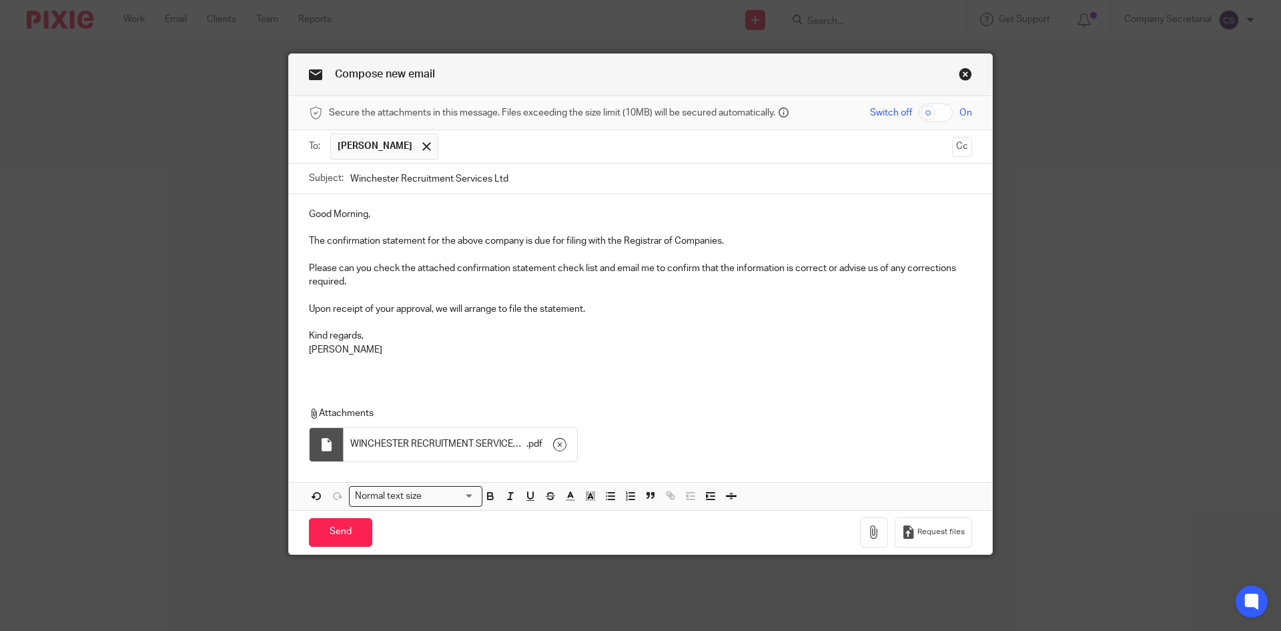
click at [368, 282] on p "Please can you check the attached confirmation statement check list and email m…" at bounding box center [640, 275] width 663 height 27
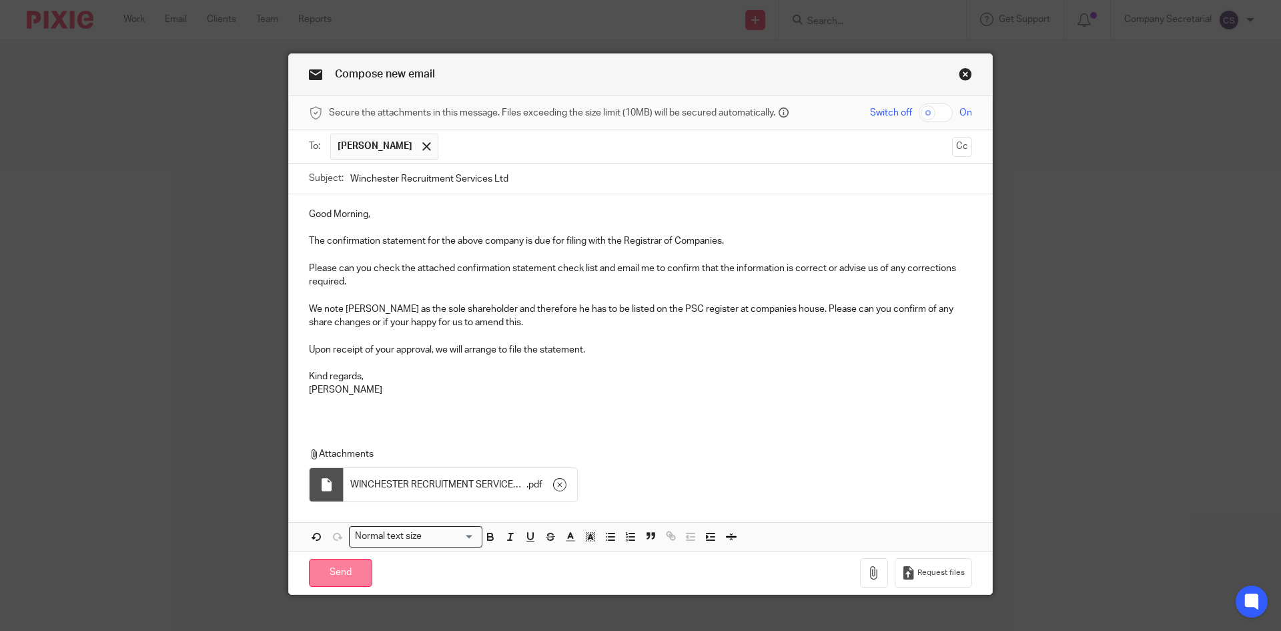
click at [357, 572] on input "Send" at bounding box center [340, 573] width 63 height 29
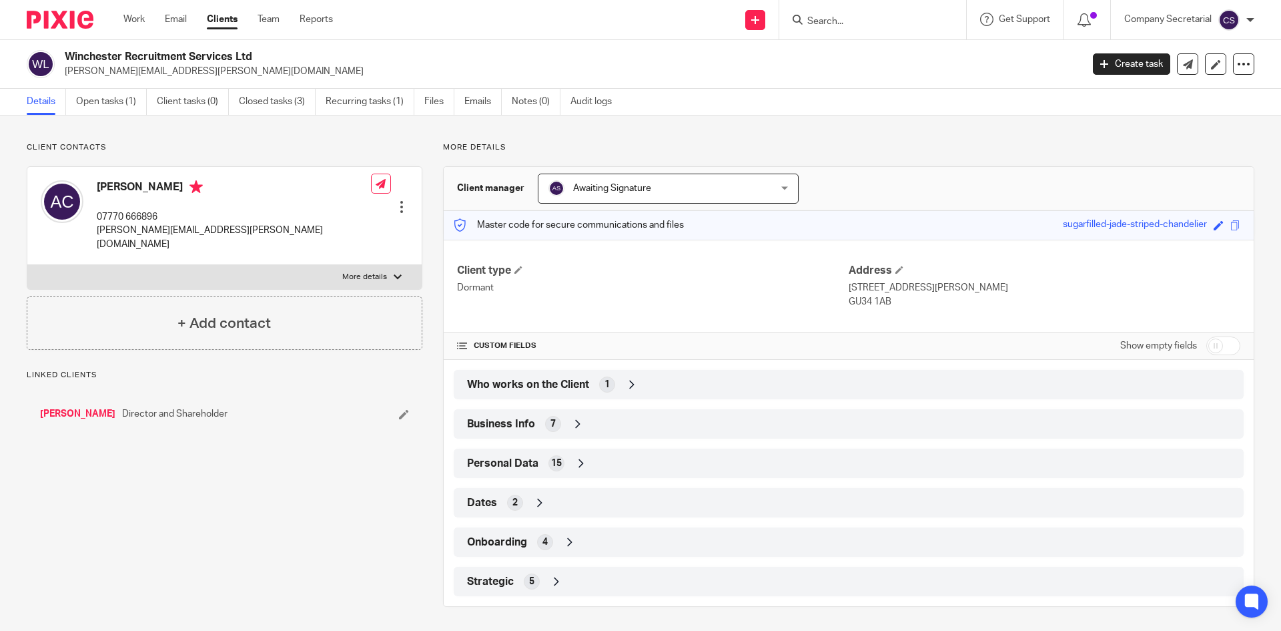
click at [828, 21] on input "Search" at bounding box center [866, 22] width 120 height 12
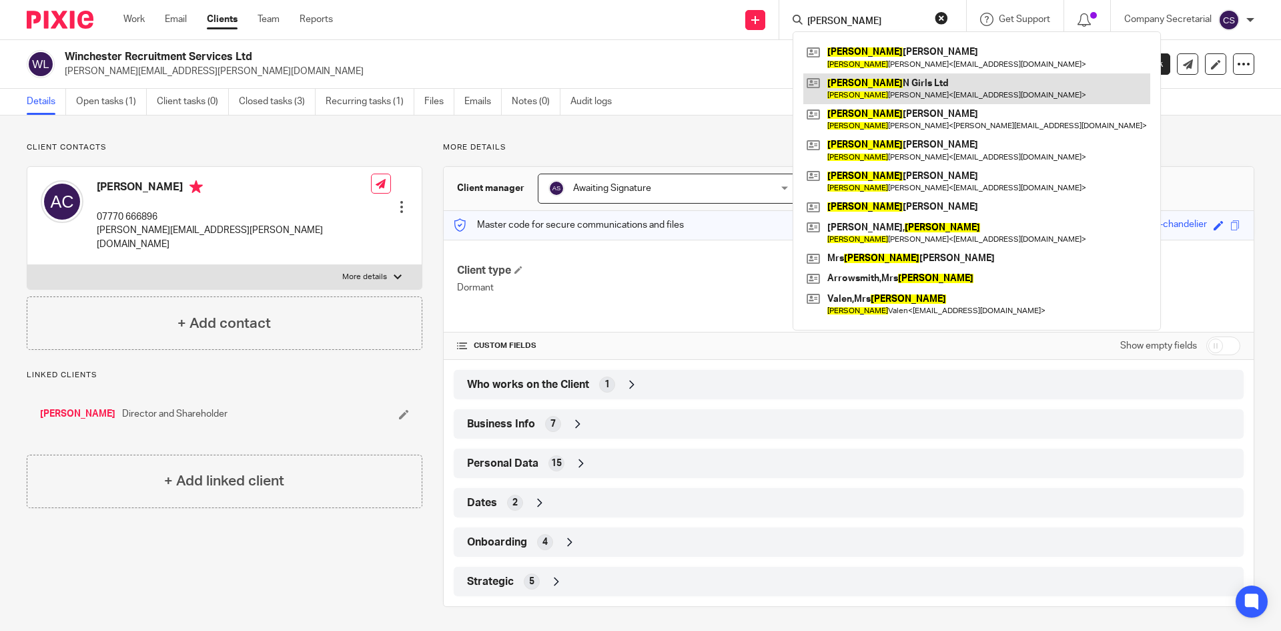
type input "[PERSON_NAME]"
click at [897, 83] on link at bounding box center [977, 88] width 347 height 31
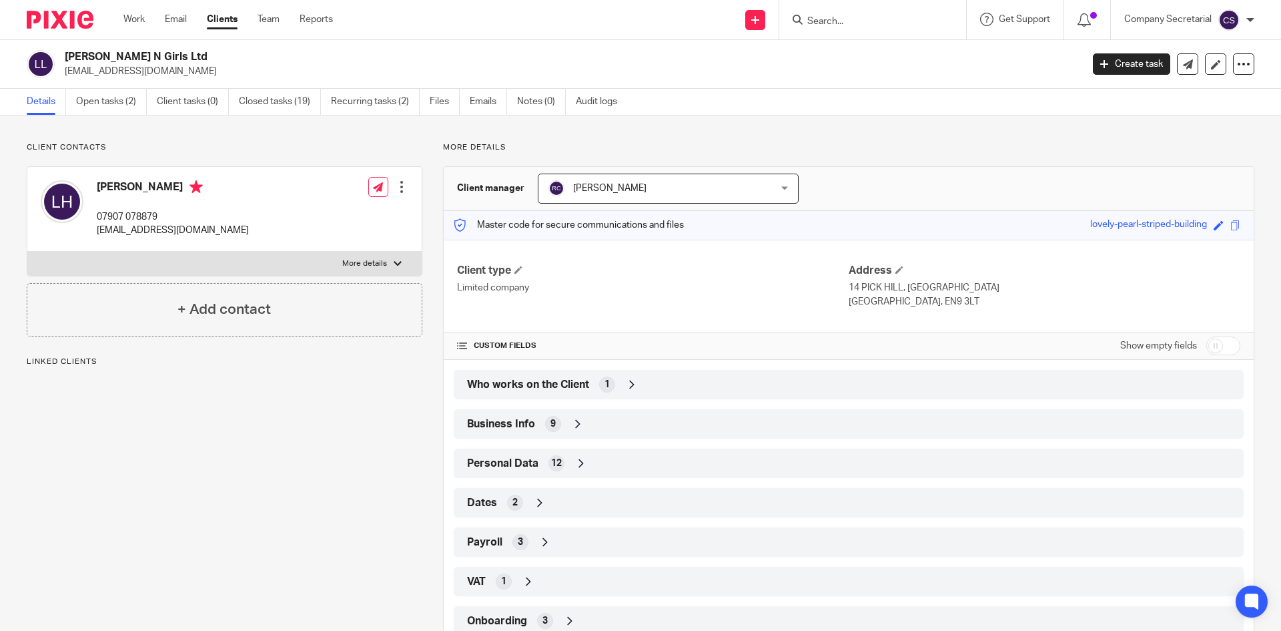
click at [111, 55] on h2 "[PERSON_NAME] N Girls Ltd" at bounding box center [468, 57] width 807 height 14
copy div "[PERSON_NAME] N Girls Ltd"
click at [1183, 65] on icon at bounding box center [1188, 64] width 10 height 10
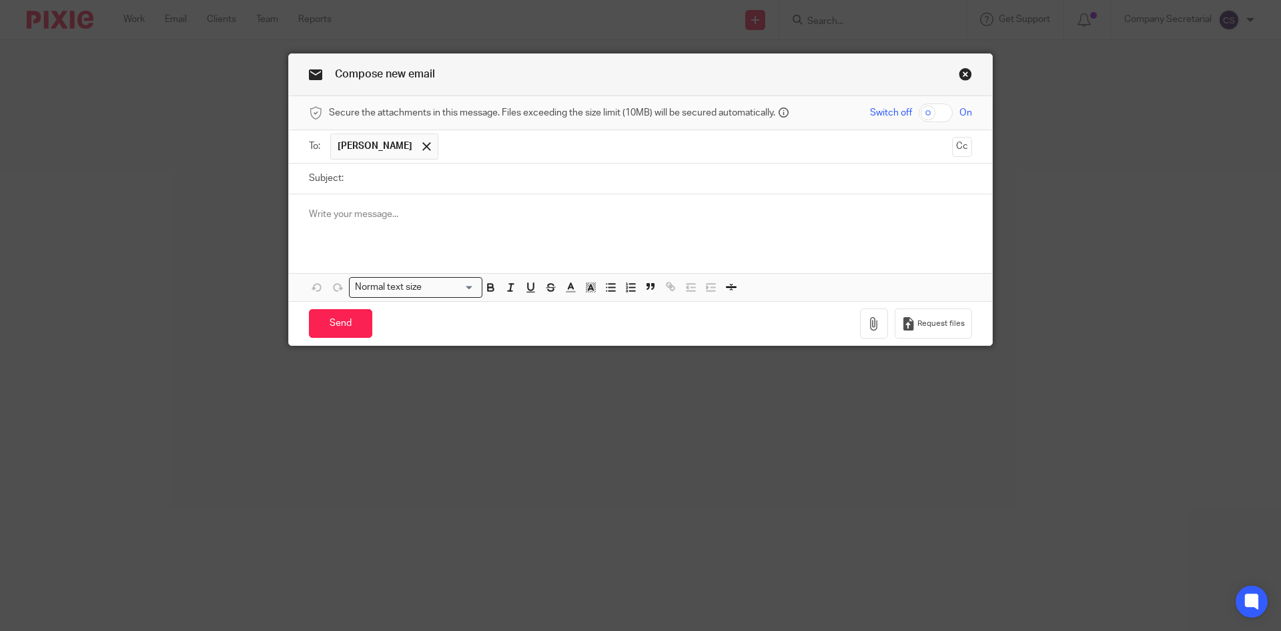
click at [432, 179] on input "Subject:" at bounding box center [661, 179] width 622 height 30
paste input "[PERSON_NAME] N Girls Ltd"
type input "[PERSON_NAME] N Girls Ltd"
click at [420, 210] on p at bounding box center [640, 214] width 663 height 13
paste div
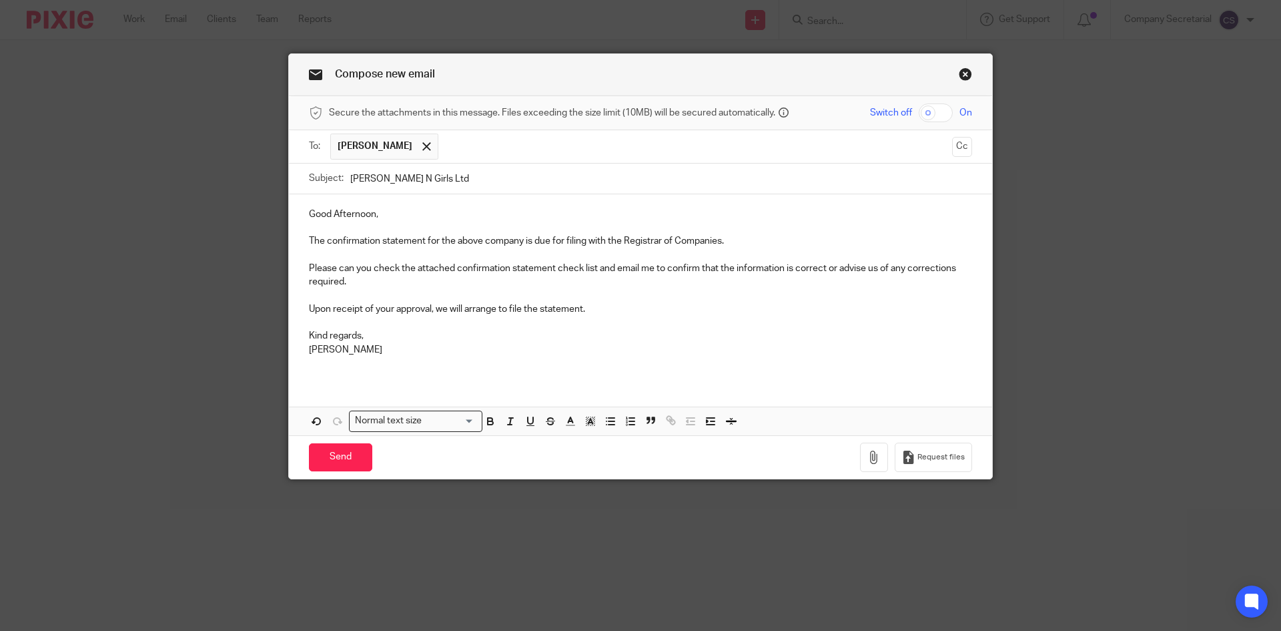
click at [354, 214] on p "Good Afternoon," at bounding box center [640, 214] width 663 height 13
click at [868, 453] on icon "button" at bounding box center [874, 456] width 13 height 13
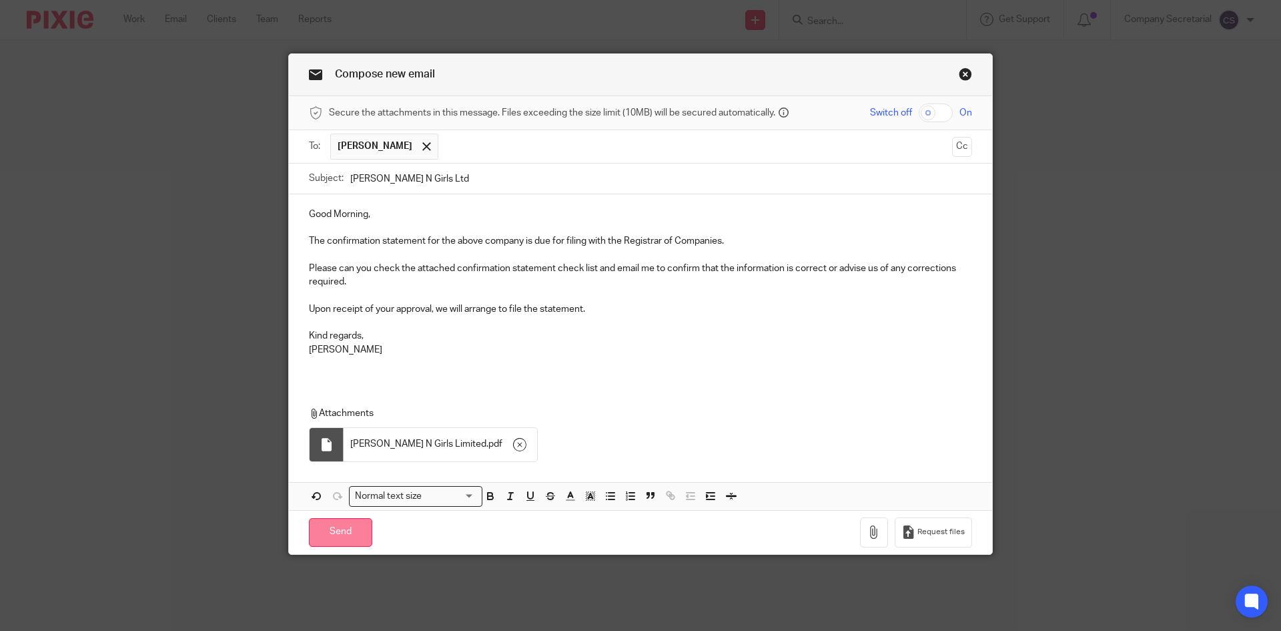
click at [352, 534] on input "Send" at bounding box center [340, 532] width 63 height 29
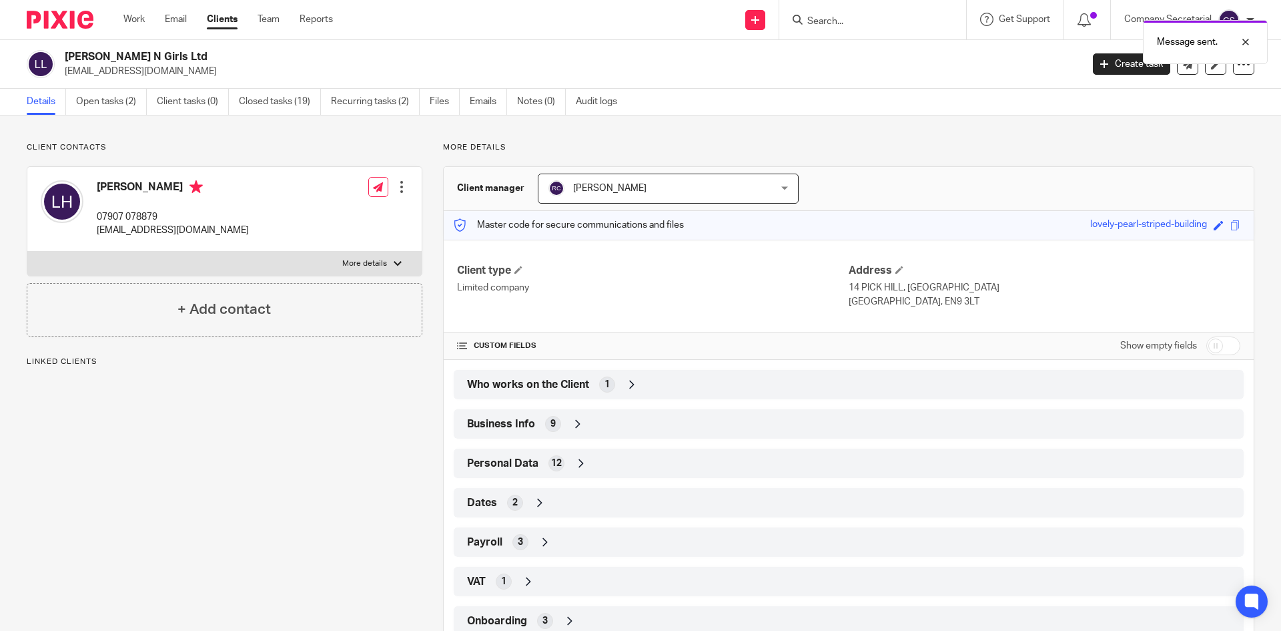
click at [85, 26] on img at bounding box center [60, 20] width 67 height 18
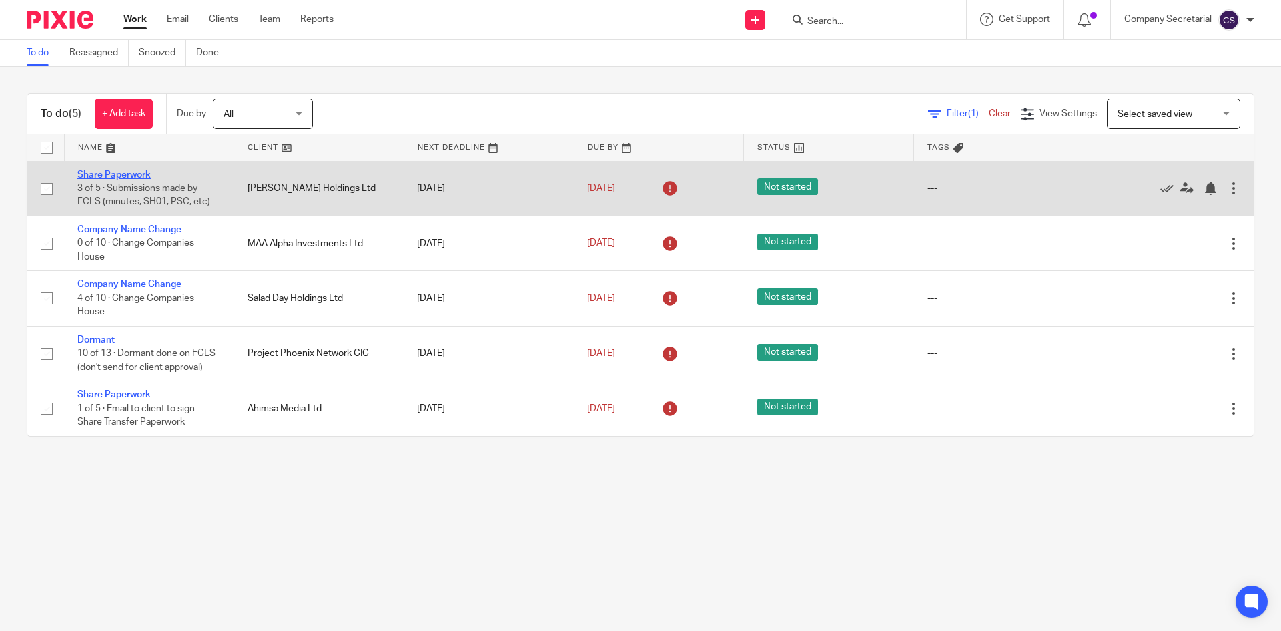
click at [132, 176] on link "Share Paperwork" at bounding box center [113, 174] width 73 height 9
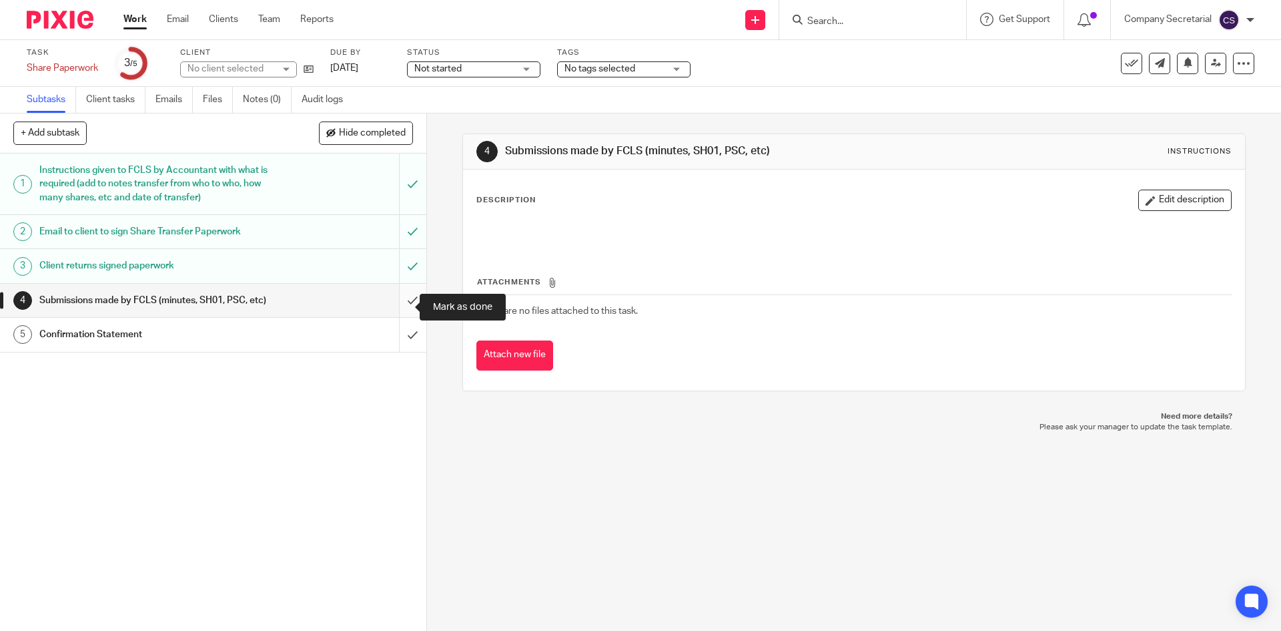
click at [399, 300] on input "submit" at bounding box center [213, 300] width 426 height 33
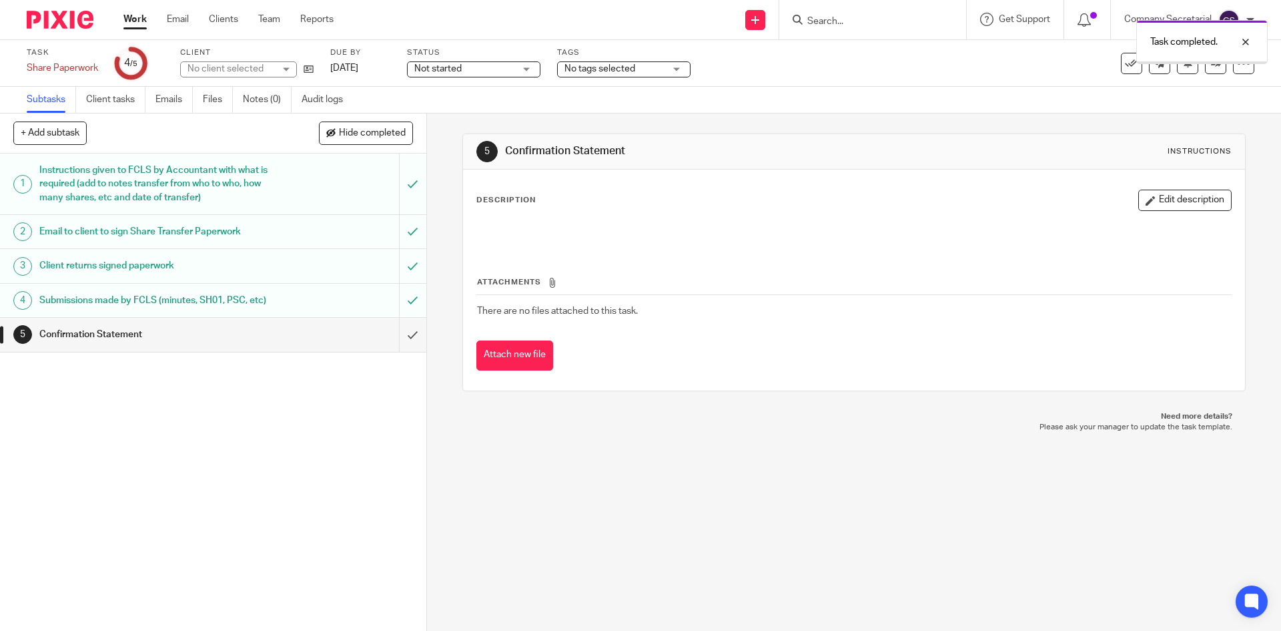
click at [400, 350] on input "submit" at bounding box center [213, 334] width 426 height 33
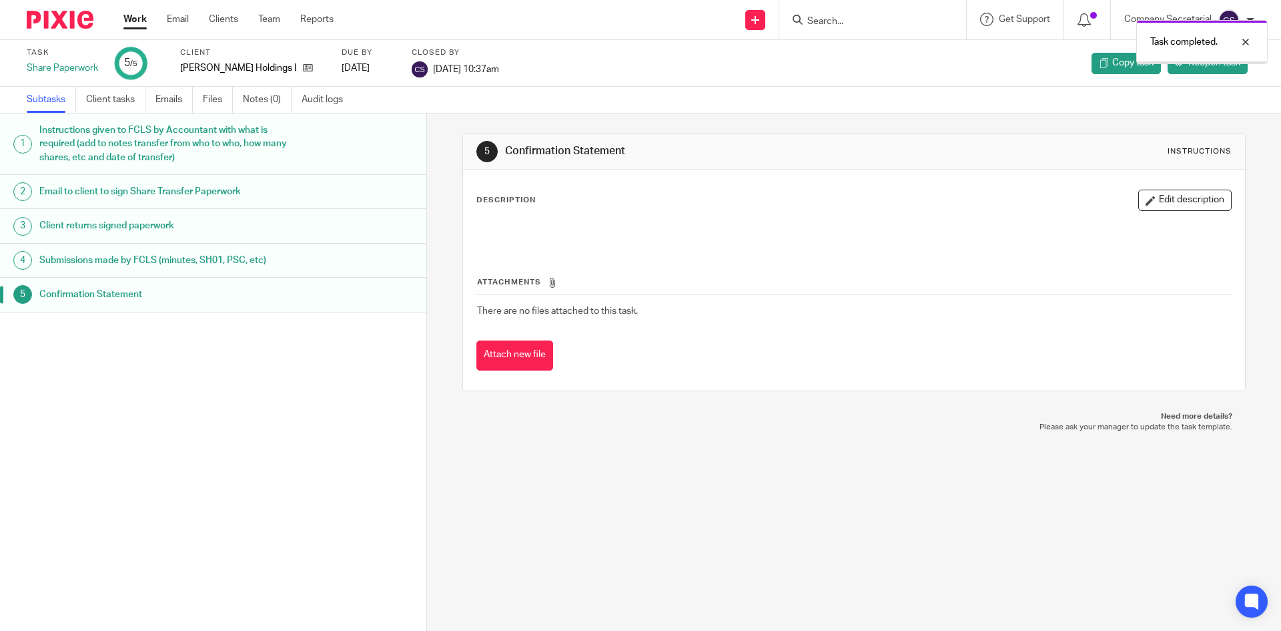
click at [63, 19] on img at bounding box center [60, 20] width 67 height 18
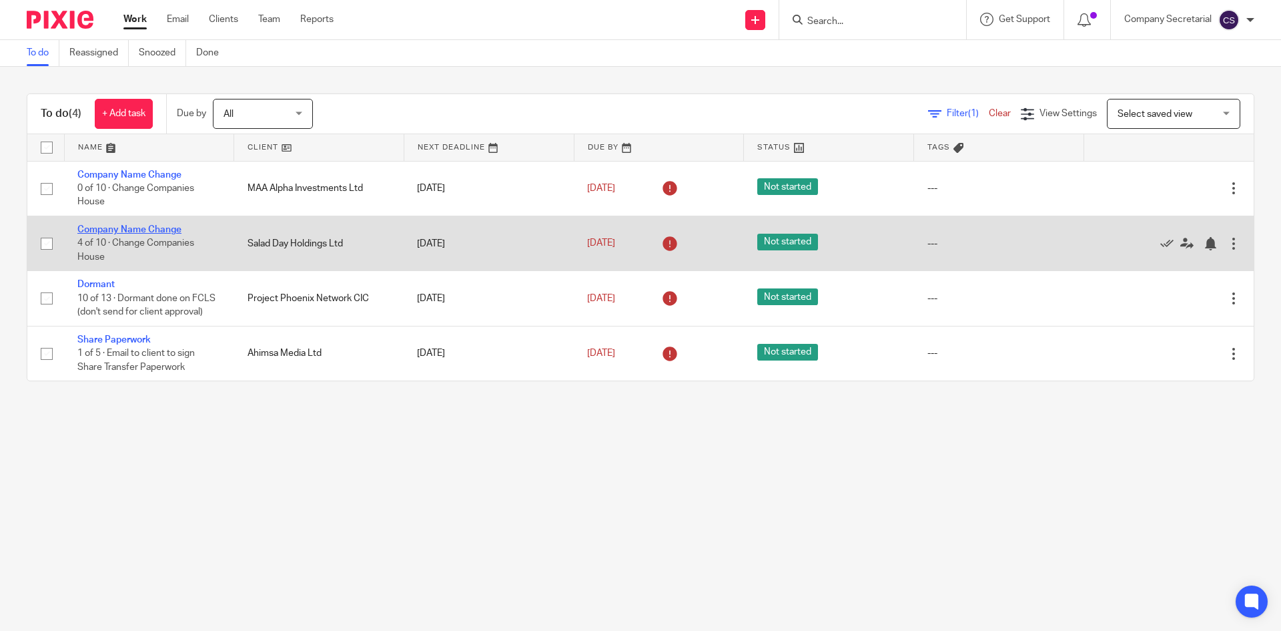
click at [168, 230] on link "Company Name Change" at bounding box center [129, 229] width 104 height 9
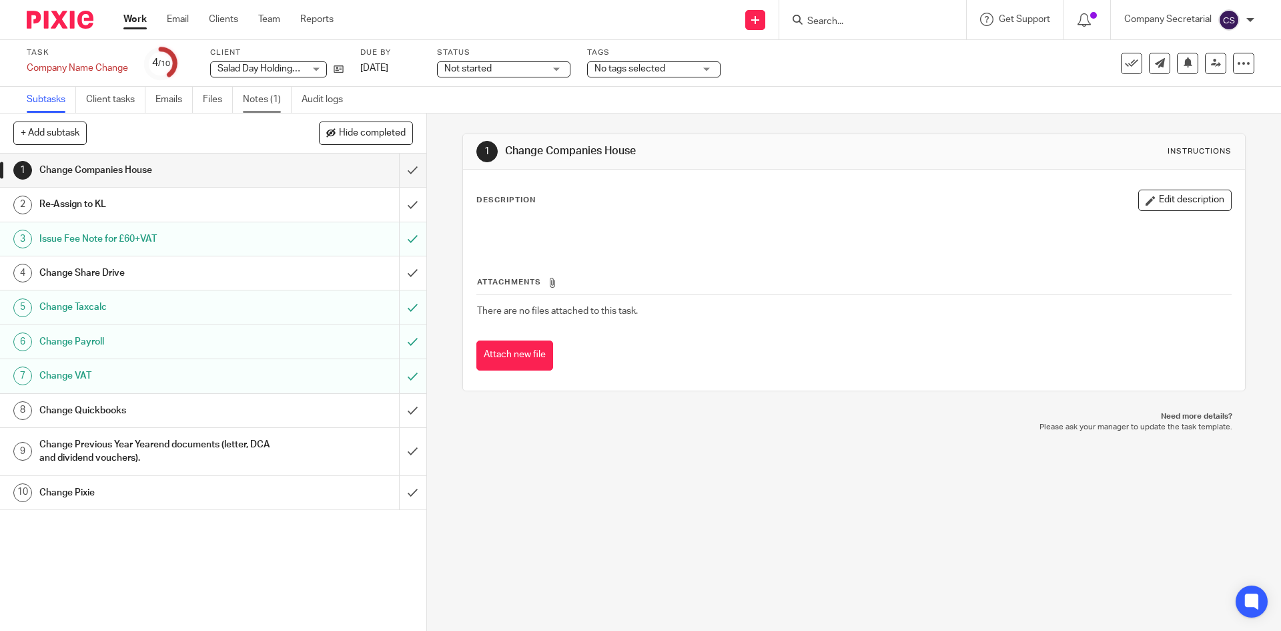
click at [255, 96] on link "Notes (1)" at bounding box center [267, 100] width 49 height 26
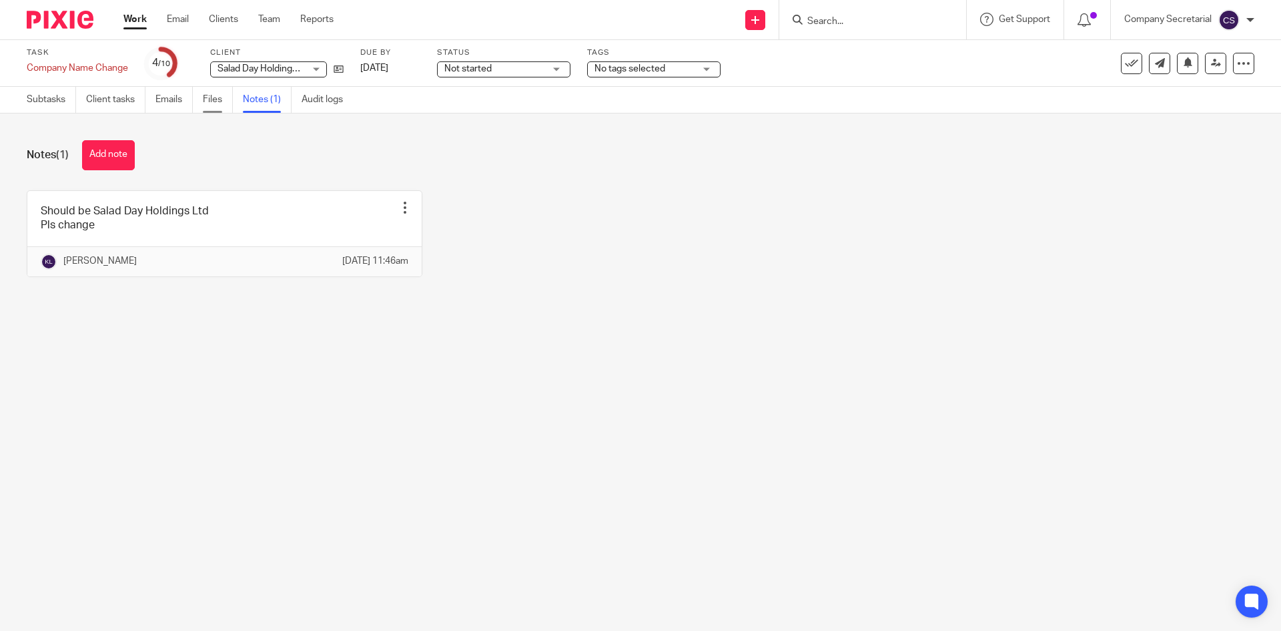
click at [218, 103] on link "Files" at bounding box center [218, 100] width 30 height 26
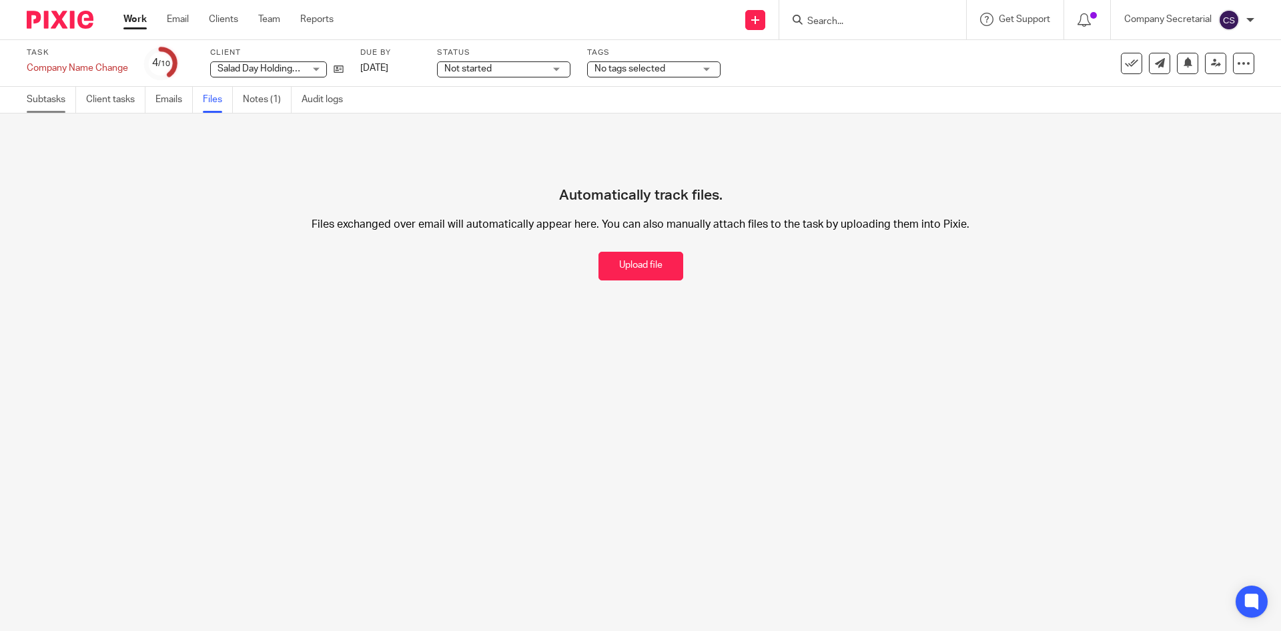
click at [66, 105] on link "Subtasks" at bounding box center [51, 100] width 49 height 26
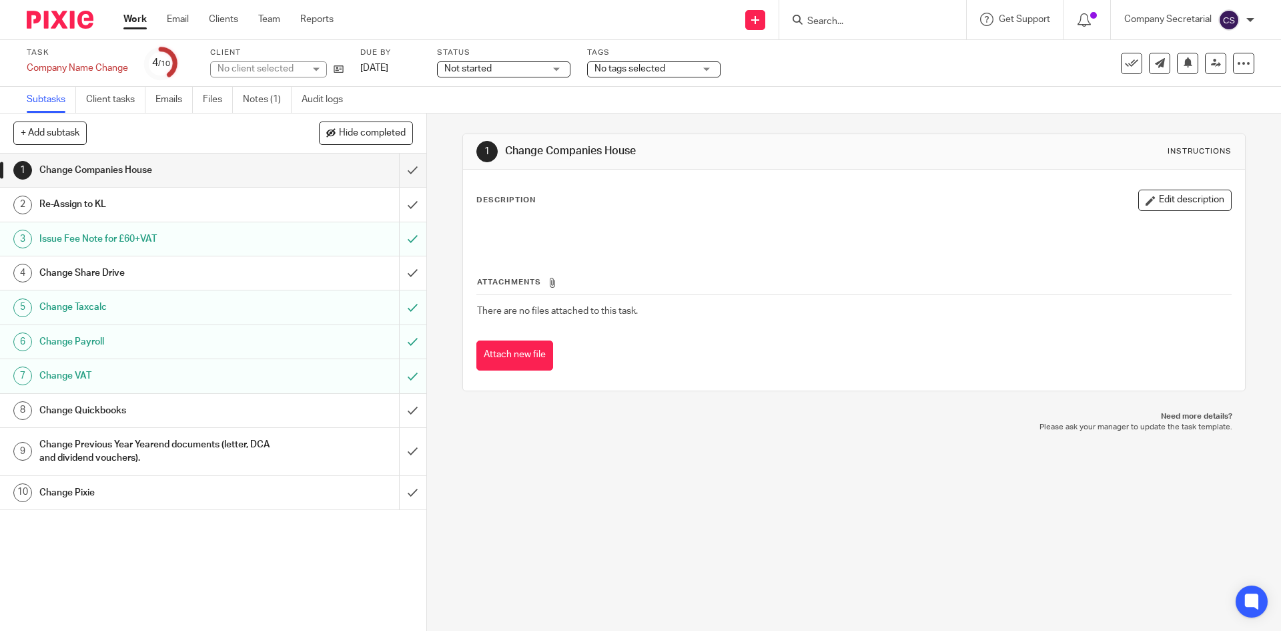
click at [72, 19] on img at bounding box center [60, 20] width 67 height 18
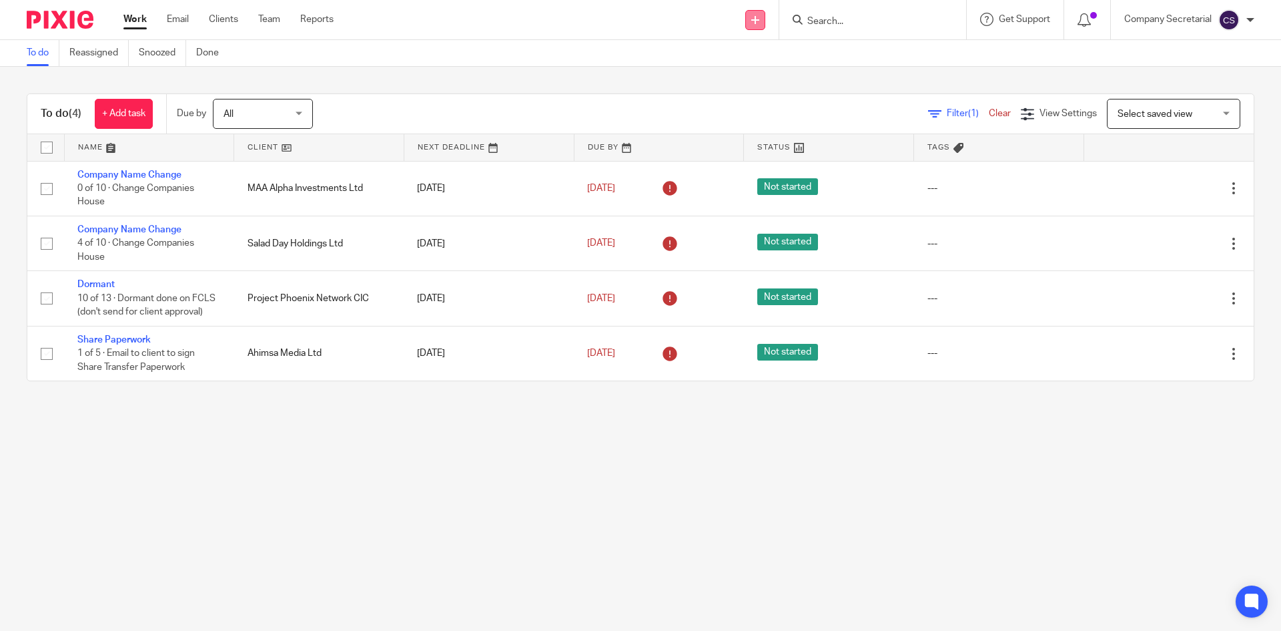
click at [751, 21] on icon at bounding box center [755, 20] width 8 height 8
click at [749, 59] on link "Send new email" at bounding box center [754, 62] width 82 height 19
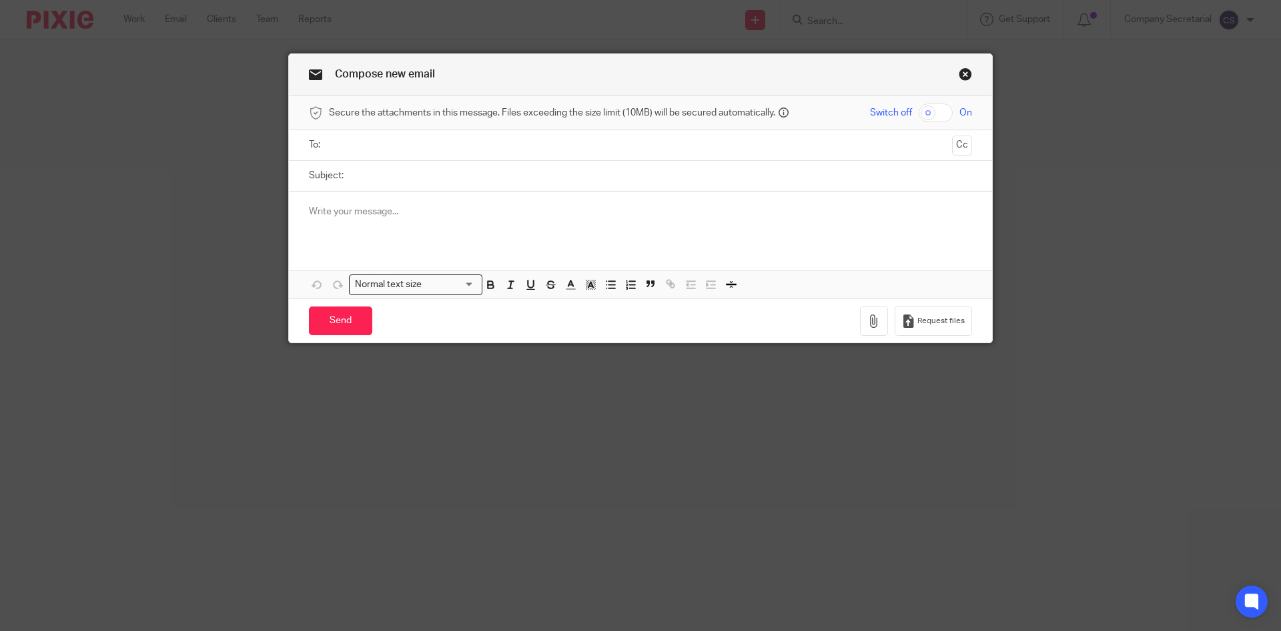
click at [487, 139] on input "text" at bounding box center [640, 144] width 613 height 15
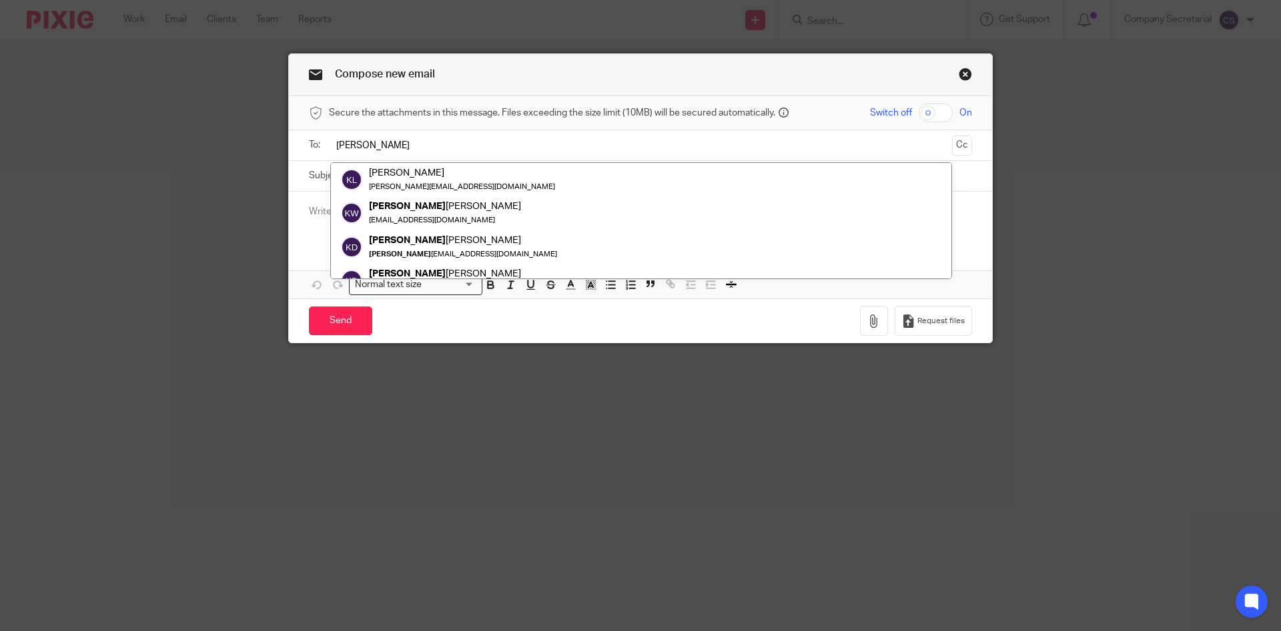
type input "[PERSON_NAME]"
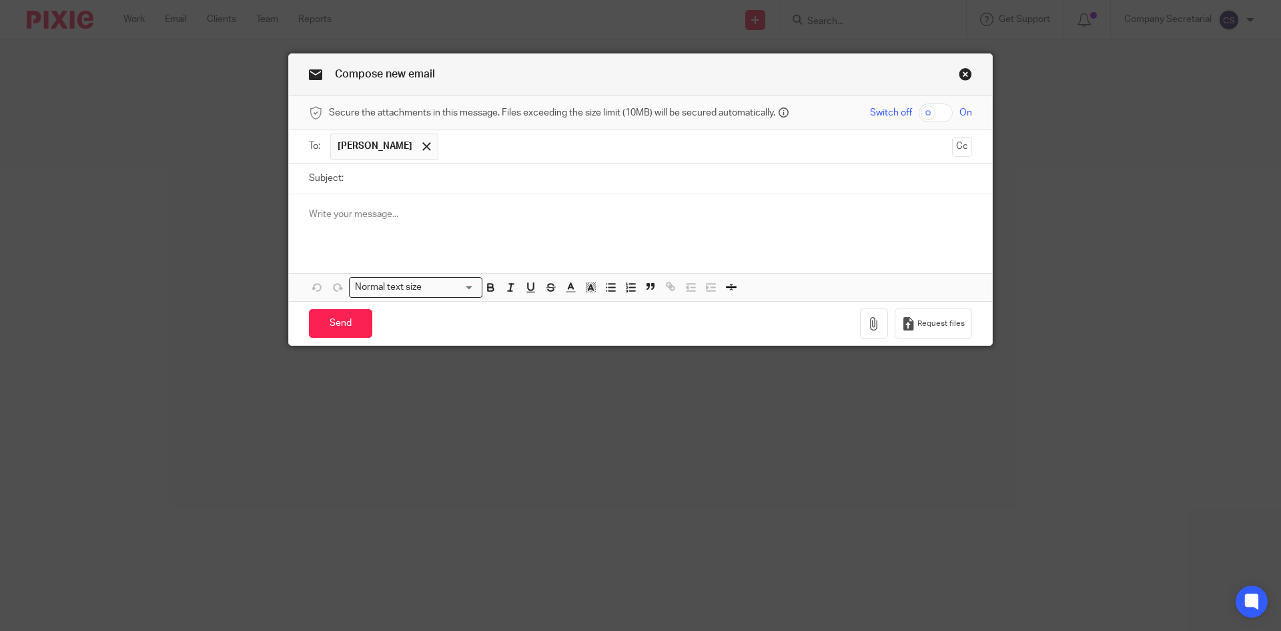
click at [418, 175] on input "Subject:" at bounding box center [661, 179] width 622 height 30
type input "Salad Day Name change"
click at [412, 213] on p at bounding box center [640, 214] width 663 height 13
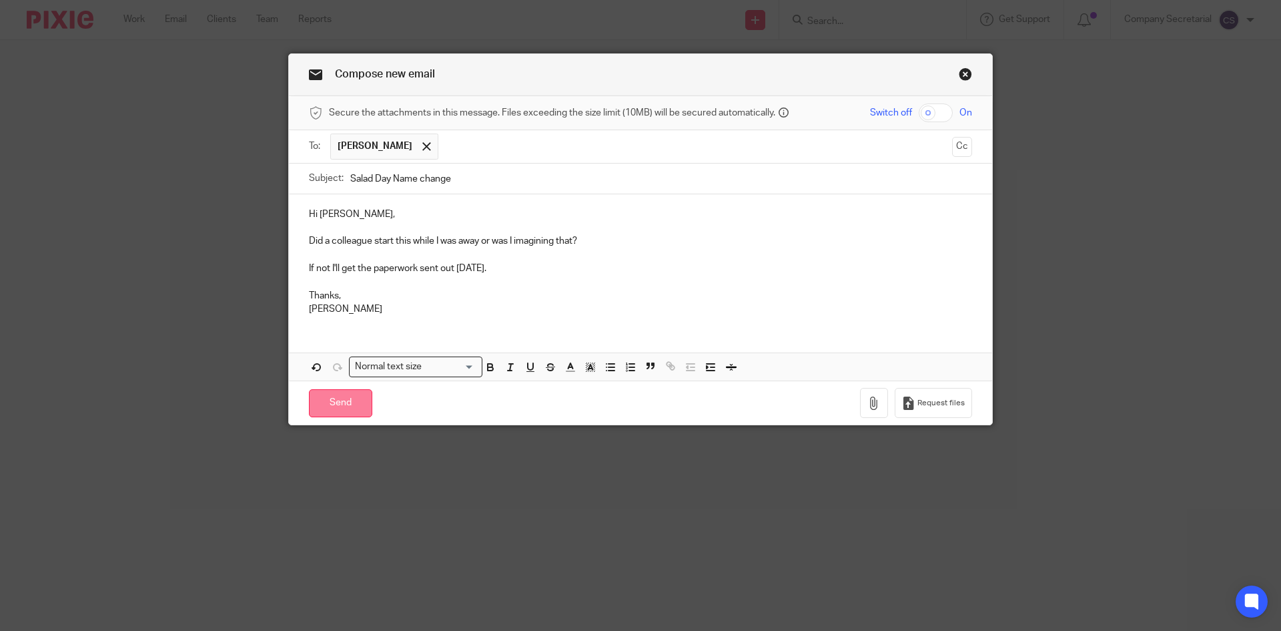
click at [354, 403] on input "Send" at bounding box center [340, 403] width 63 height 29
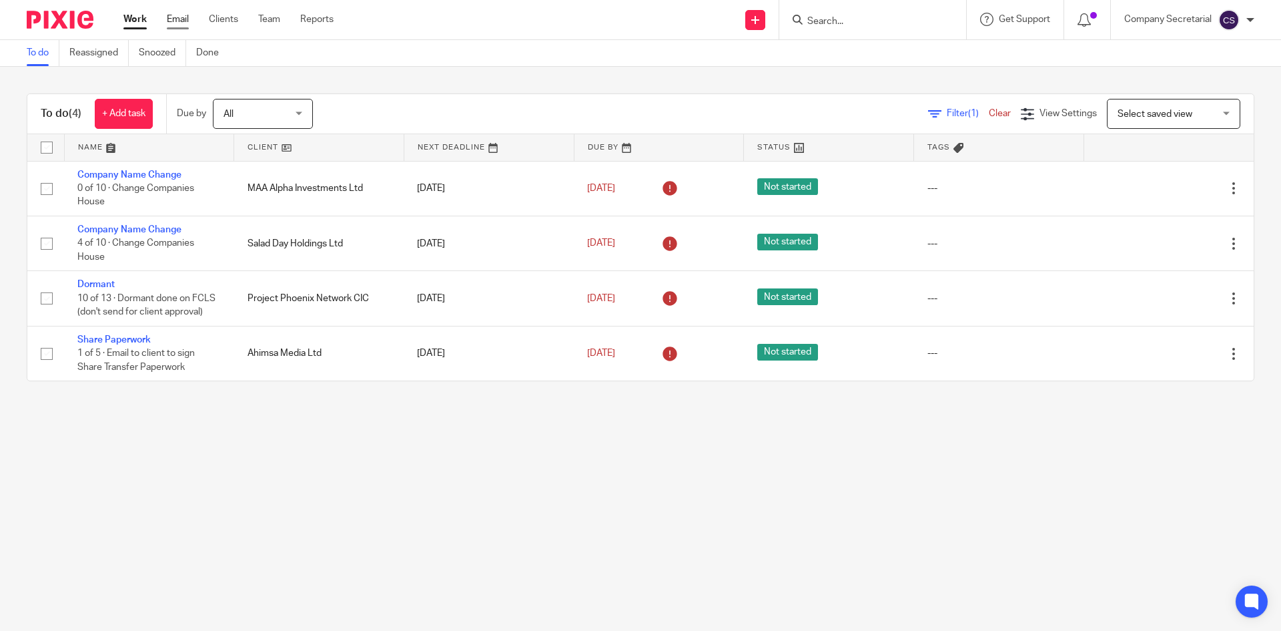
click at [178, 20] on link "Email" at bounding box center [178, 19] width 22 height 13
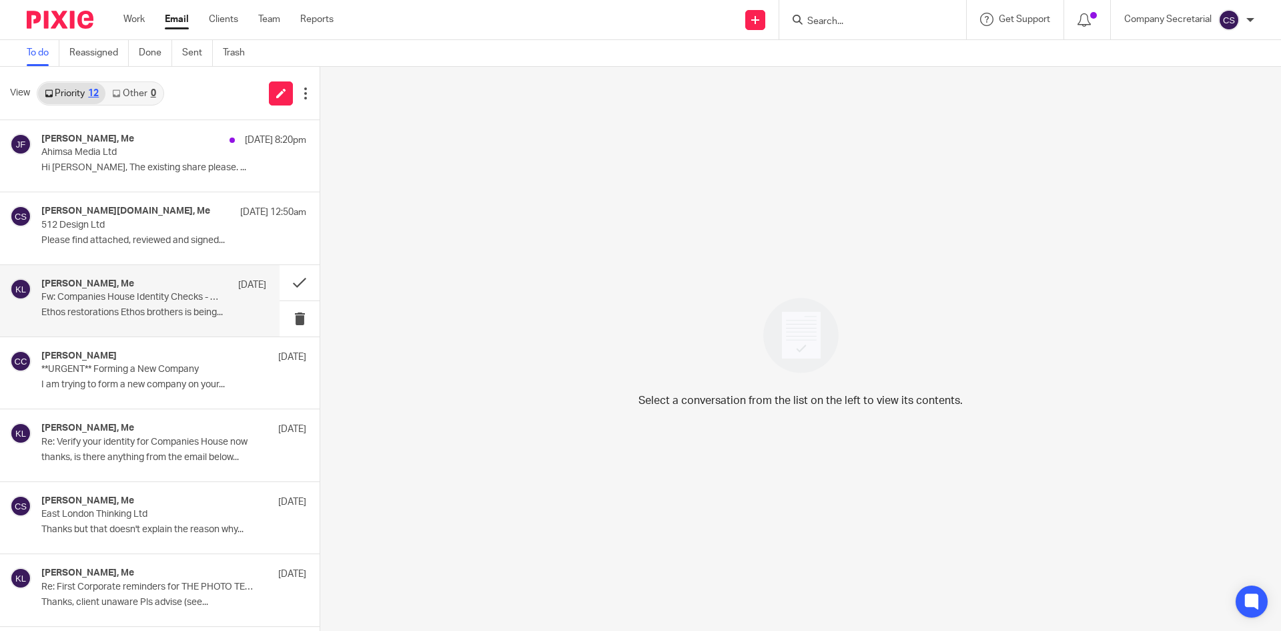
click at [194, 310] on p "Ethos restorations Ethos brothers is being..." at bounding box center [153, 312] width 225 height 11
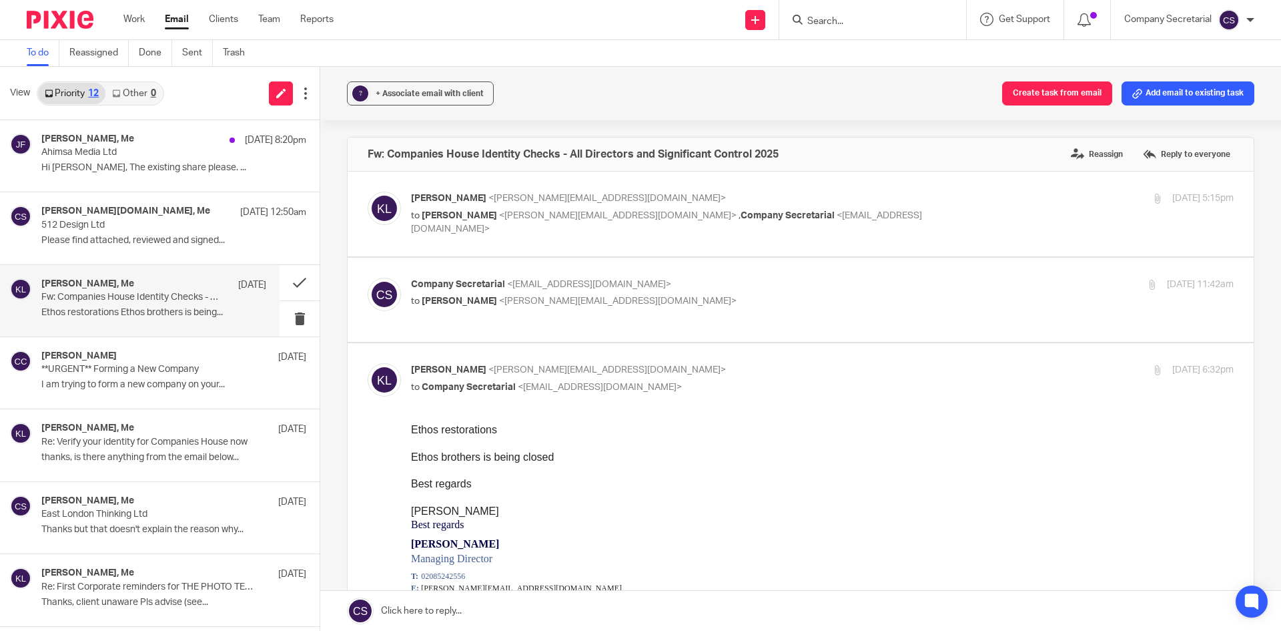
click at [679, 298] on p "to Keith Lesser <keith@lesserandco.com>" at bounding box center [685, 301] width 549 height 14
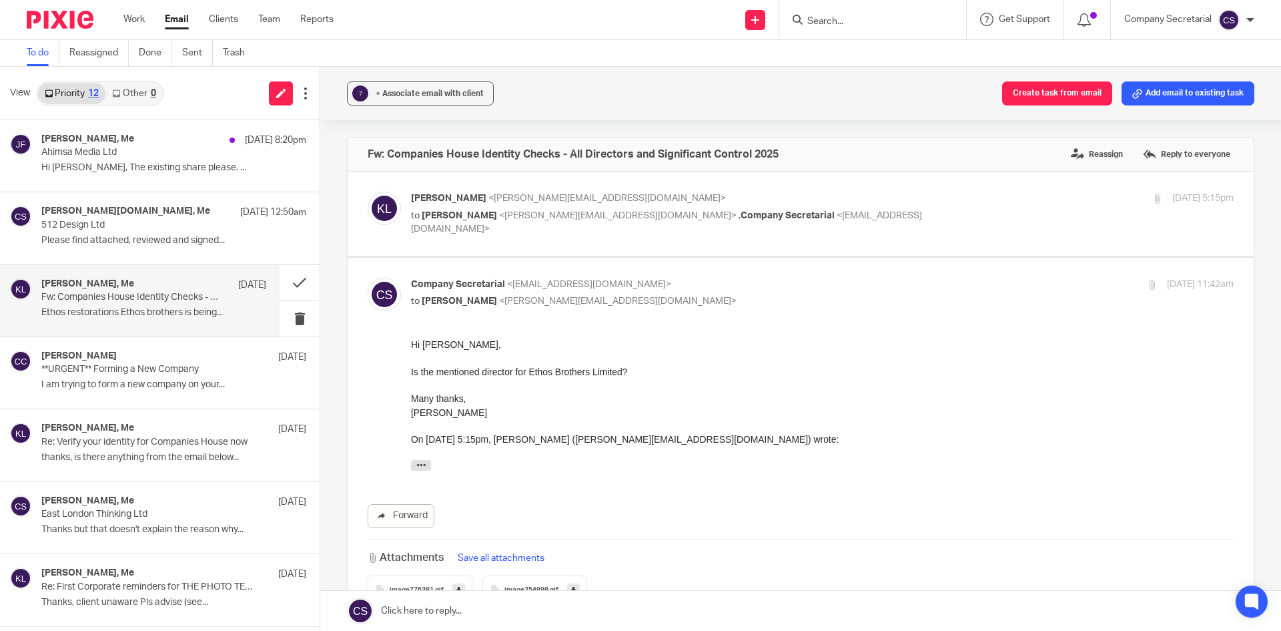
click at [693, 282] on p "Company Secretarial <company.secretarial@lesserandco.com>" at bounding box center [685, 285] width 549 height 14
checkbox input "false"
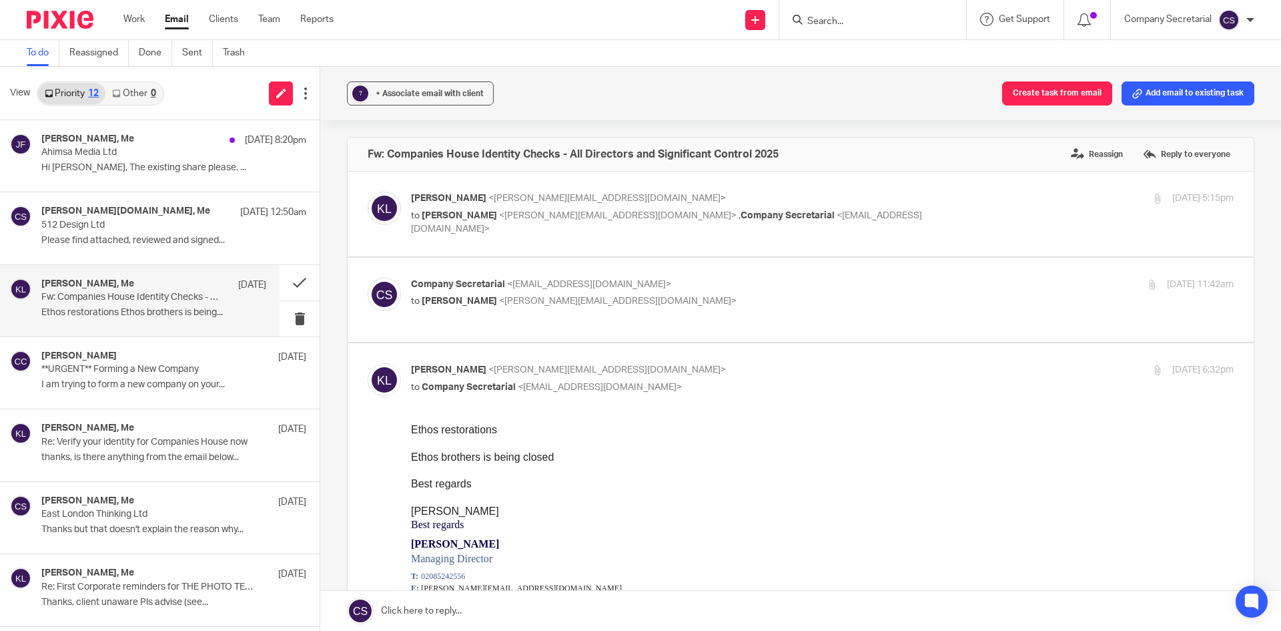
click at [764, 206] on div "Keith Lesser <keith@lesserandco.com> to Adrian Smart <adrian@fcls.co.uk> , Comp…" at bounding box center [685, 214] width 549 height 45
checkbox input "true"
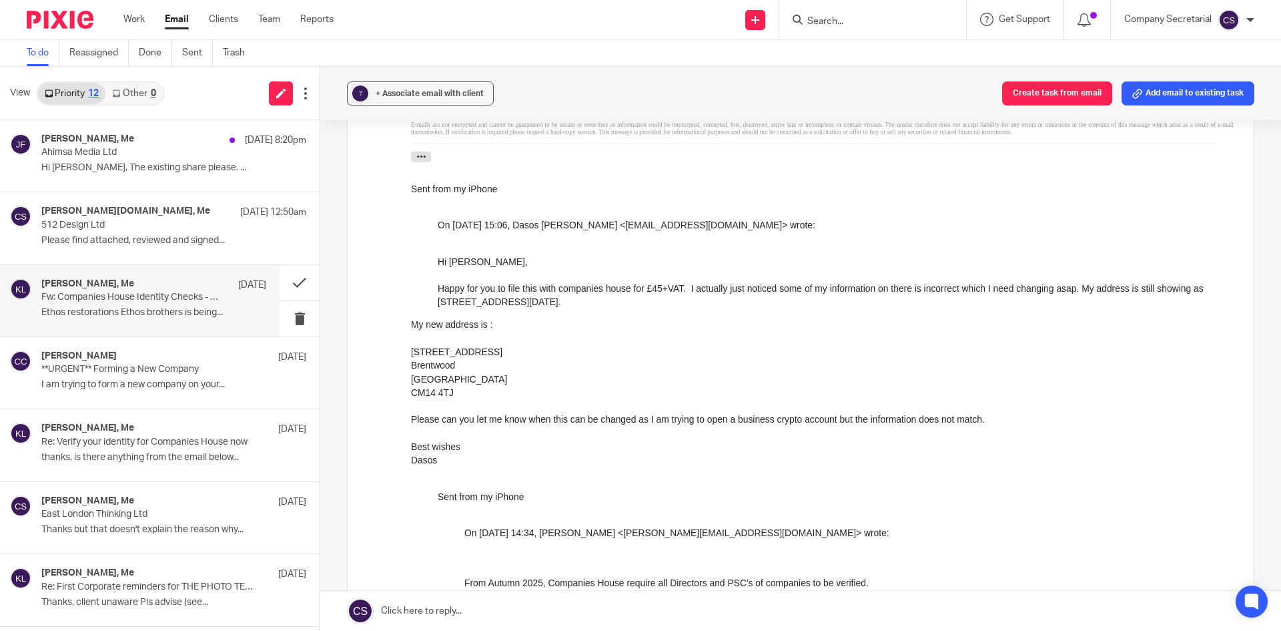
scroll to position [467, 0]
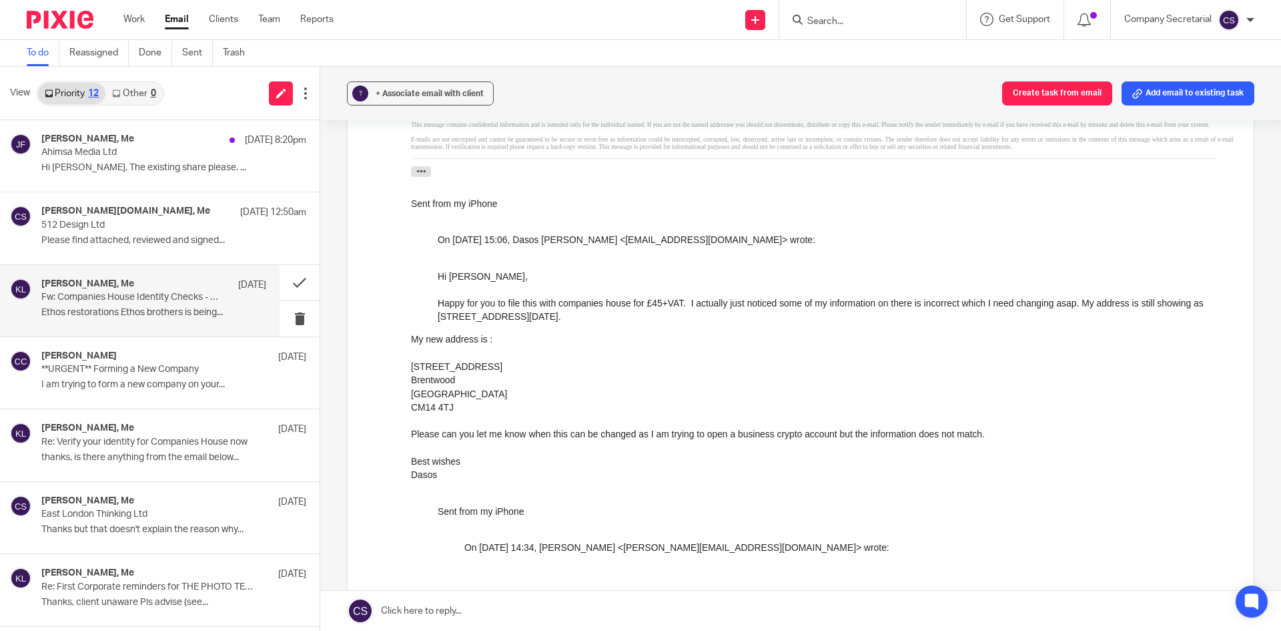
drag, startPoint x: 424, startPoint y: 373, endPoint x: 497, endPoint y: 374, distance: 72.8
click at [497, 373] on div "26 Bardeswell Close" at bounding box center [822, 366] width 823 height 13
copy div "Bardeswell Close"
click at [427, 385] on div "Brentwood" at bounding box center [822, 379] width 823 height 13
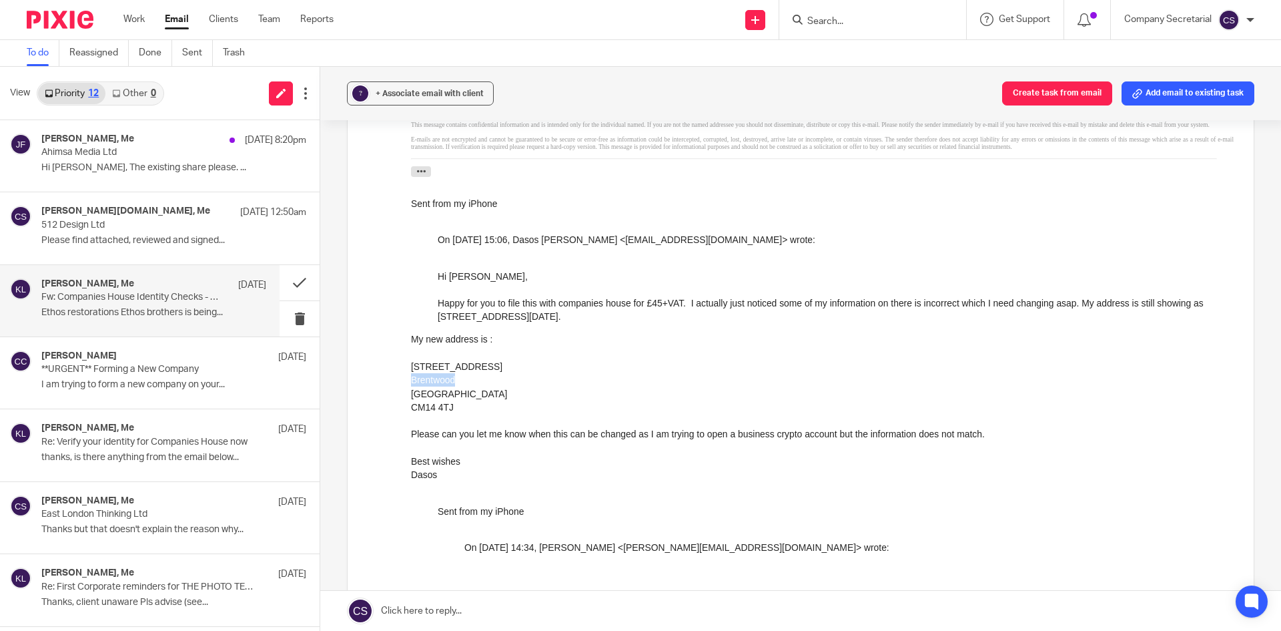
copy div "Brentwood"
click at [423, 398] on div "Essex" at bounding box center [822, 393] width 823 height 13
copy div "Essex"
drag, startPoint x: 450, startPoint y: 413, endPoint x: 819, endPoint y: 199, distance: 426.7
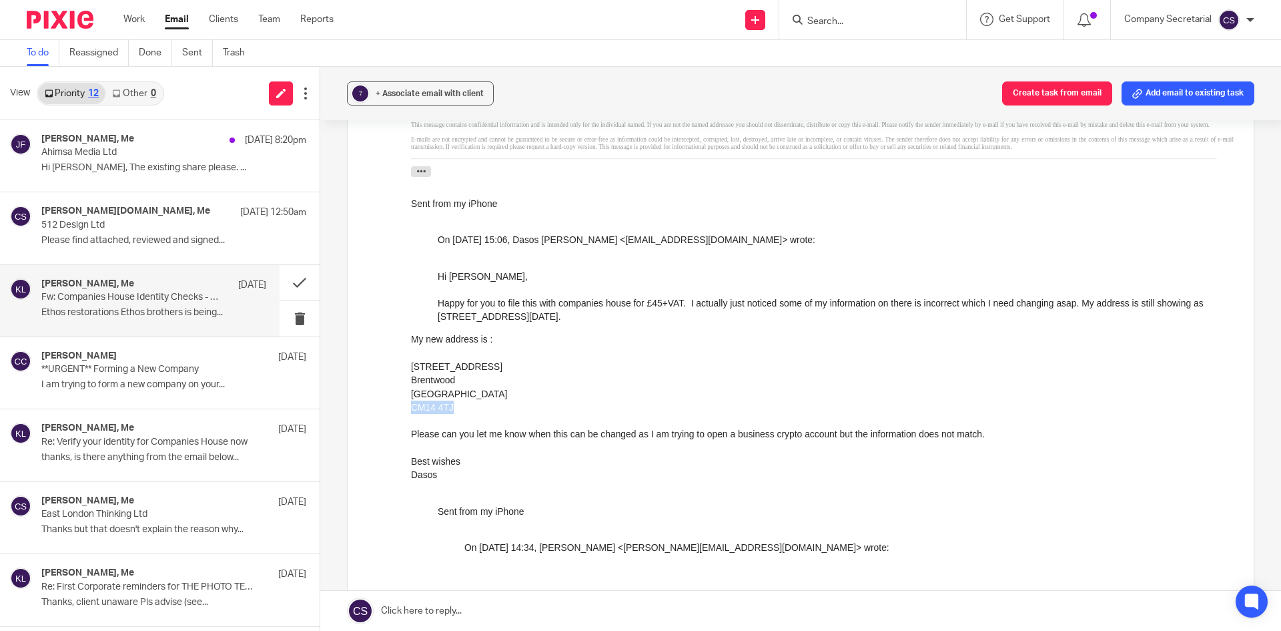
copy div "CM14 4TJ"
click at [280, 278] on button at bounding box center [300, 282] width 40 height 35
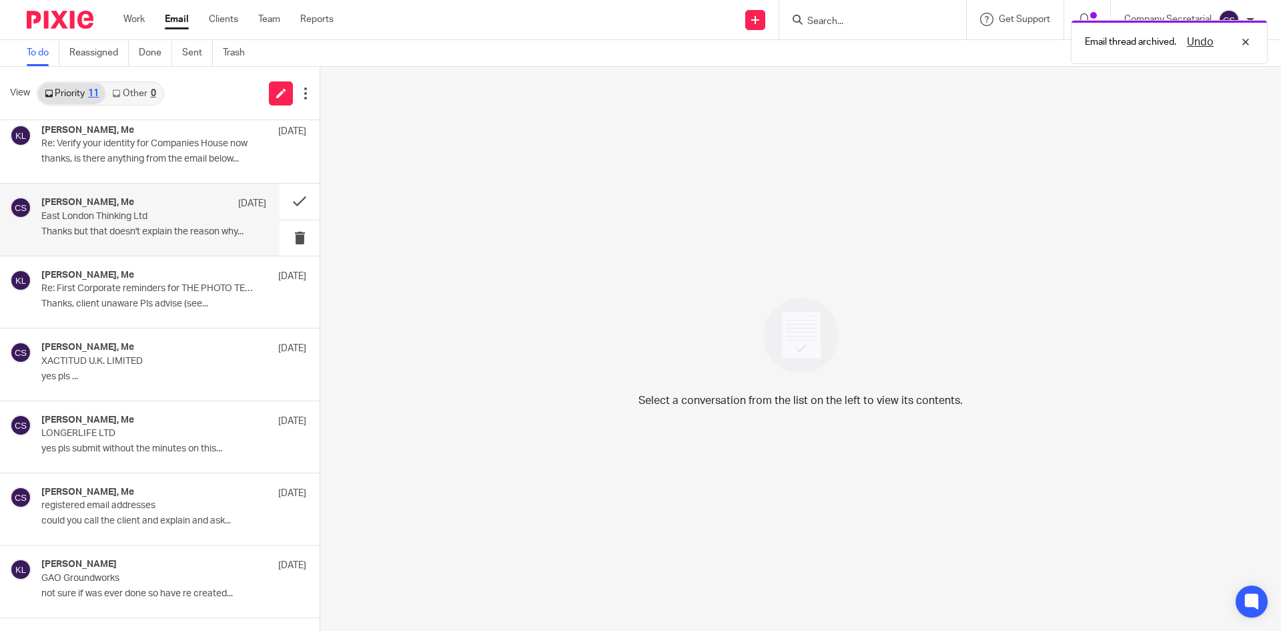
scroll to position [285, 0]
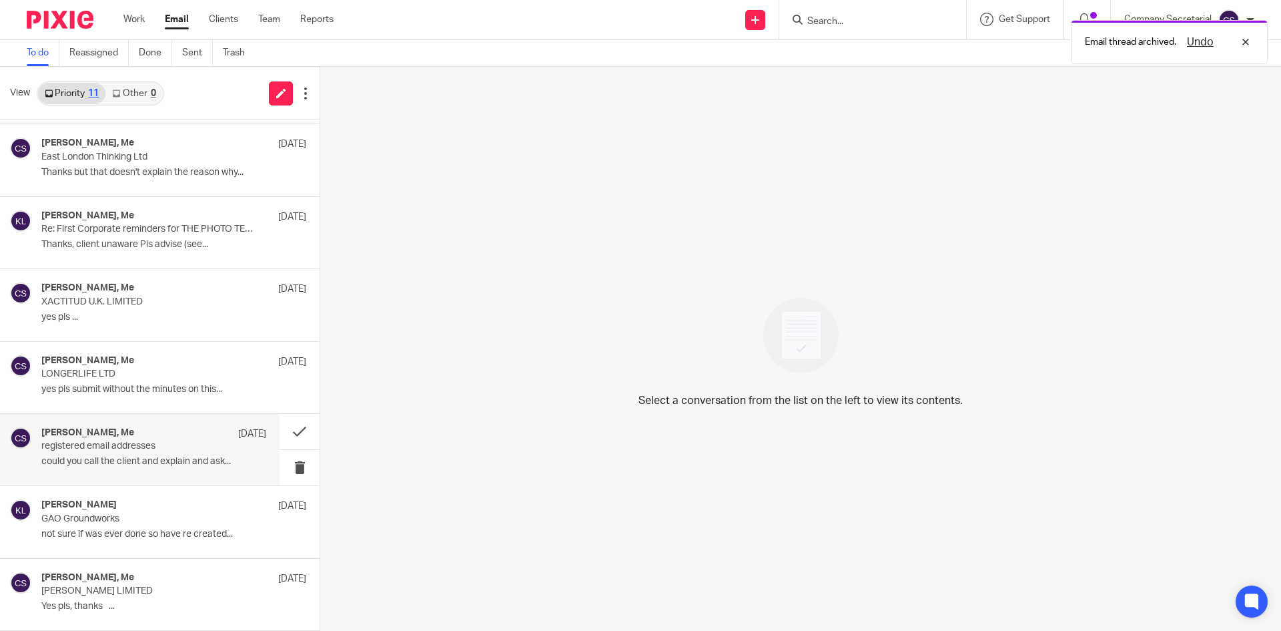
click at [182, 459] on p "could you call the client and explain and ask..." at bounding box center [153, 461] width 225 height 11
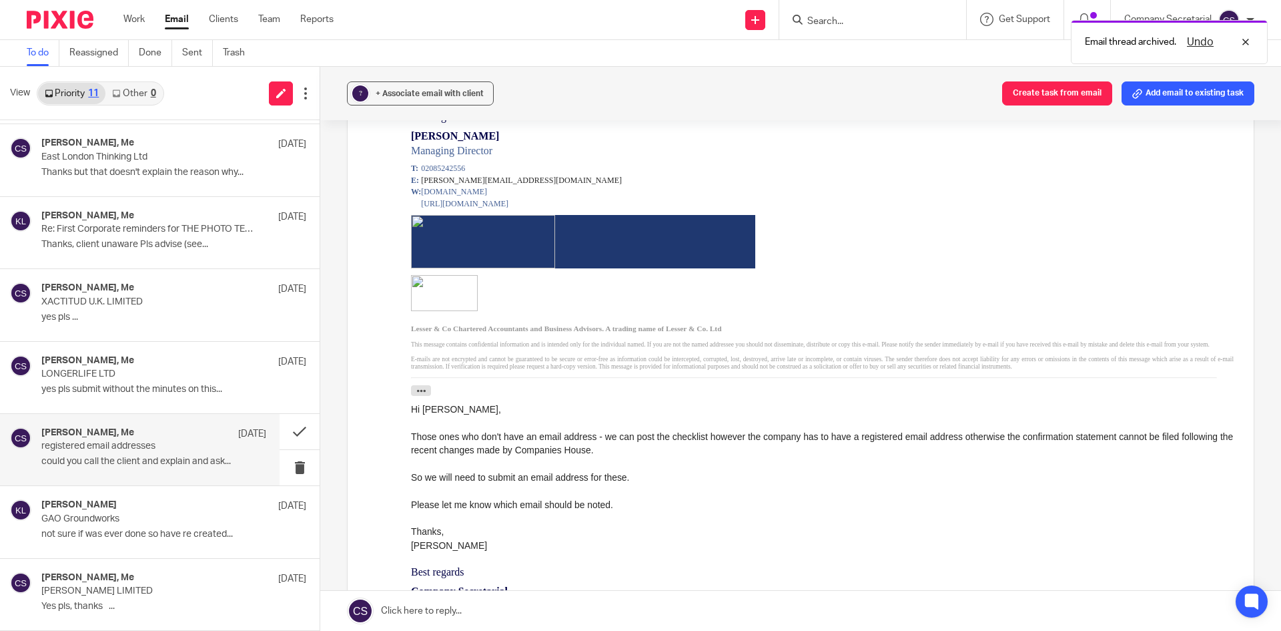
scroll to position [0, 0]
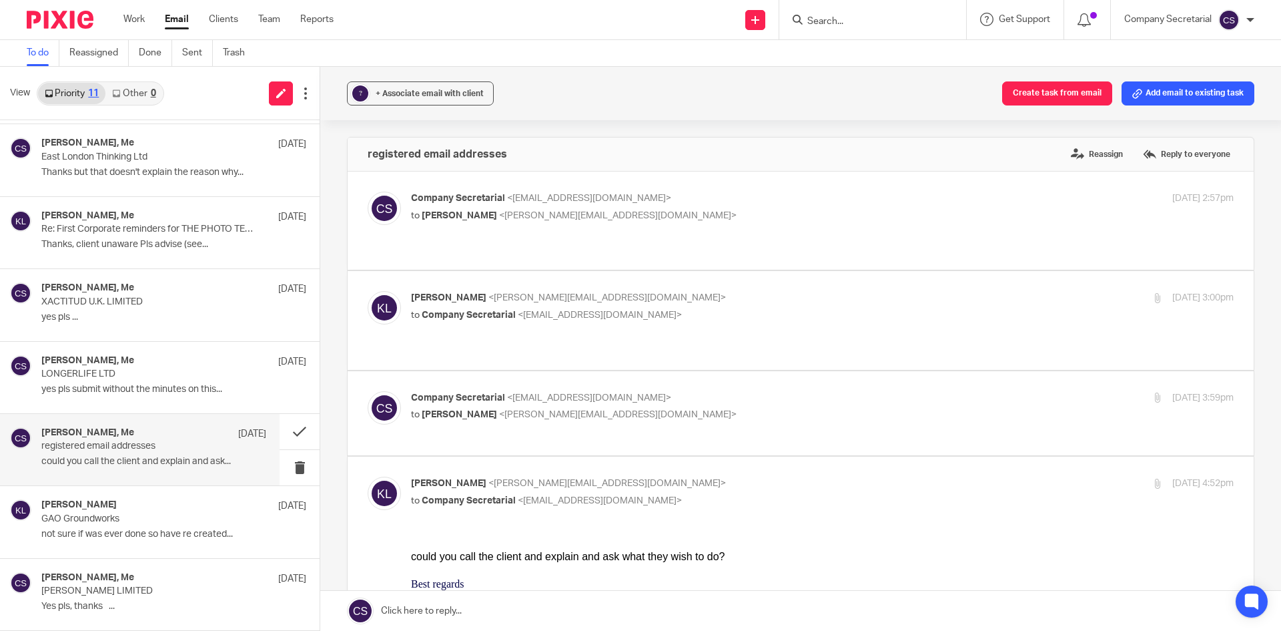
click at [575, 393] on span "<company.secretarial@lesserandco.com>" at bounding box center [589, 397] width 164 height 9
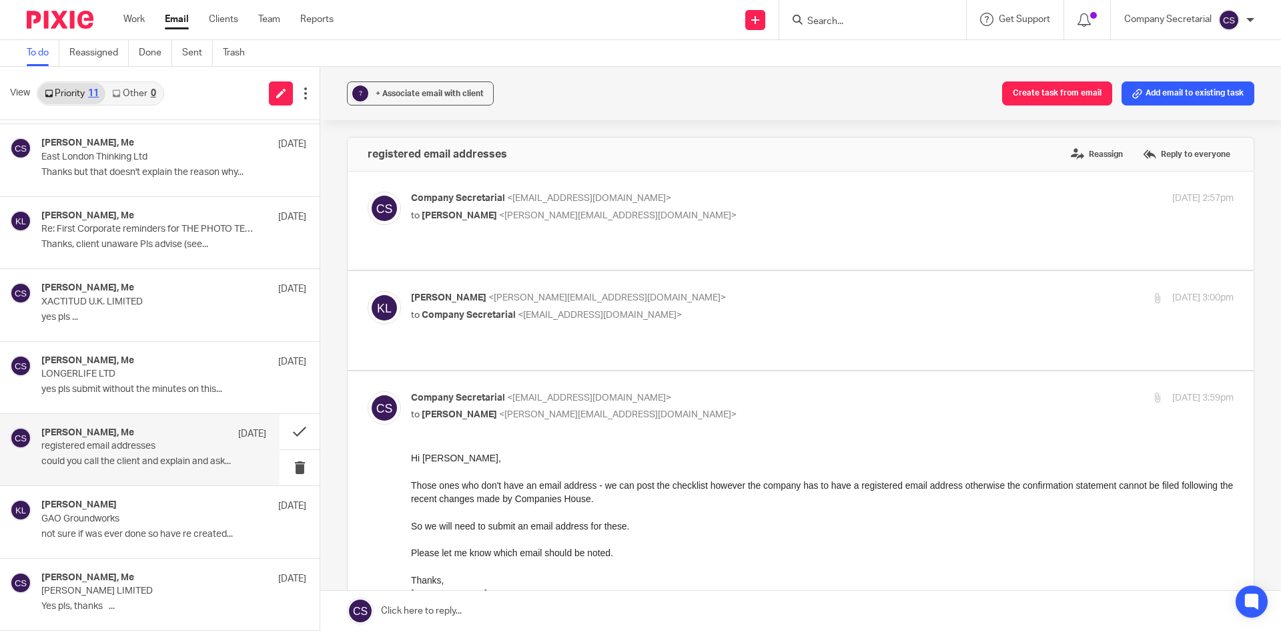
click at [671, 408] on p "to Keith Lesser <keith@lesserandco.com>" at bounding box center [685, 415] width 549 height 14
checkbox input "false"
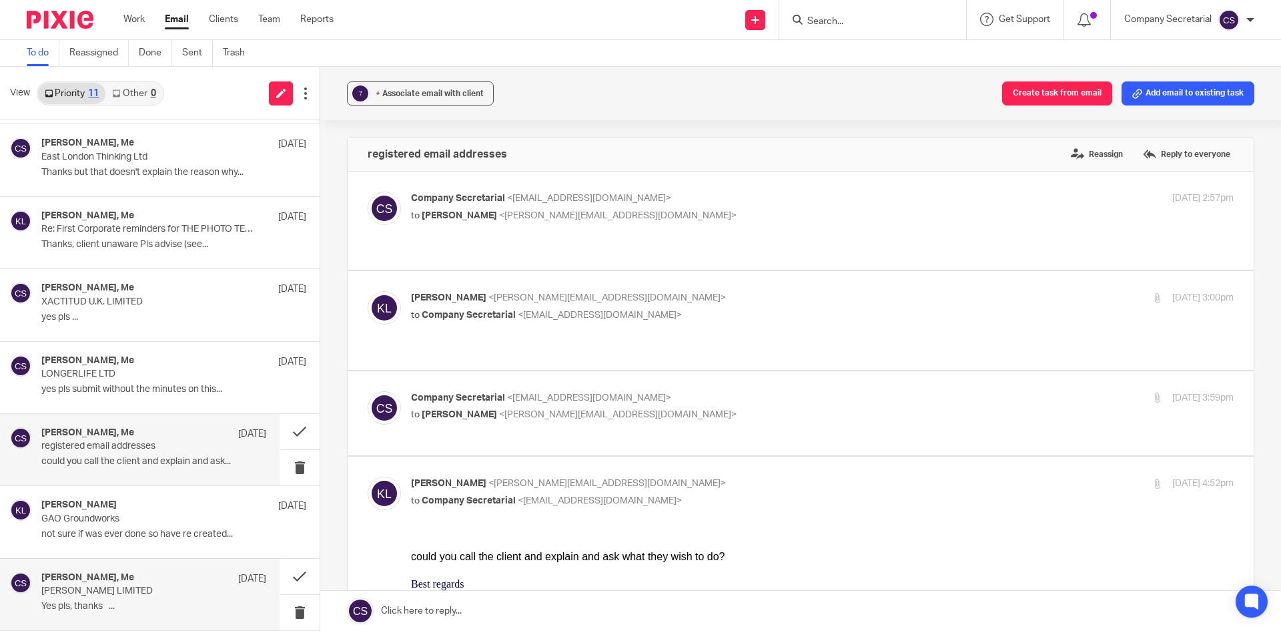
click at [190, 593] on p "DARREN TINGEY LIMITED" at bounding box center [131, 590] width 180 height 11
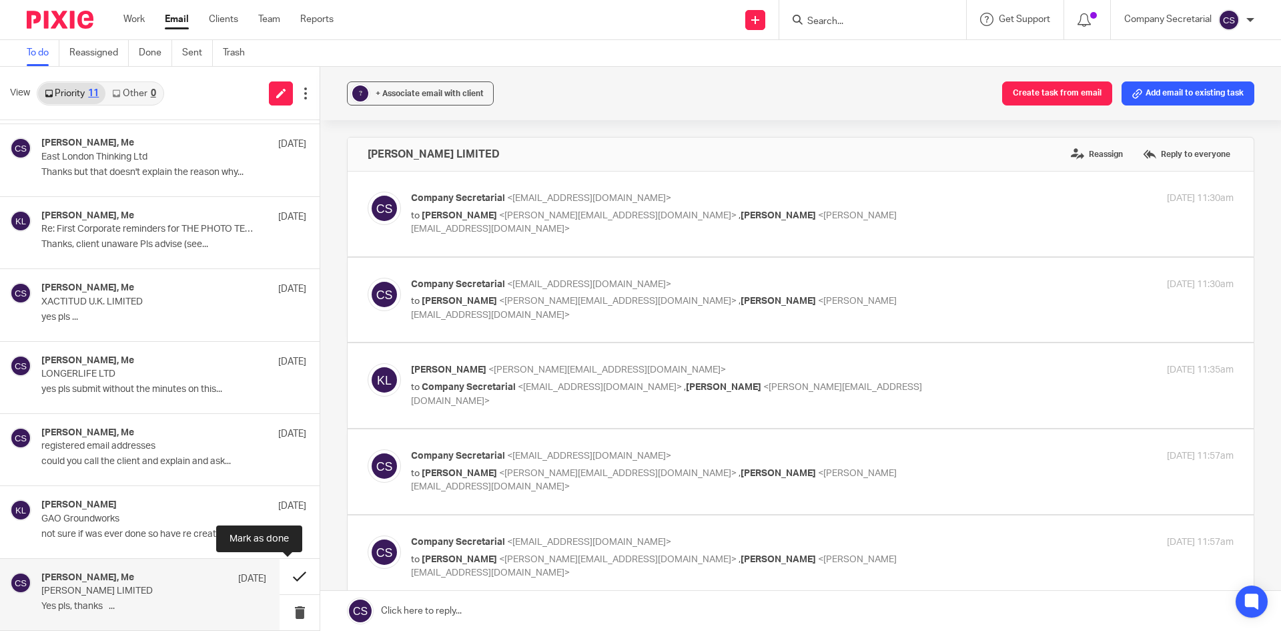
click at [284, 567] on button at bounding box center [300, 576] width 40 height 35
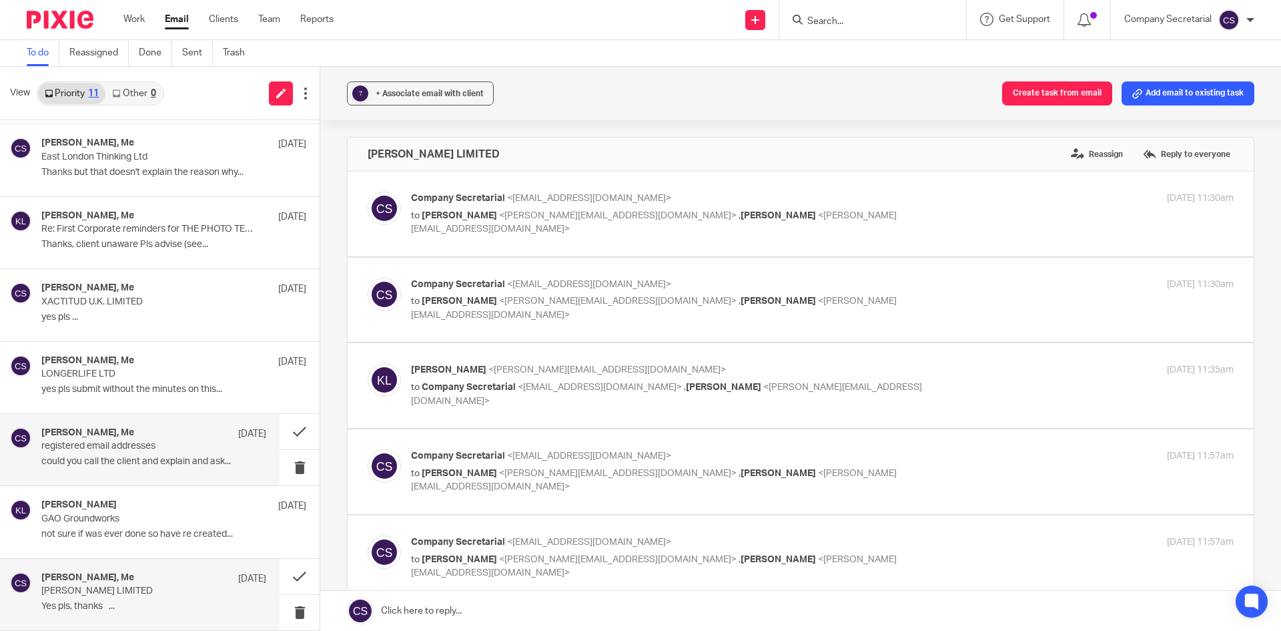
scroll to position [213, 0]
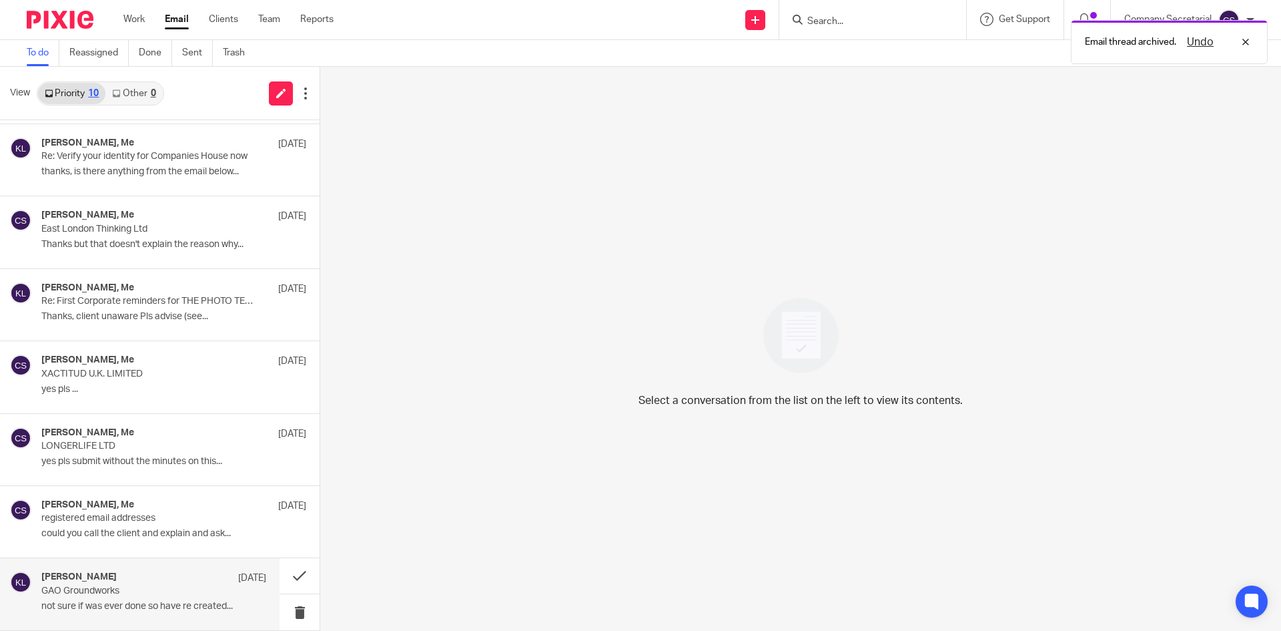
click at [168, 612] on div "Keith Lesser 6 Mar 2024 GAO Groundworks not sure if was ever done so have re cr…" at bounding box center [153, 593] width 225 height 45
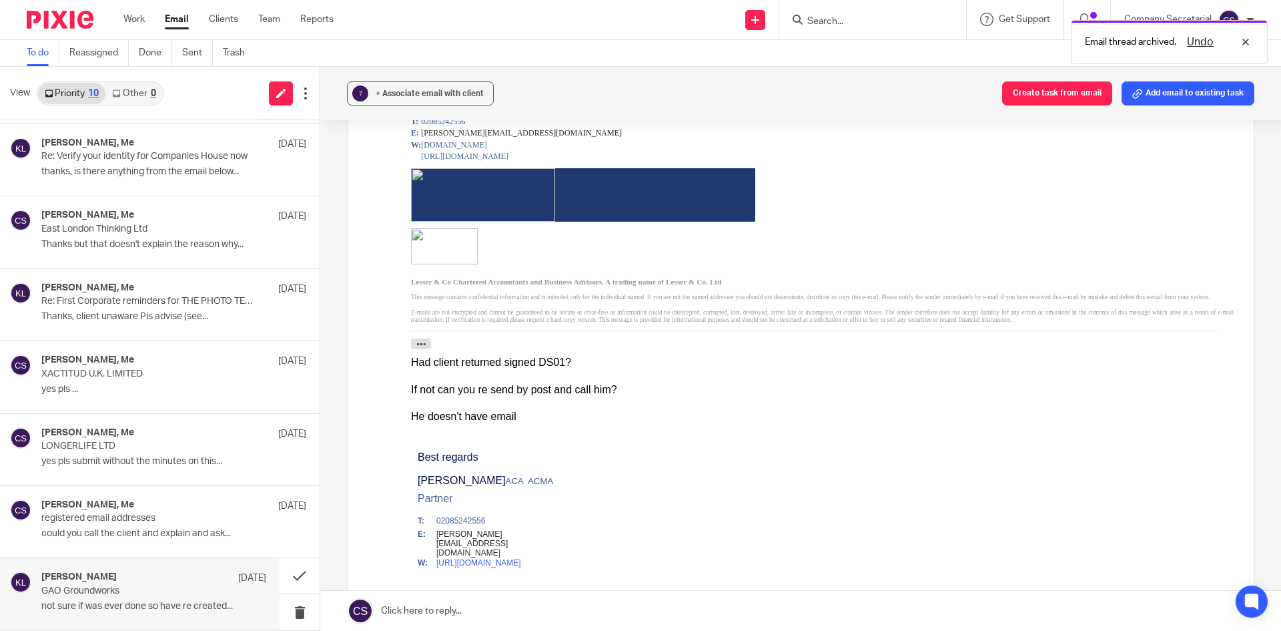
scroll to position [400, 0]
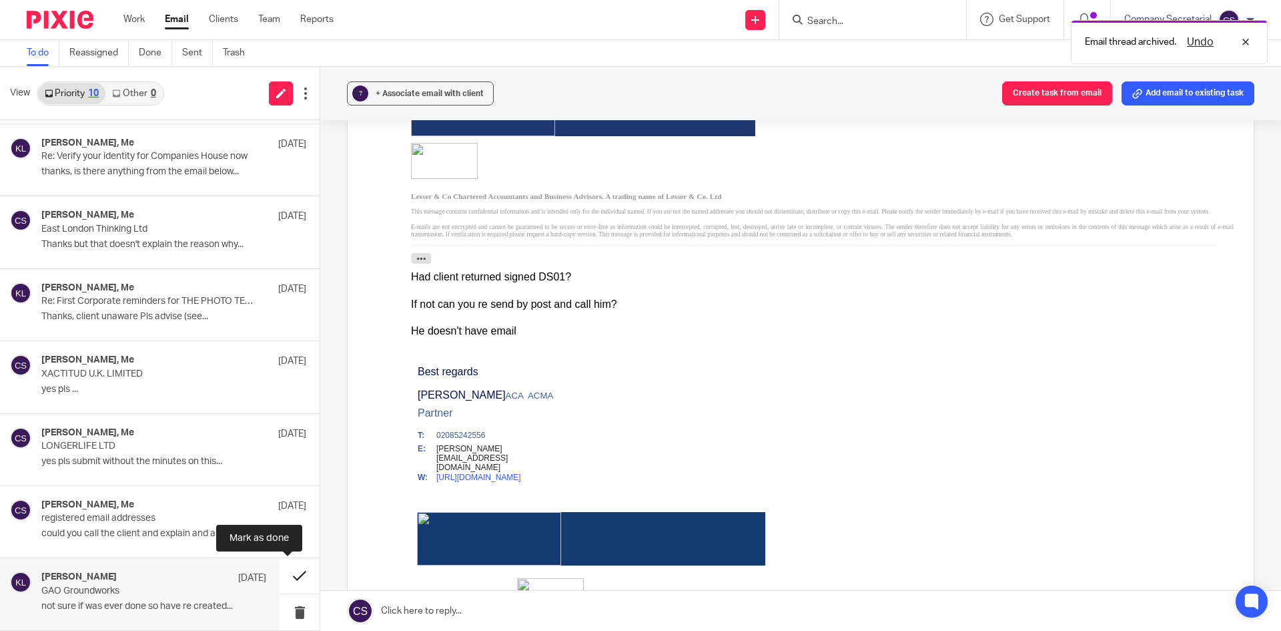
click at [286, 569] on button at bounding box center [300, 575] width 40 height 35
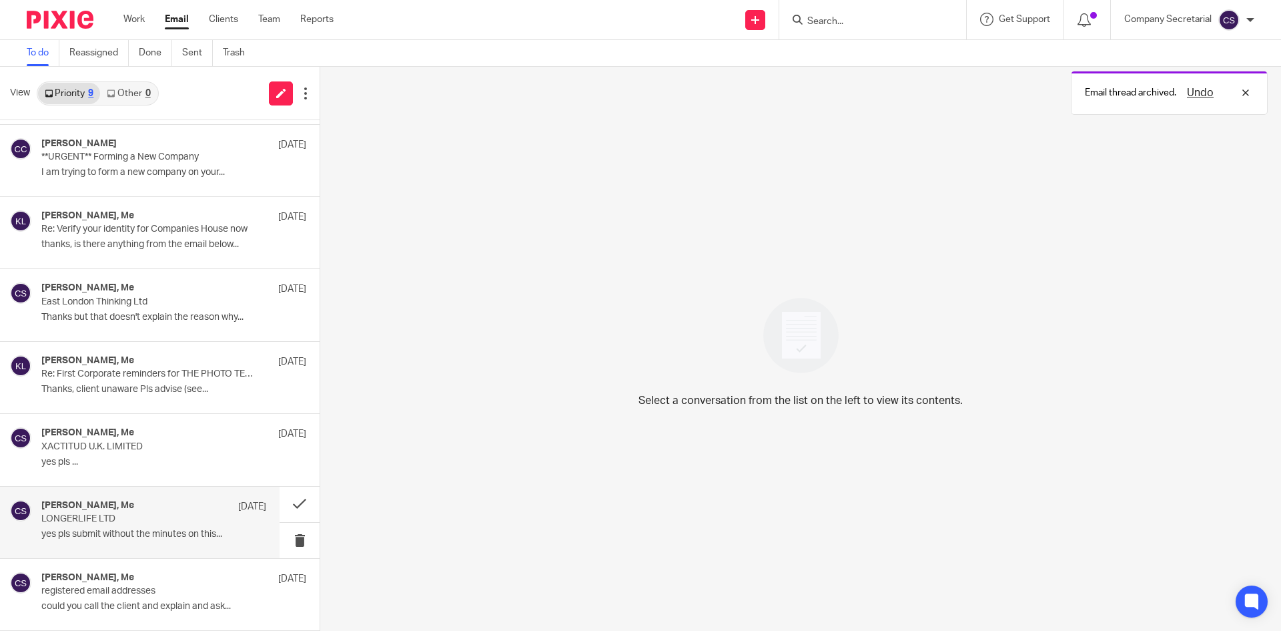
scroll to position [140, 0]
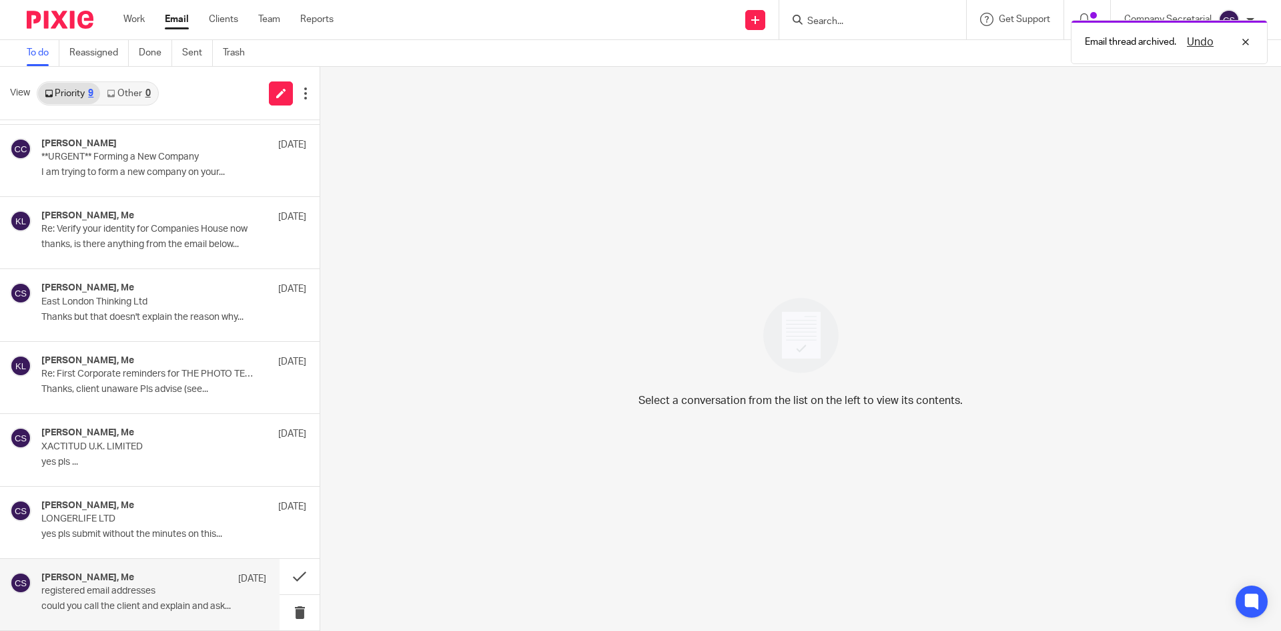
click at [172, 598] on div "Keith Lesser, Me 12 Mar 2024 registered email addresses could you call the clie…" at bounding box center [153, 594] width 225 height 45
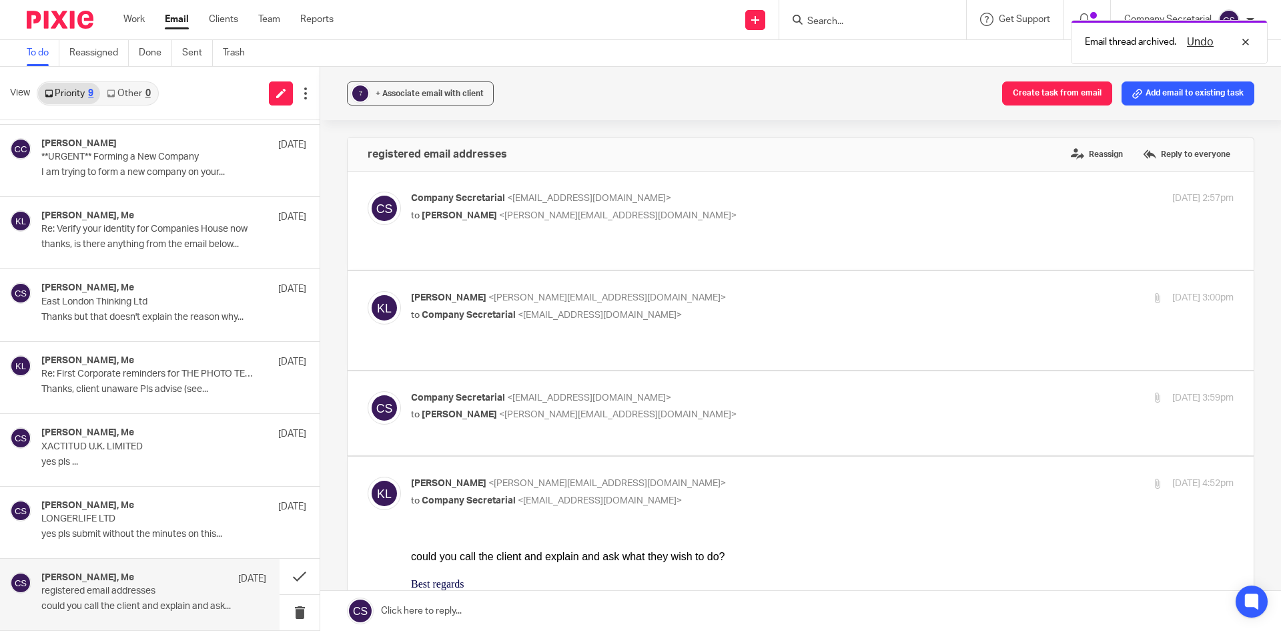
scroll to position [0, 0]
click at [280, 571] on button at bounding box center [300, 576] width 40 height 35
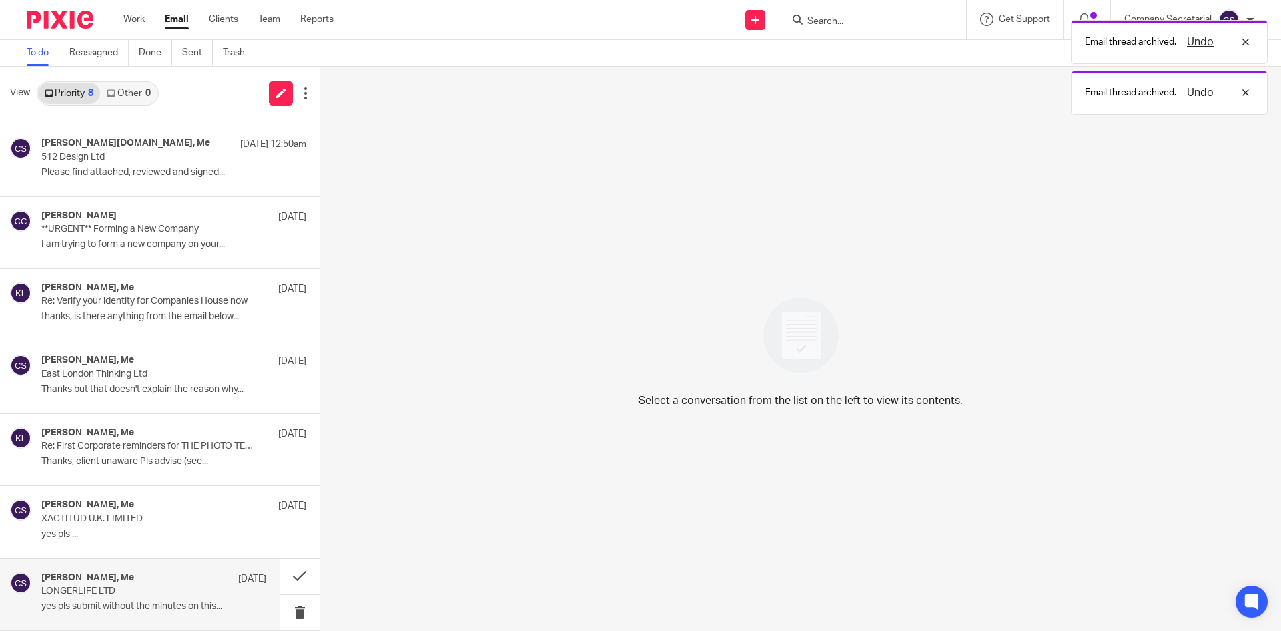
click at [178, 609] on p "yes pls submit without the minutes on this..." at bounding box center [153, 606] width 225 height 11
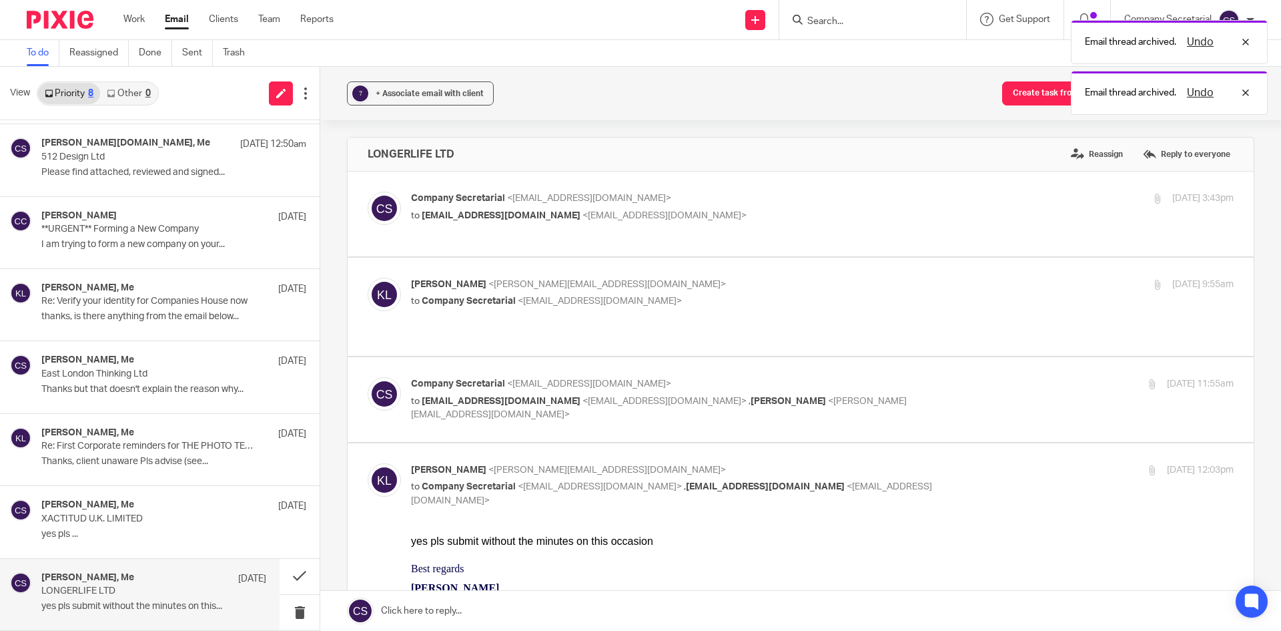
scroll to position [0, 0]
click at [568, 396] on div "Company Secretarial <company.secretarial@lesserandco.com> to phil@trickys.co.uk…" at bounding box center [822, 399] width 823 height 45
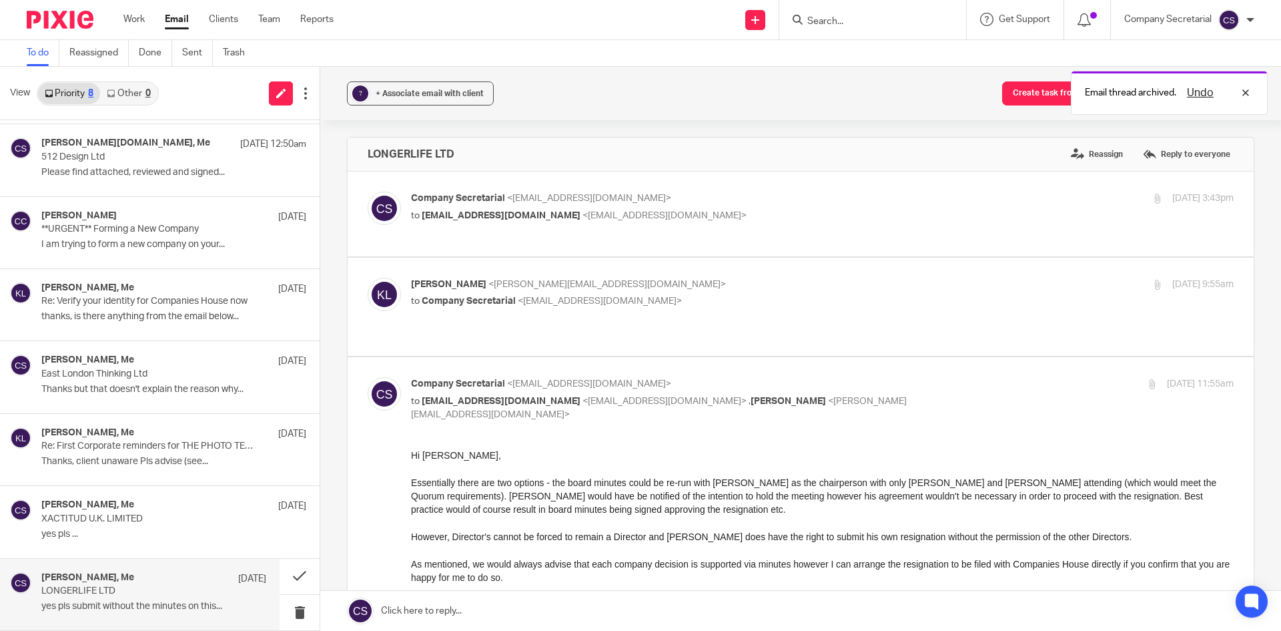
scroll to position [67, 0]
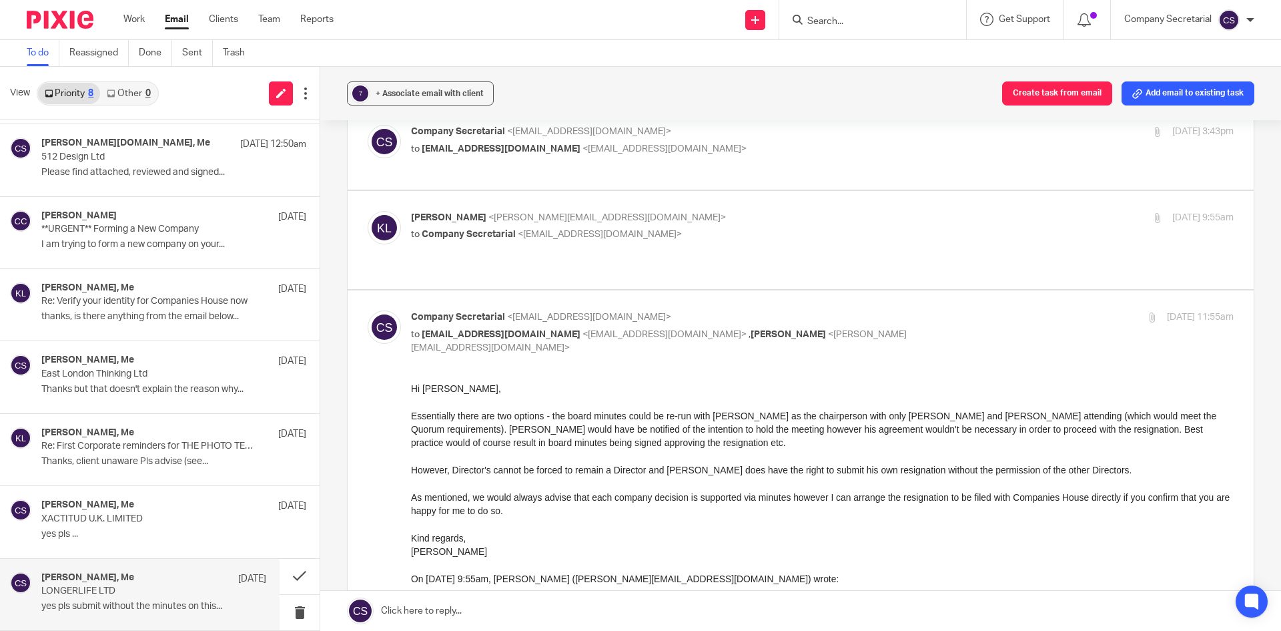
click at [708, 290] on label at bounding box center [801, 526] width 906 height 473
click at [368, 310] on input "checkbox" at bounding box center [367, 310] width 1 height 1
checkbox input "false"
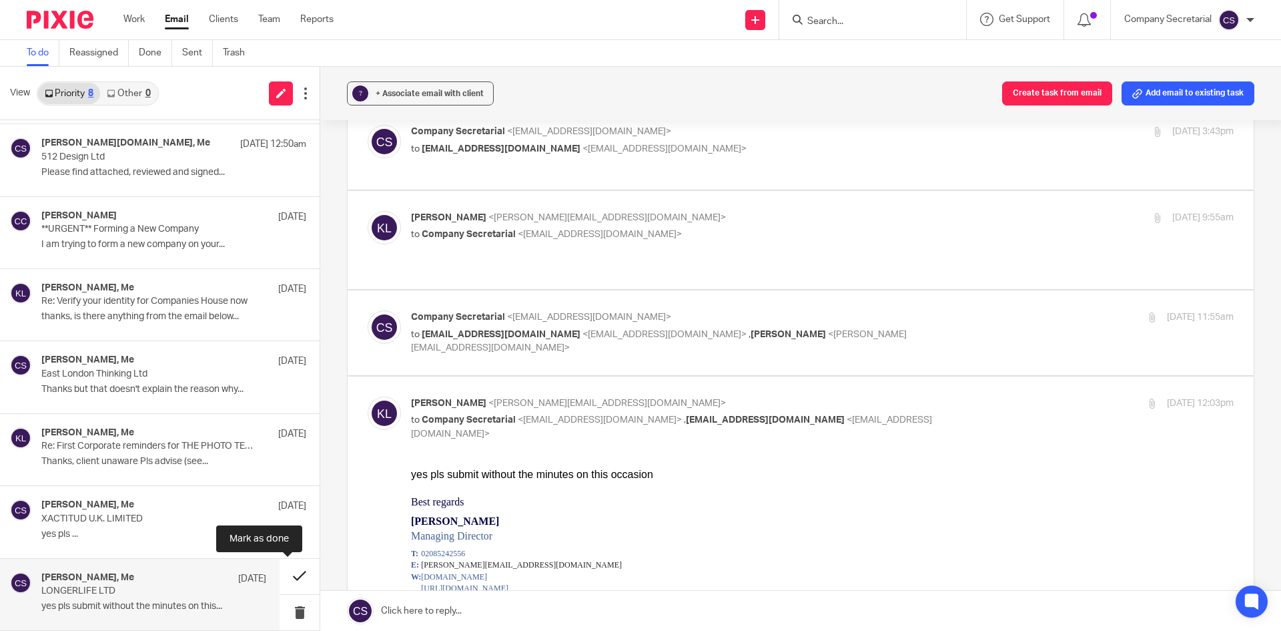
click at [280, 578] on button at bounding box center [300, 576] width 40 height 35
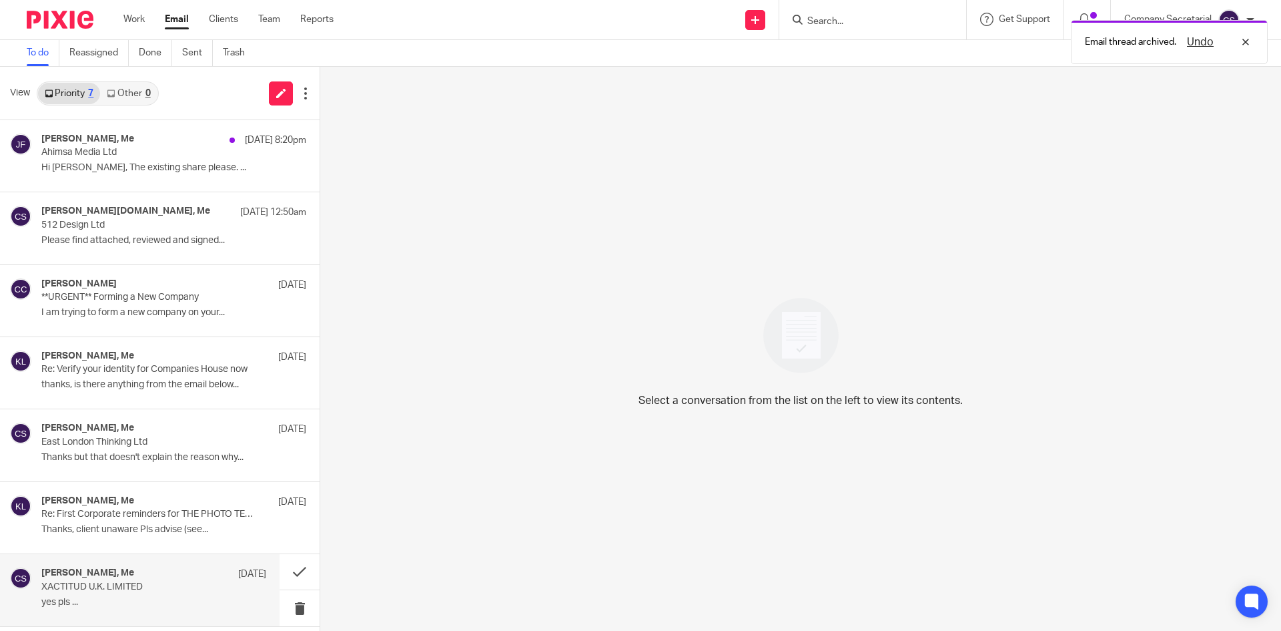
scroll to position [0, 0]
click at [174, 595] on div "Keith Lesser, Me 20 Aug 2024 XACTITUD U.K. LIMITED yes pls ..." at bounding box center [153, 589] width 225 height 45
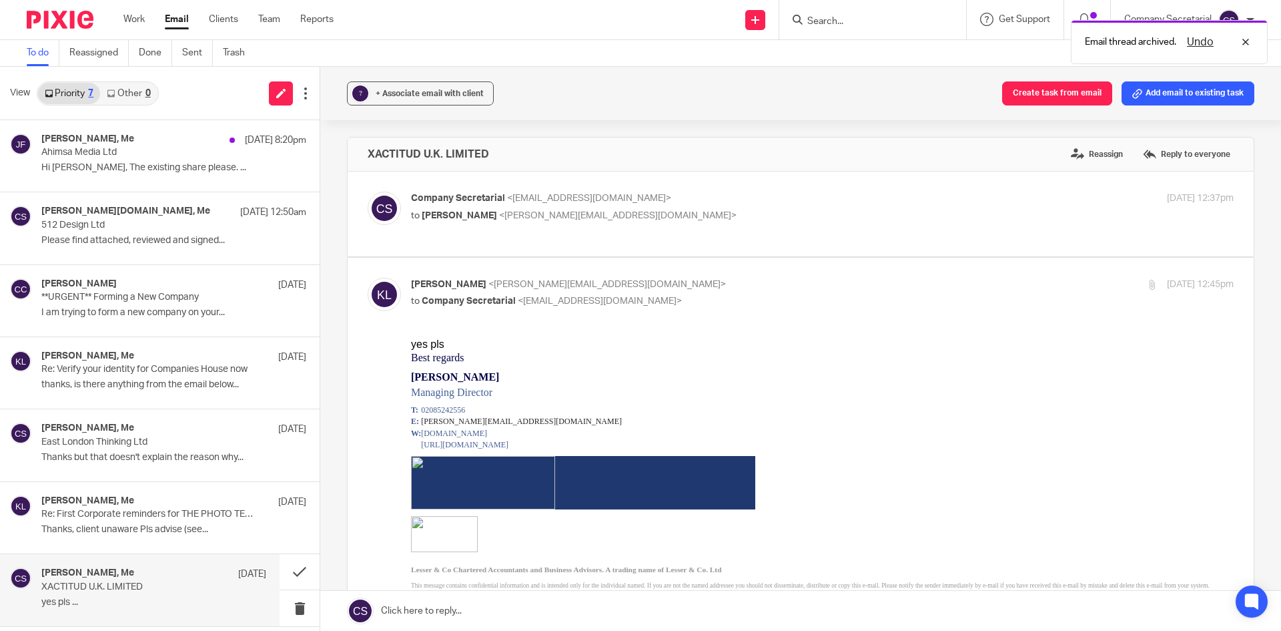
click at [719, 194] on p "Company Secretarial <company.secretarial@lesserandco.com>" at bounding box center [685, 199] width 549 height 14
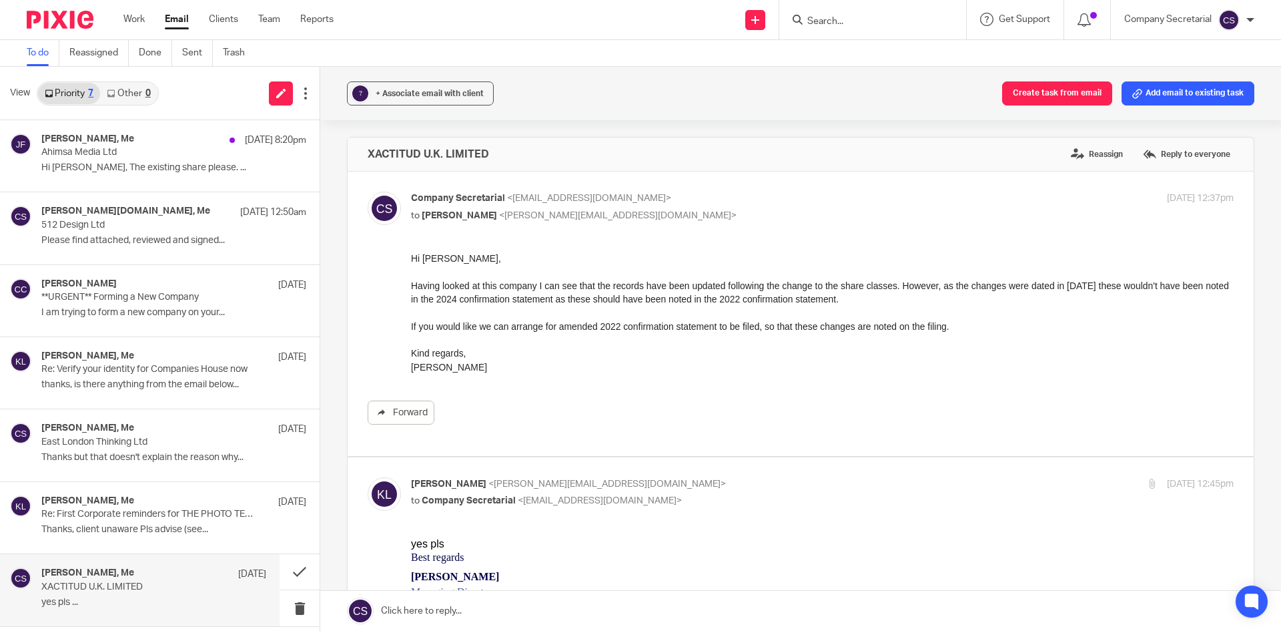
click at [715, 196] on p "Company Secretarial <company.secretarial@lesserandco.com>" at bounding box center [685, 199] width 549 height 14
checkbox input "false"
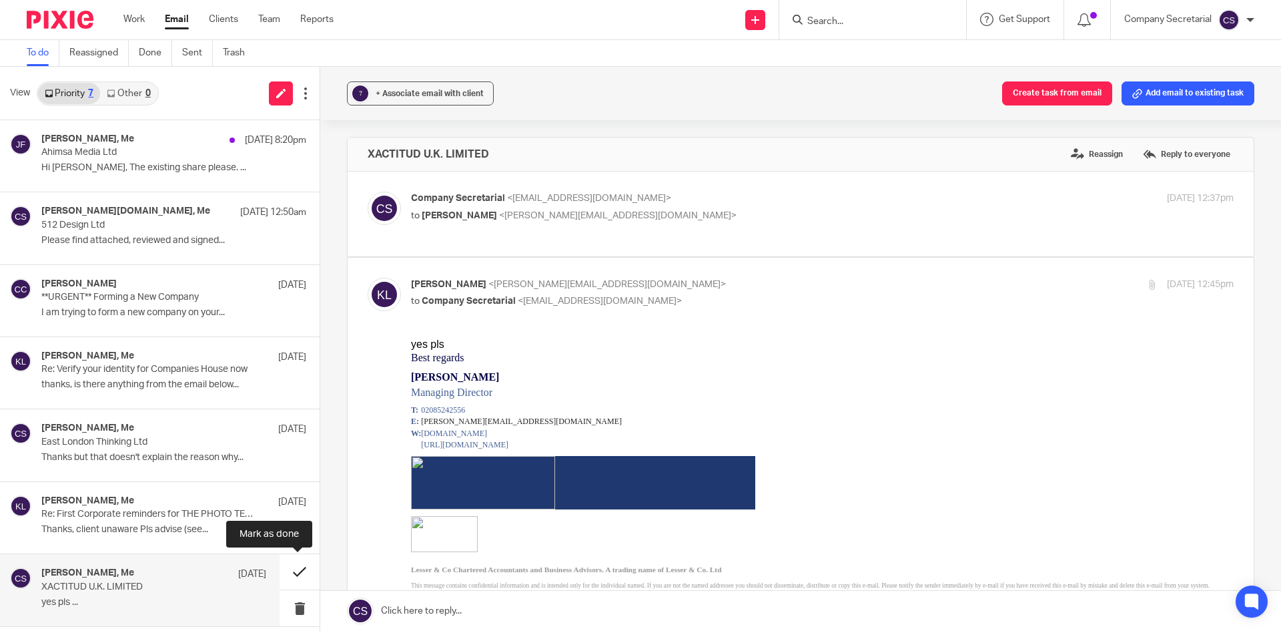
click at [284, 572] on button at bounding box center [300, 571] width 40 height 35
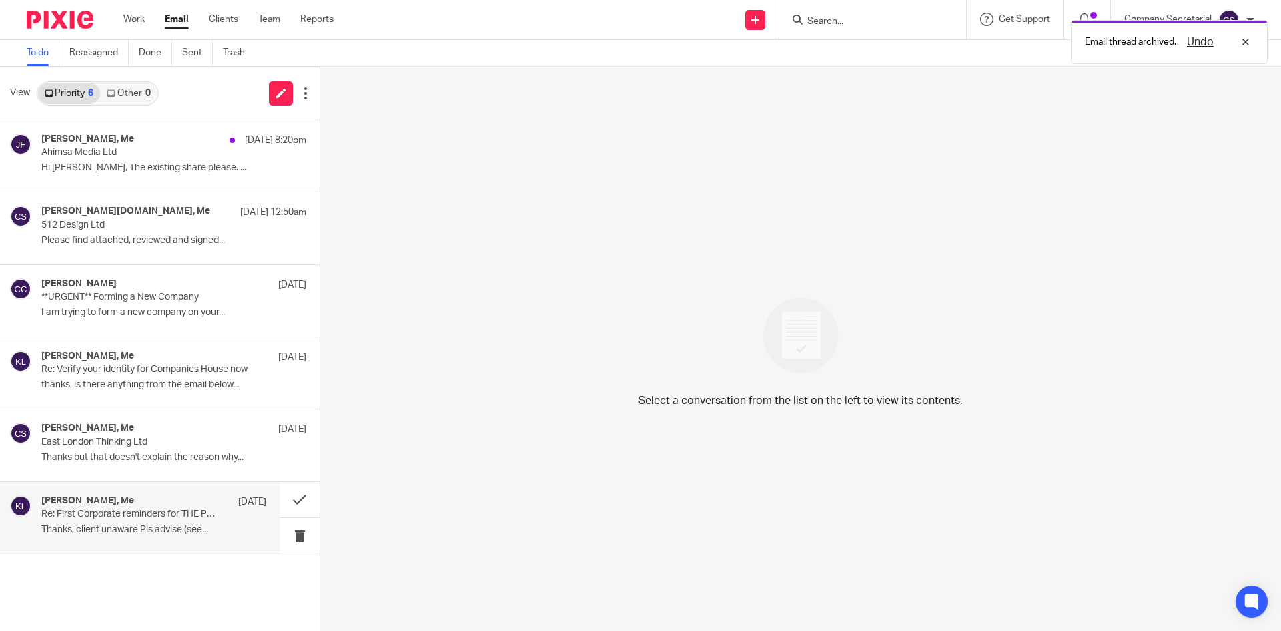
click at [190, 525] on p "Thanks, client unaware Pls advise (see..." at bounding box center [153, 529] width 225 height 11
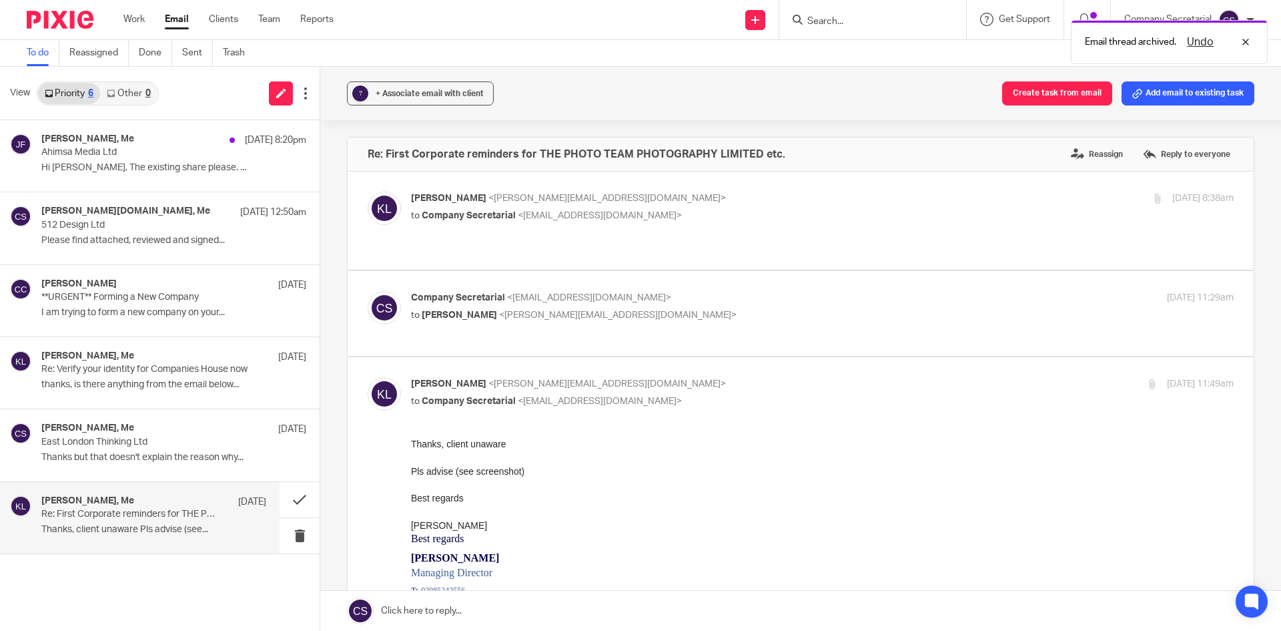
click at [651, 308] on p "to Keith Lesser <keith@lesserandco.com>" at bounding box center [685, 315] width 549 height 14
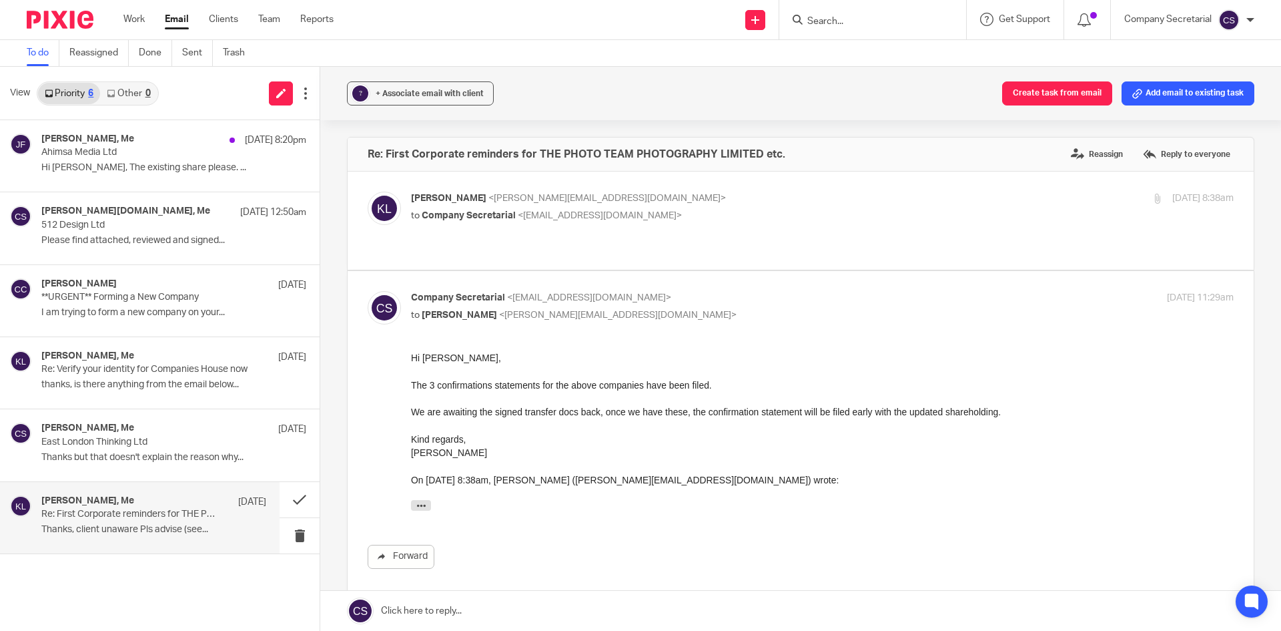
click at [705, 291] on p "Company Secretarial <company.secretarial@lesserandco.com>" at bounding box center [685, 298] width 549 height 14
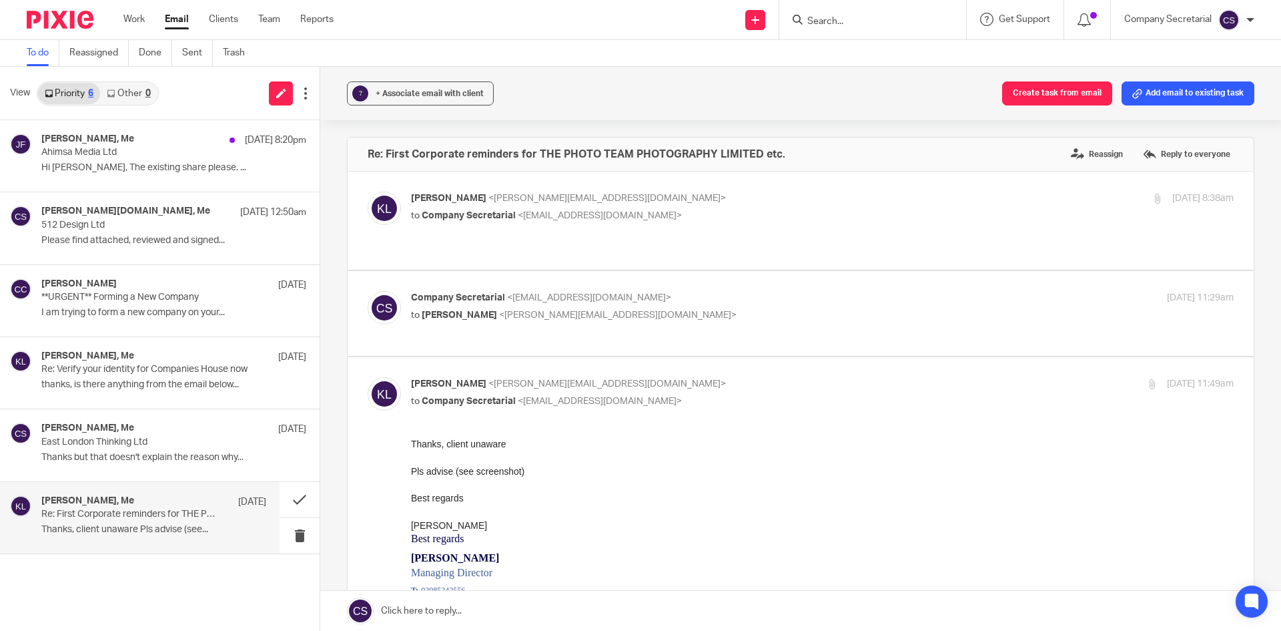
click at [705, 291] on p "Company Secretarial <company.secretarial@lesserandco.com>" at bounding box center [685, 298] width 549 height 14
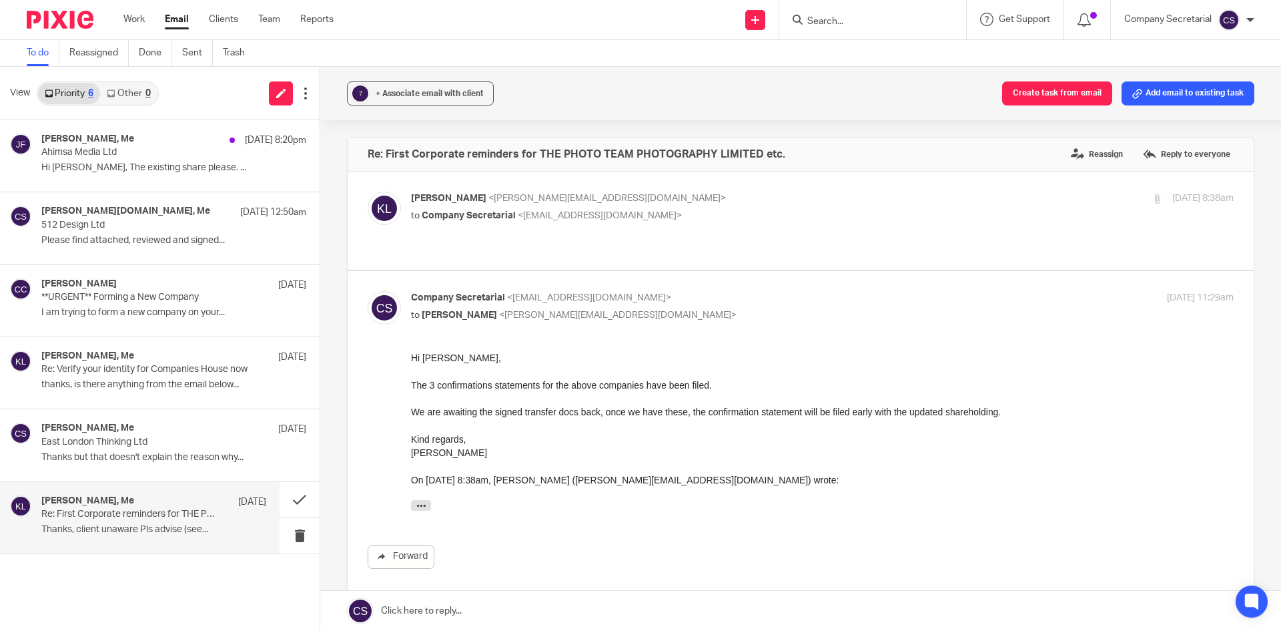
click at [705, 291] on p "Company Secretarial <company.secretarial@lesserandco.com>" at bounding box center [685, 298] width 549 height 14
checkbox input "false"
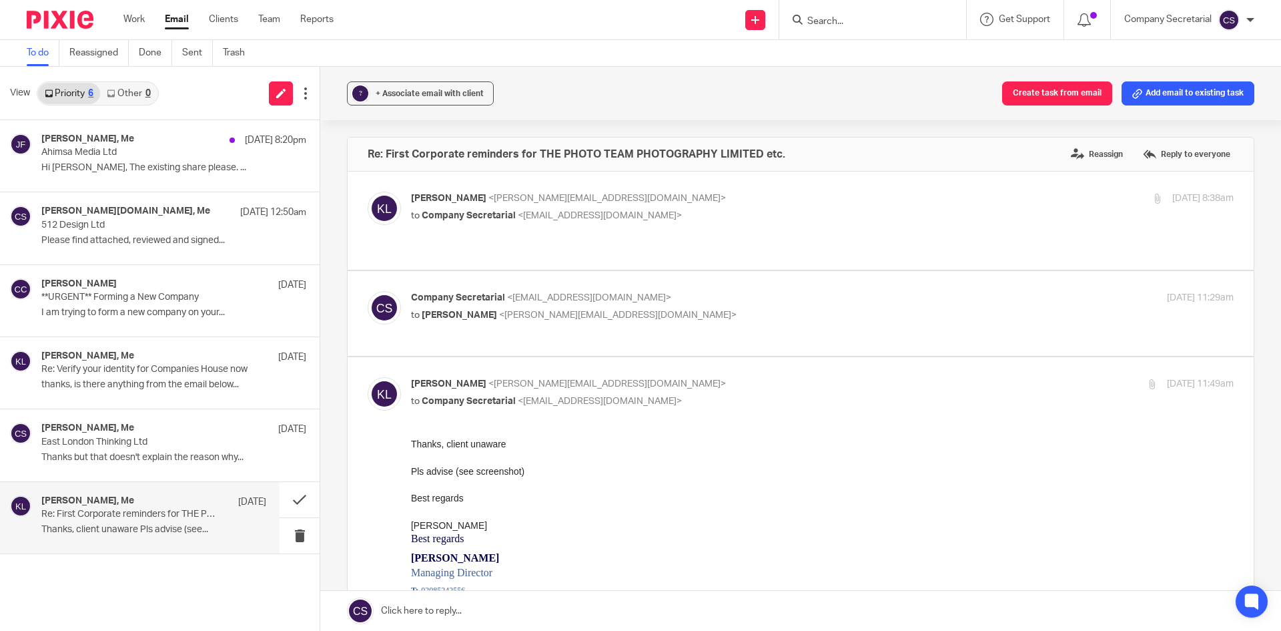
click at [665, 220] on span "<company.secretarial@lesserandco.com>" at bounding box center [600, 215] width 164 height 9
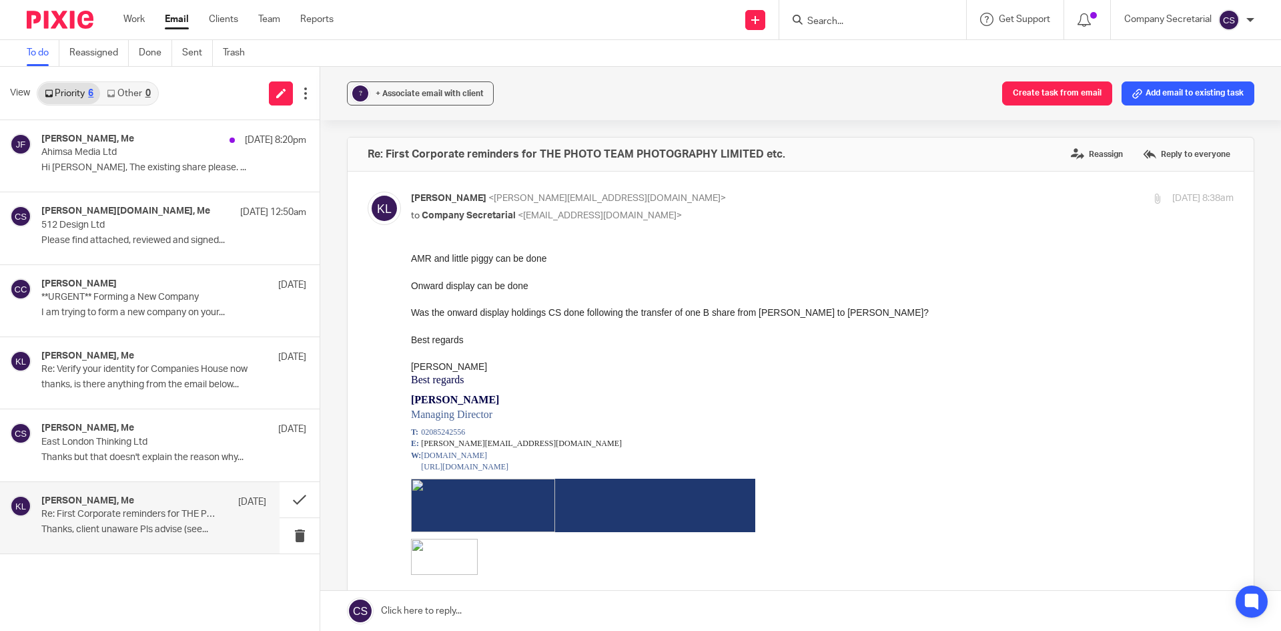
click at [727, 209] on p "to Company Secretarial <company.secretarial@lesserandco.com>" at bounding box center [685, 216] width 549 height 14
checkbox input "false"
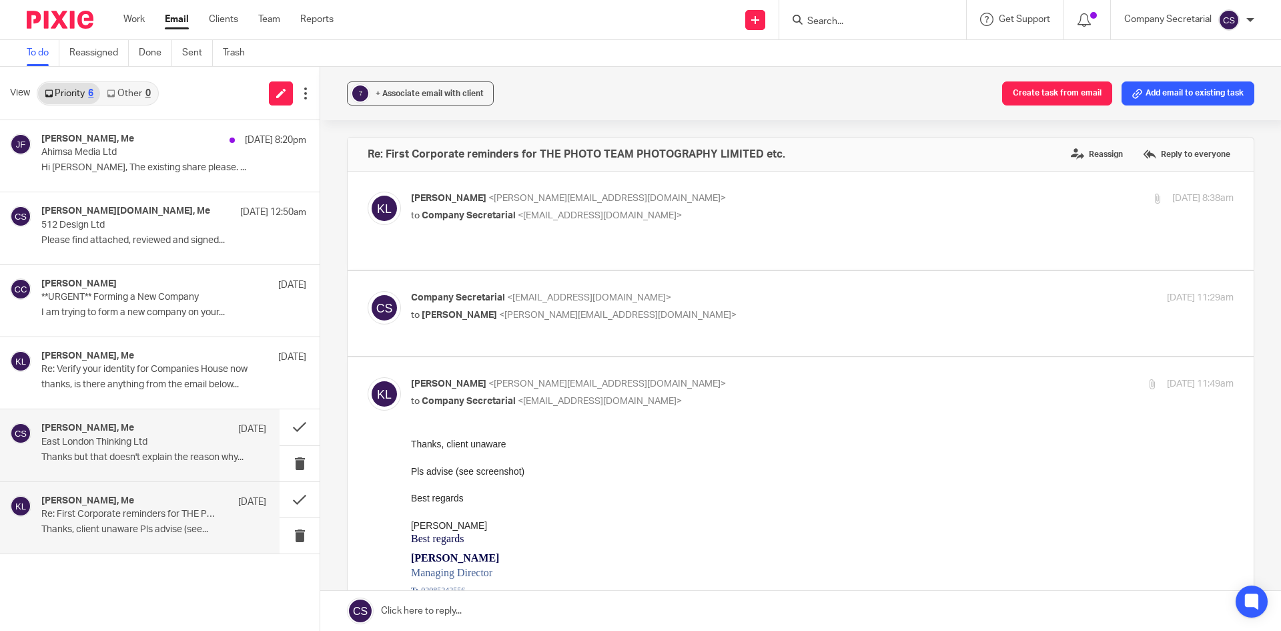
click at [131, 455] on p "Thanks but that doesn't explain the reason why..." at bounding box center [153, 457] width 225 height 11
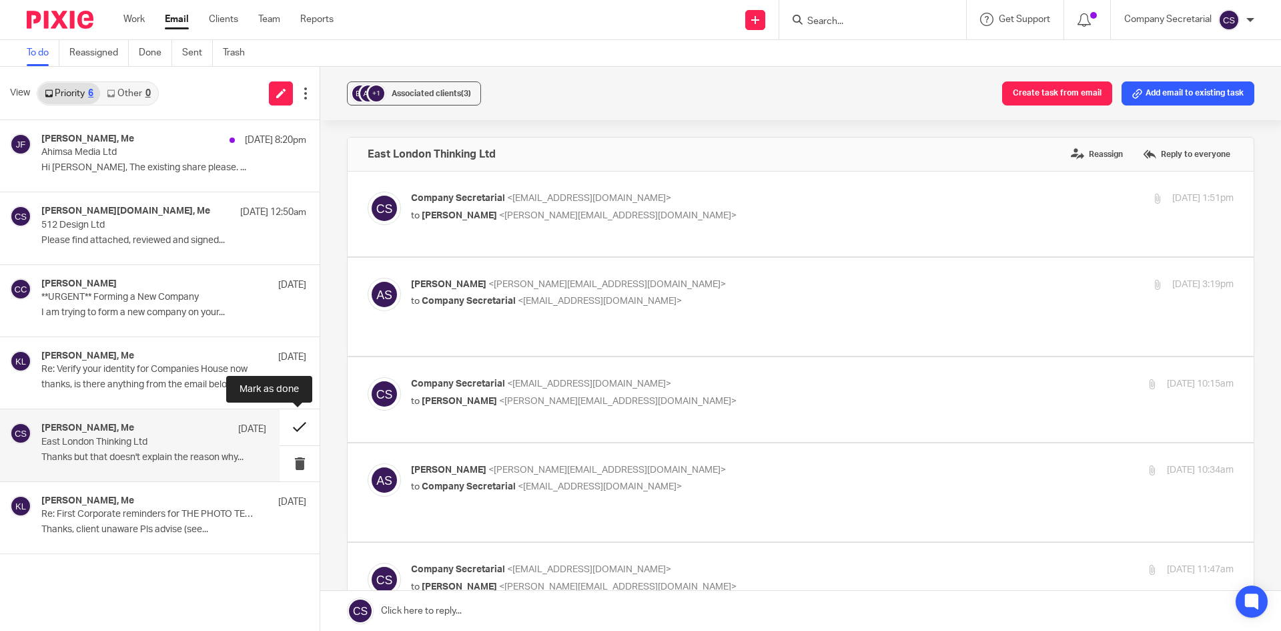
click at [288, 427] on button at bounding box center [300, 426] width 40 height 35
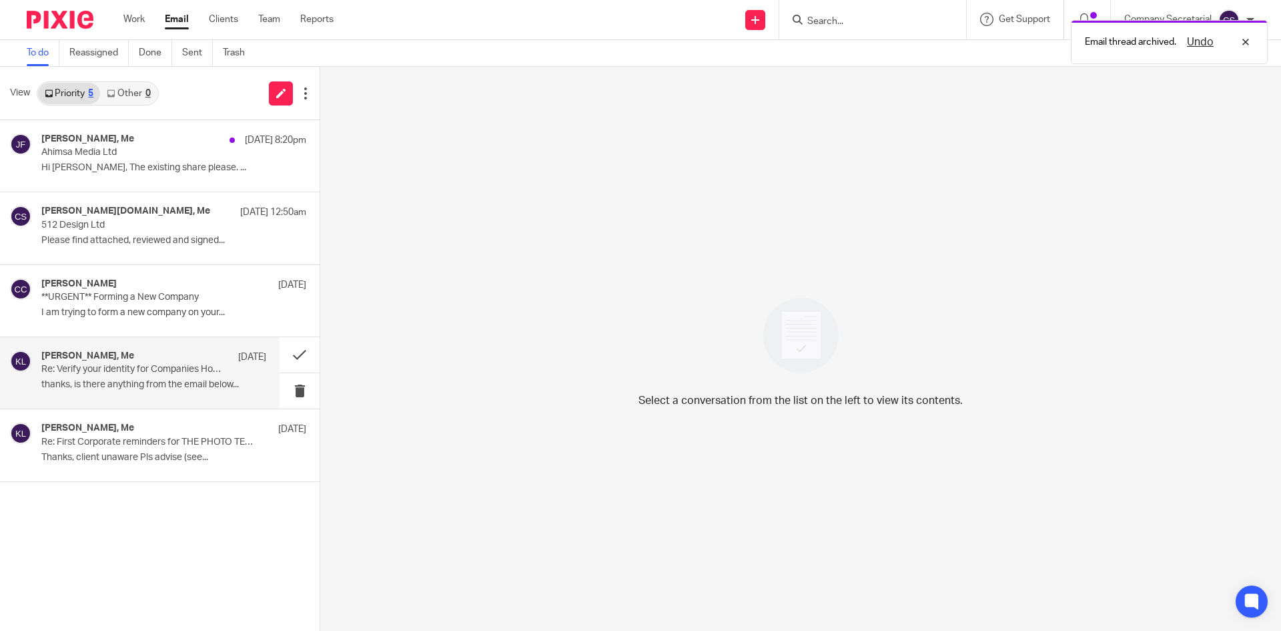
click at [181, 384] on p "thanks, is there anything from the email below..." at bounding box center [153, 384] width 225 height 11
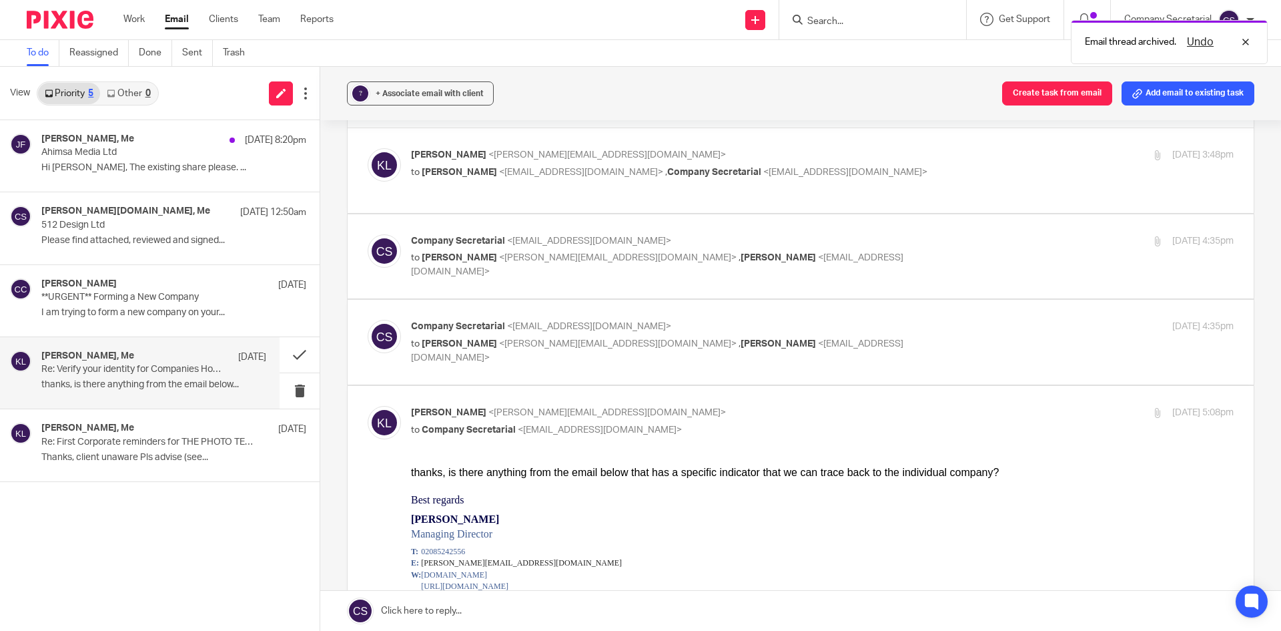
scroll to position [67, 0]
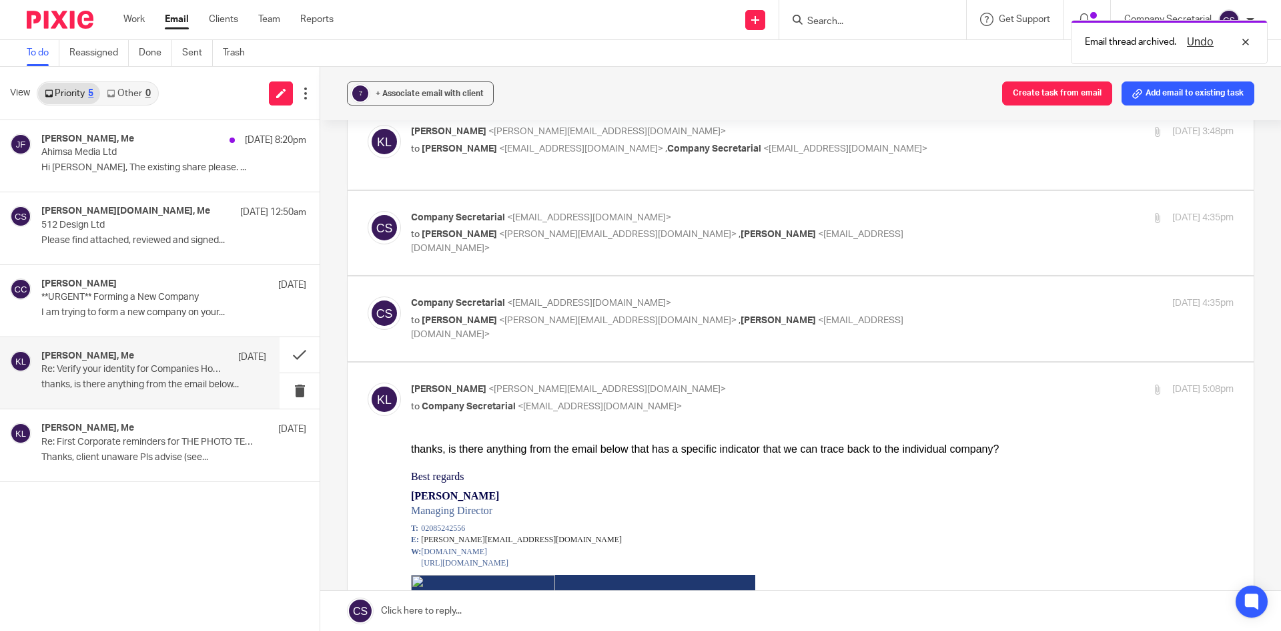
click at [619, 297] on p "Company Secretarial <company.secretarial@lesserandco.com>" at bounding box center [685, 303] width 549 height 14
checkbox input "true"
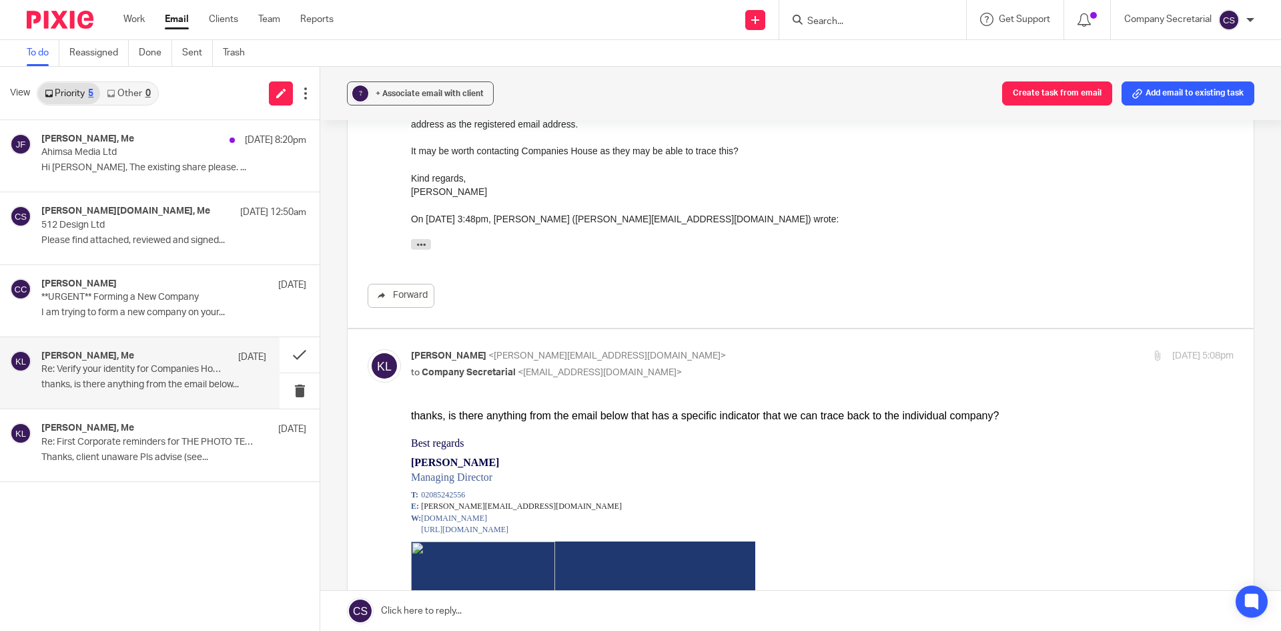
scroll to position [400, 0]
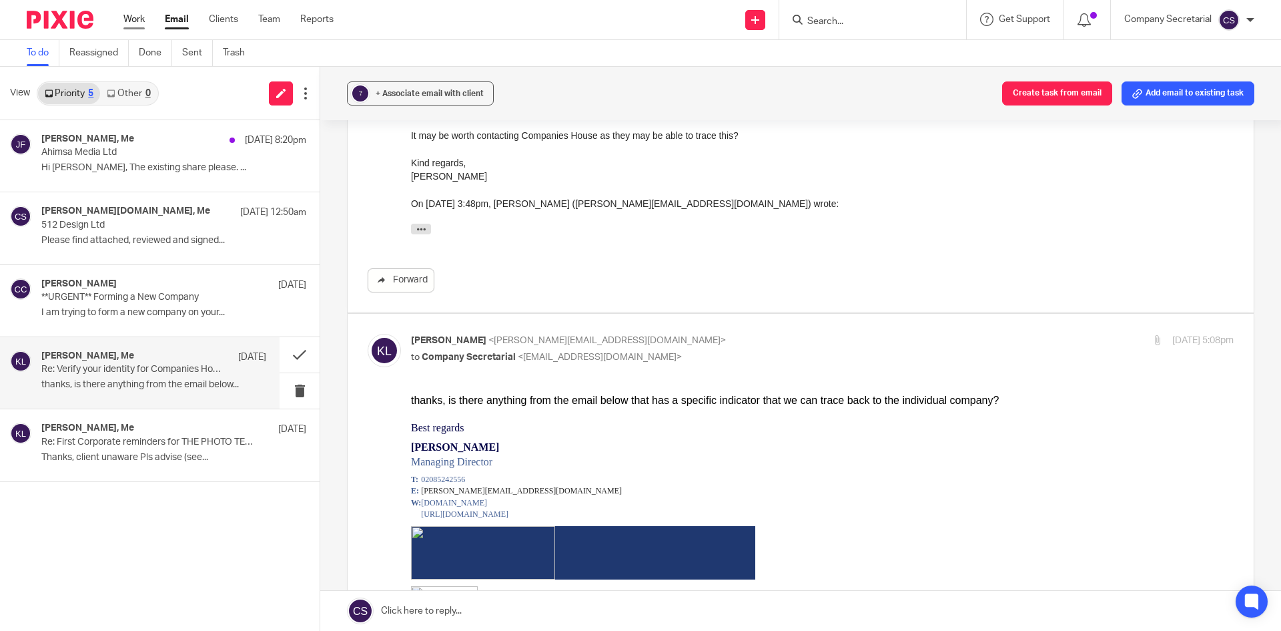
click at [127, 19] on link "Work" at bounding box center [133, 19] width 21 height 13
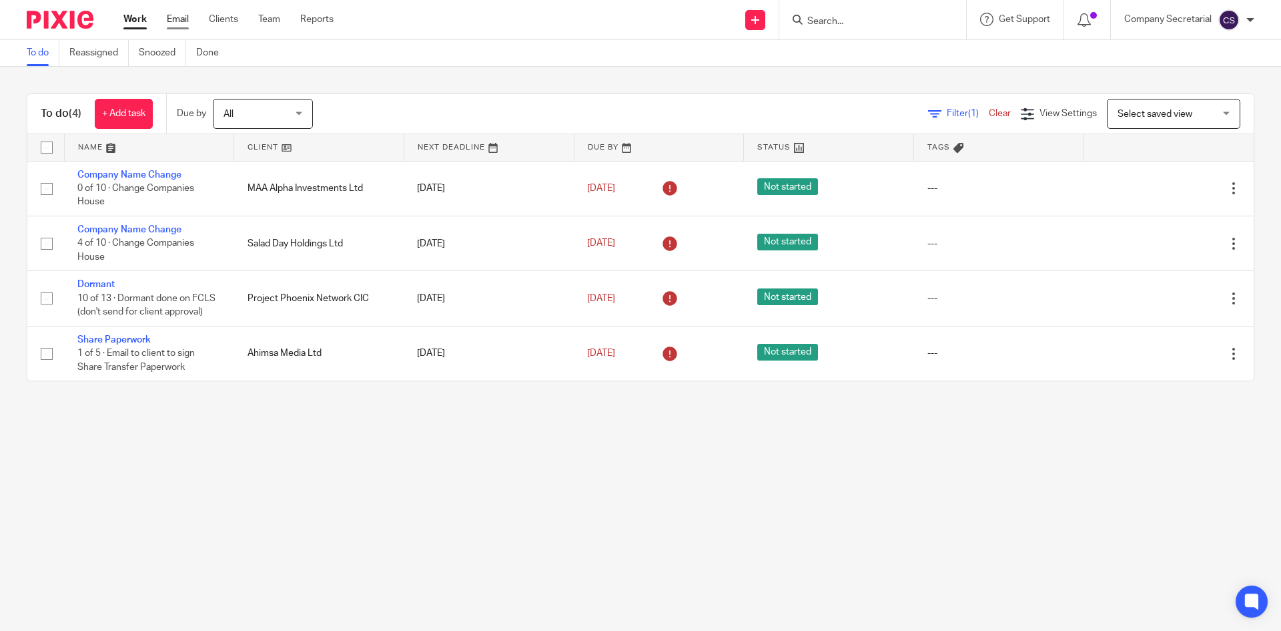
click at [177, 19] on link "Email" at bounding box center [178, 19] width 22 height 13
